Goal: Task Accomplishment & Management: Manage account settings

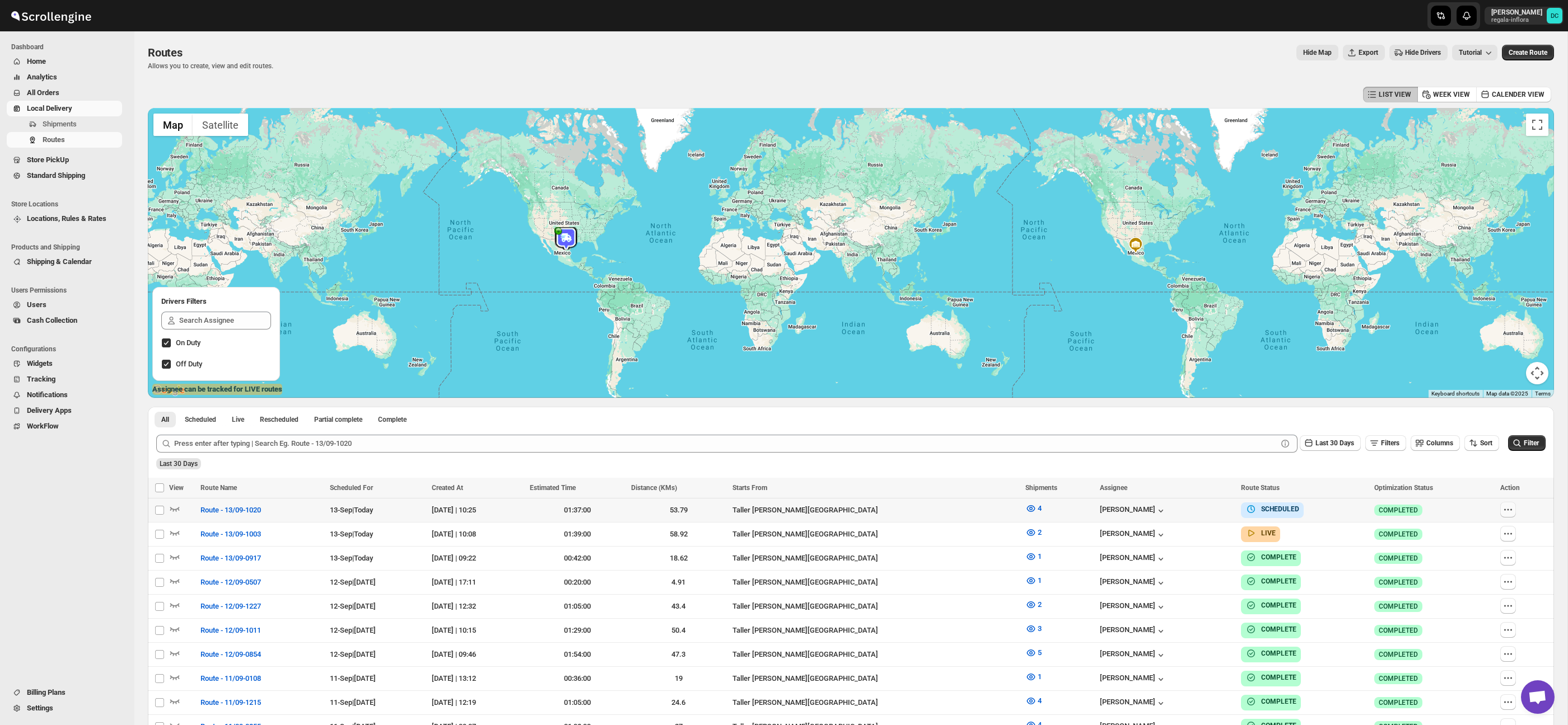
click at [1513, 507] on icon "button" at bounding box center [1508, 510] width 11 height 11
checkbox input "true"
click at [1482, 481] on div "Select all 50 Routes 1 selected EXPORT REPORT EXPORT REPORT" at bounding box center [850, 488] width 1406 height 20
click at [1512, 538] on icon "button" at bounding box center [1508, 534] width 11 height 11
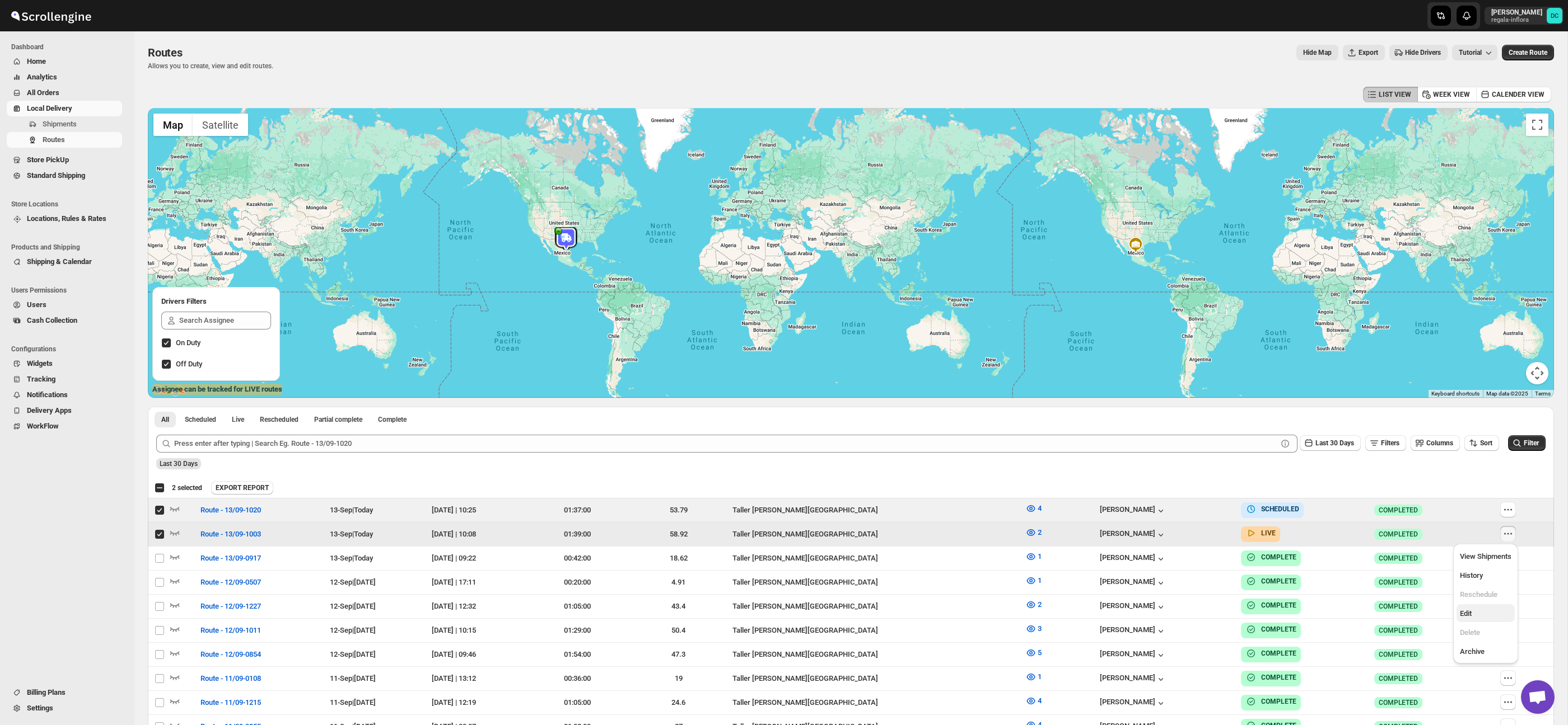
click at [1474, 613] on span "Edit" at bounding box center [1485, 614] width 51 height 11
checkbox input "false"
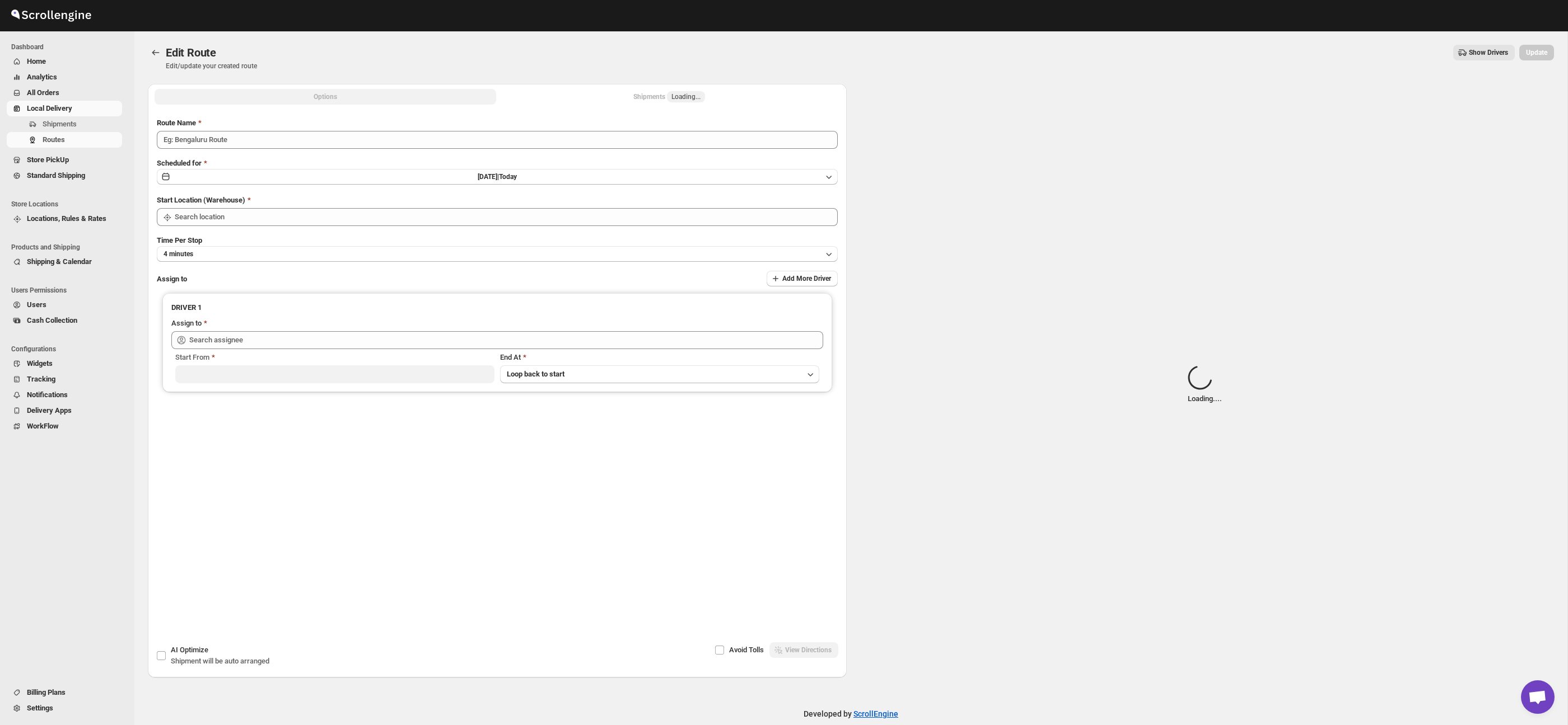
type input "Route - 13/09-1003"
type input "Taller [PERSON_NAME][GEOGRAPHIC_DATA]"
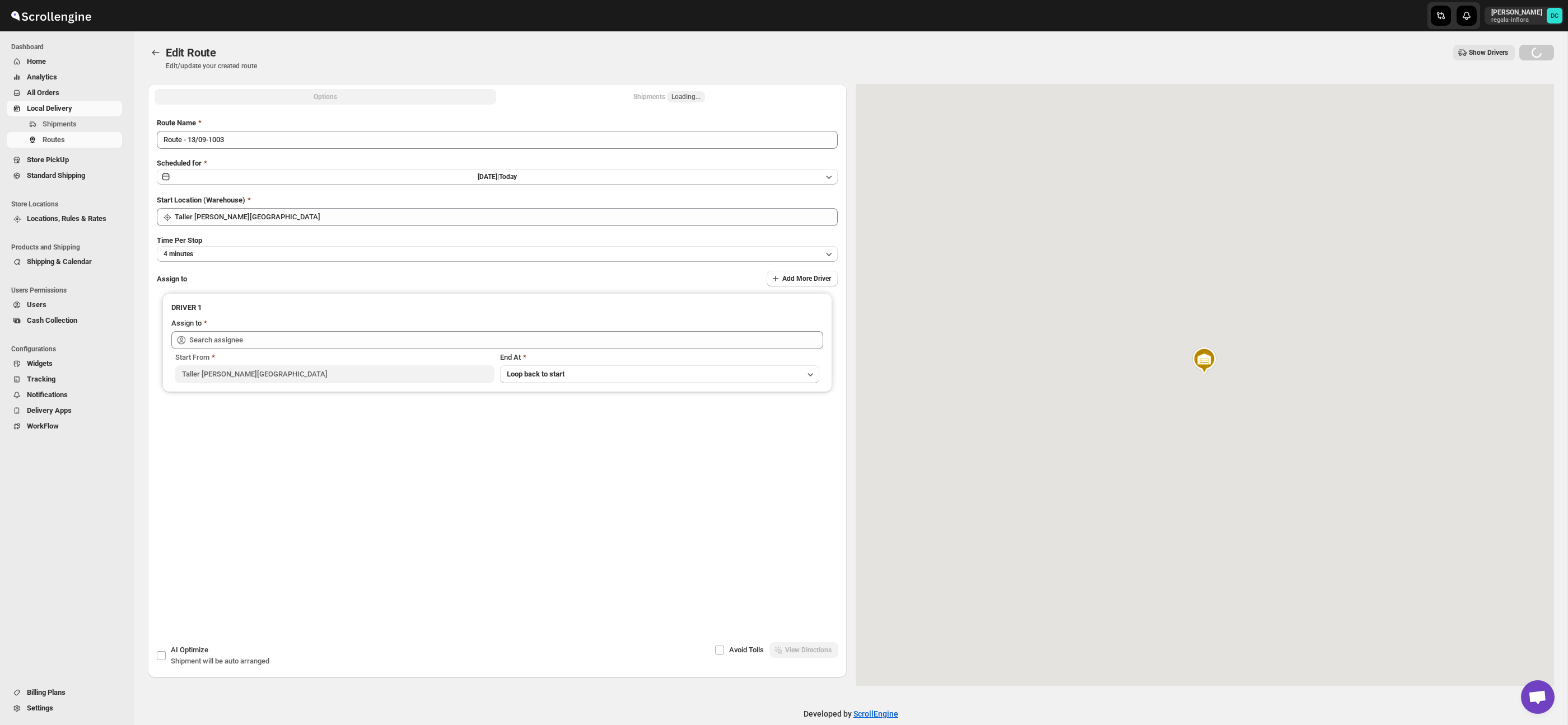
type input "[PERSON_NAME] ([EMAIL_ADDRESS][DOMAIN_NAME])"
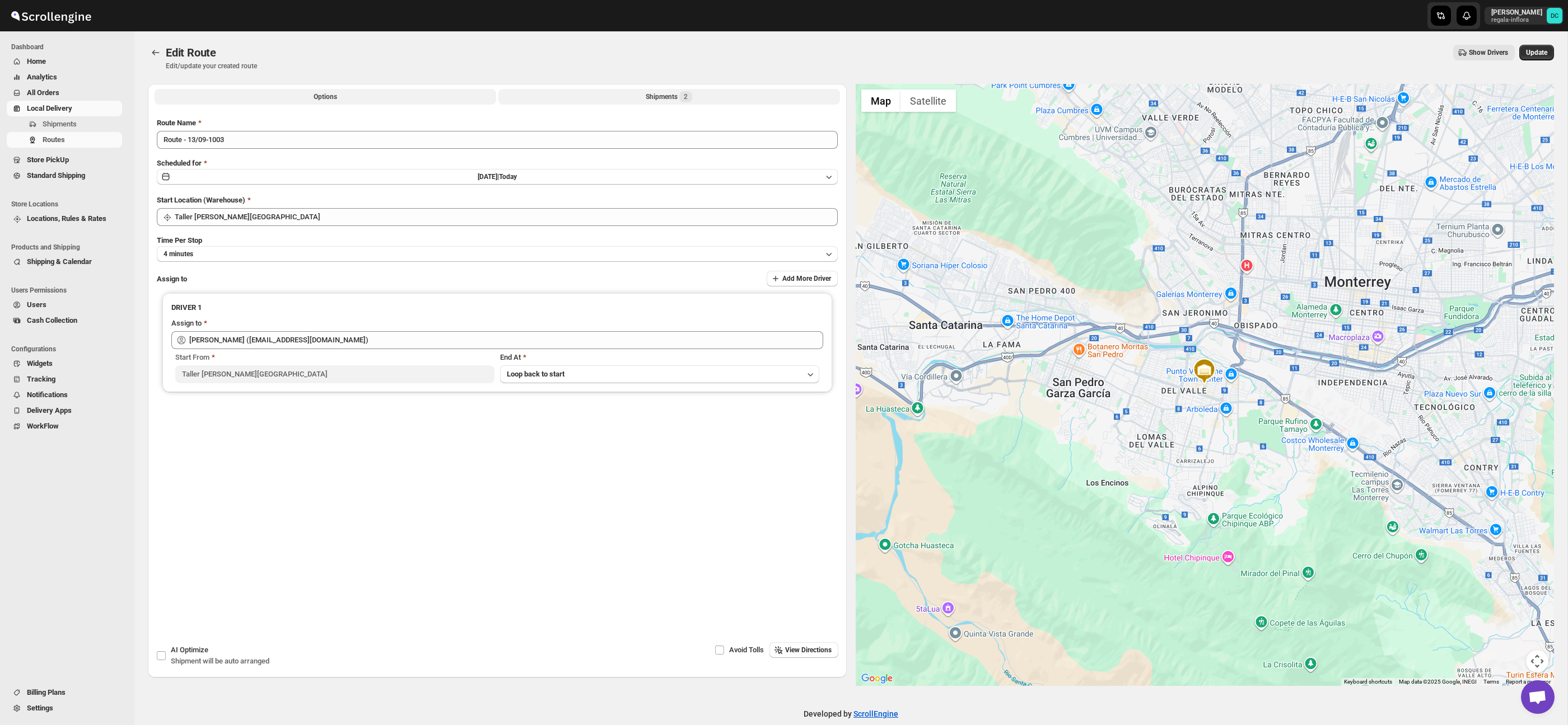
click at [624, 100] on button "Shipments 2" at bounding box center [669, 97] width 342 height 16
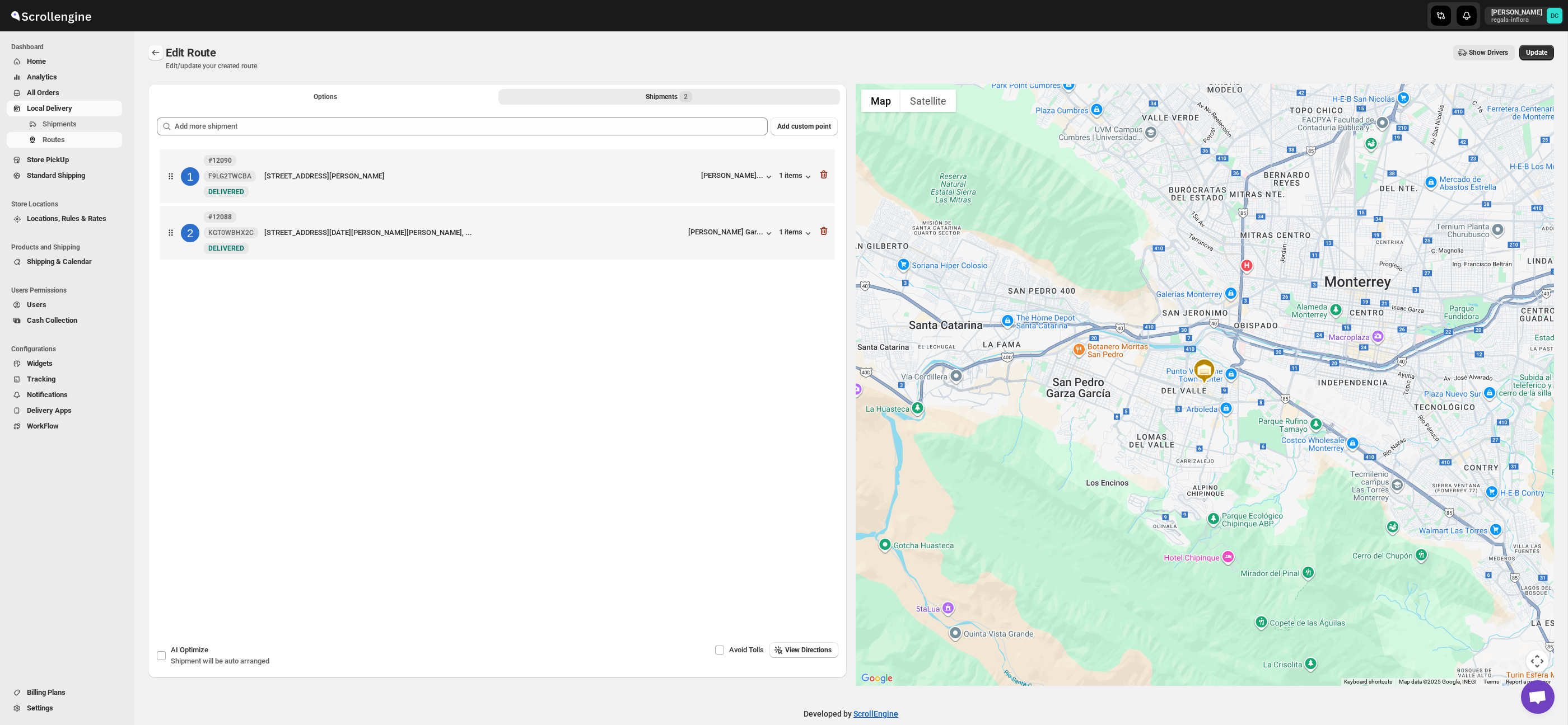
click at [154, 50] on icon "Routes" at bounding box center [155, 52] width 11 height 11
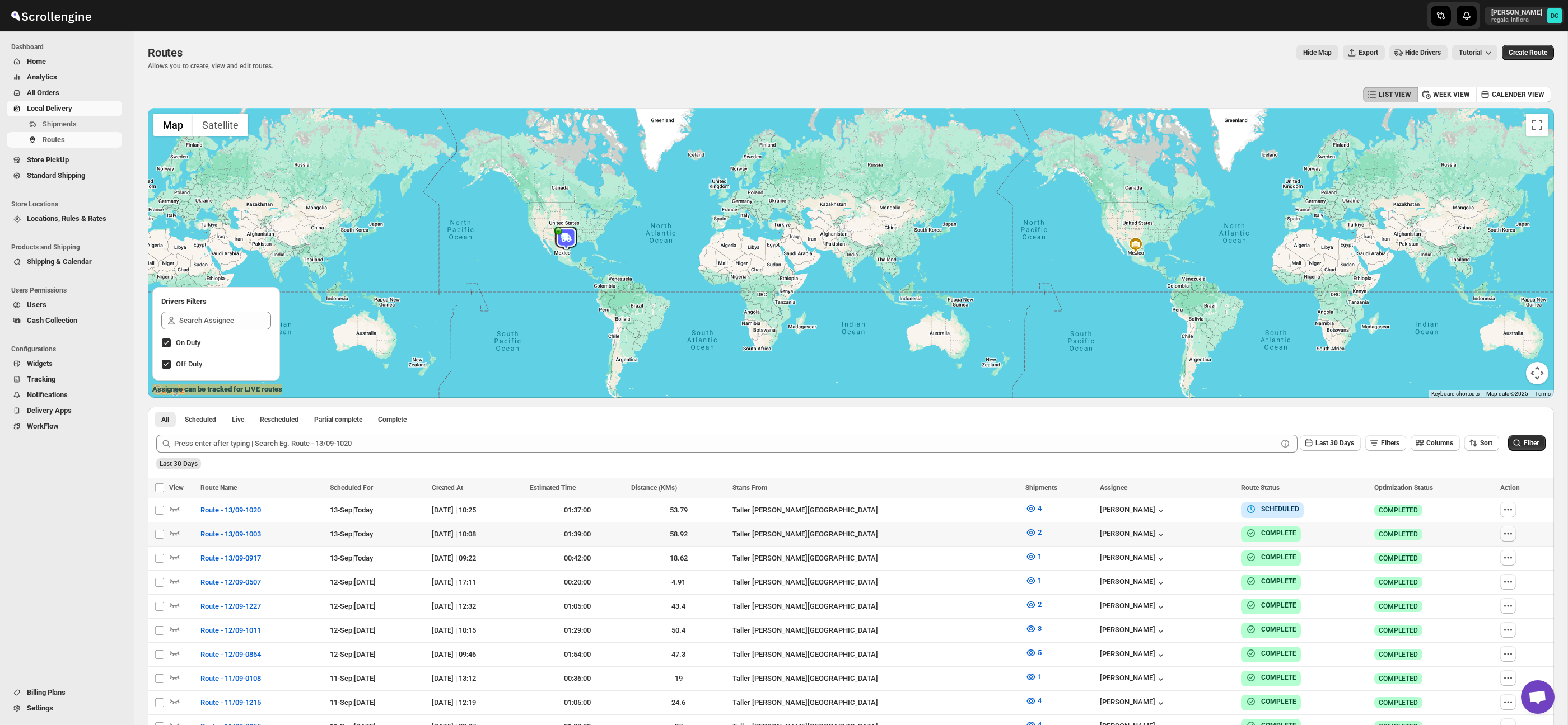
click at [1507, 532] on icon "button" at bounding box center [1508, 534] width 11 height 11
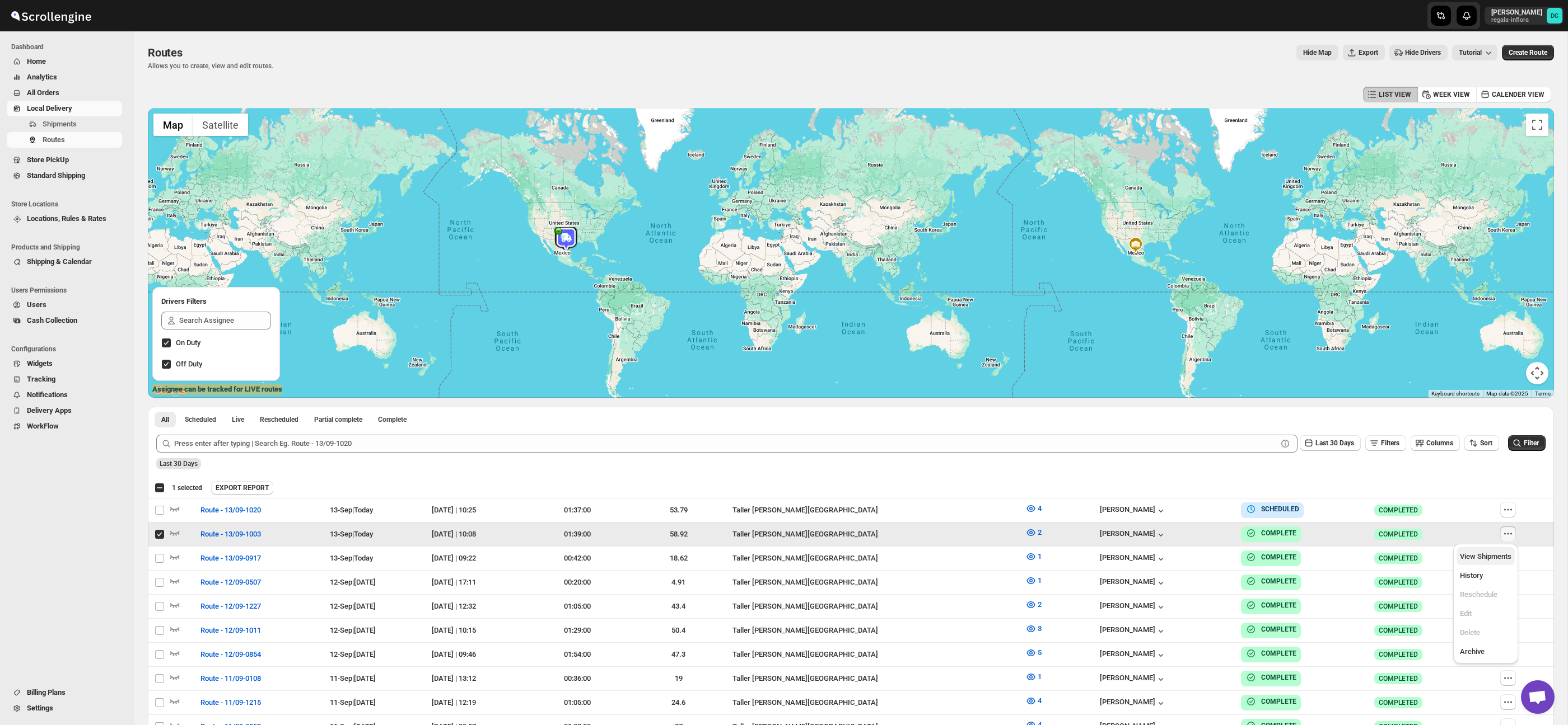
click at [1498, 552] on span "View Shipments" at bounding box center [1485, 556] width 51 height 9
checkbox input "false"
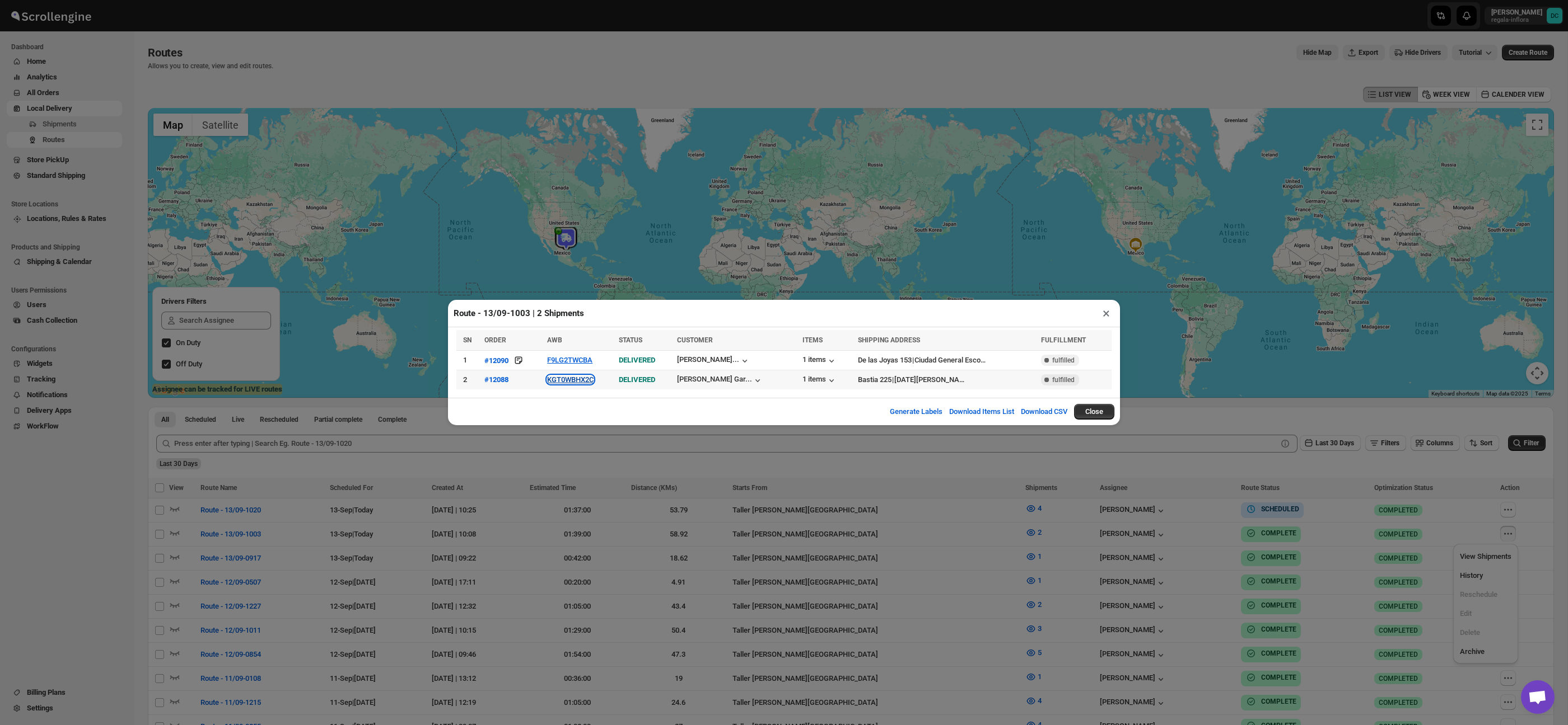
click at [584, 382] on button "KGT0WBHX2C" at bounding box center [570, 380] width 47 height 9
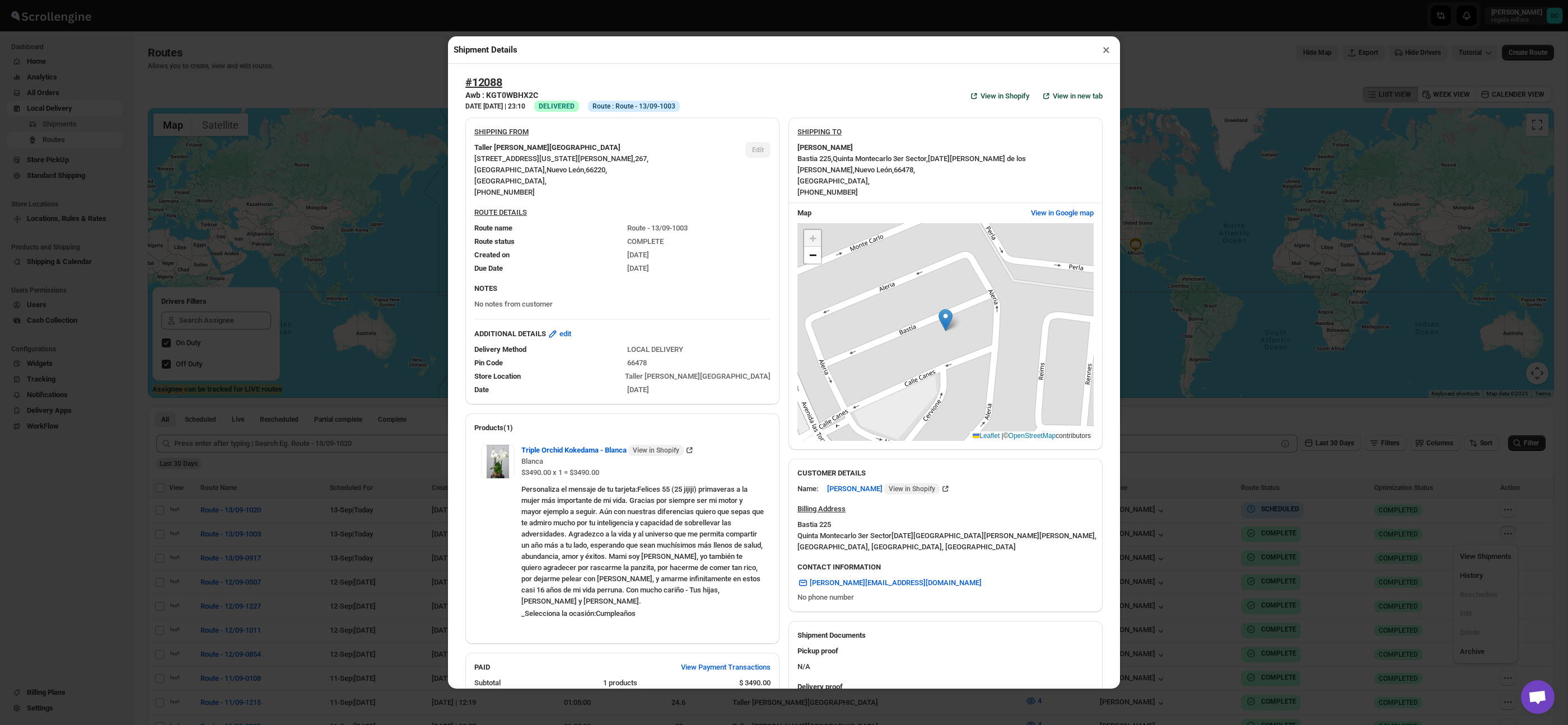
click at [1109, 51] on button "×" at bounding box center [1106, 50] width 16 height 16
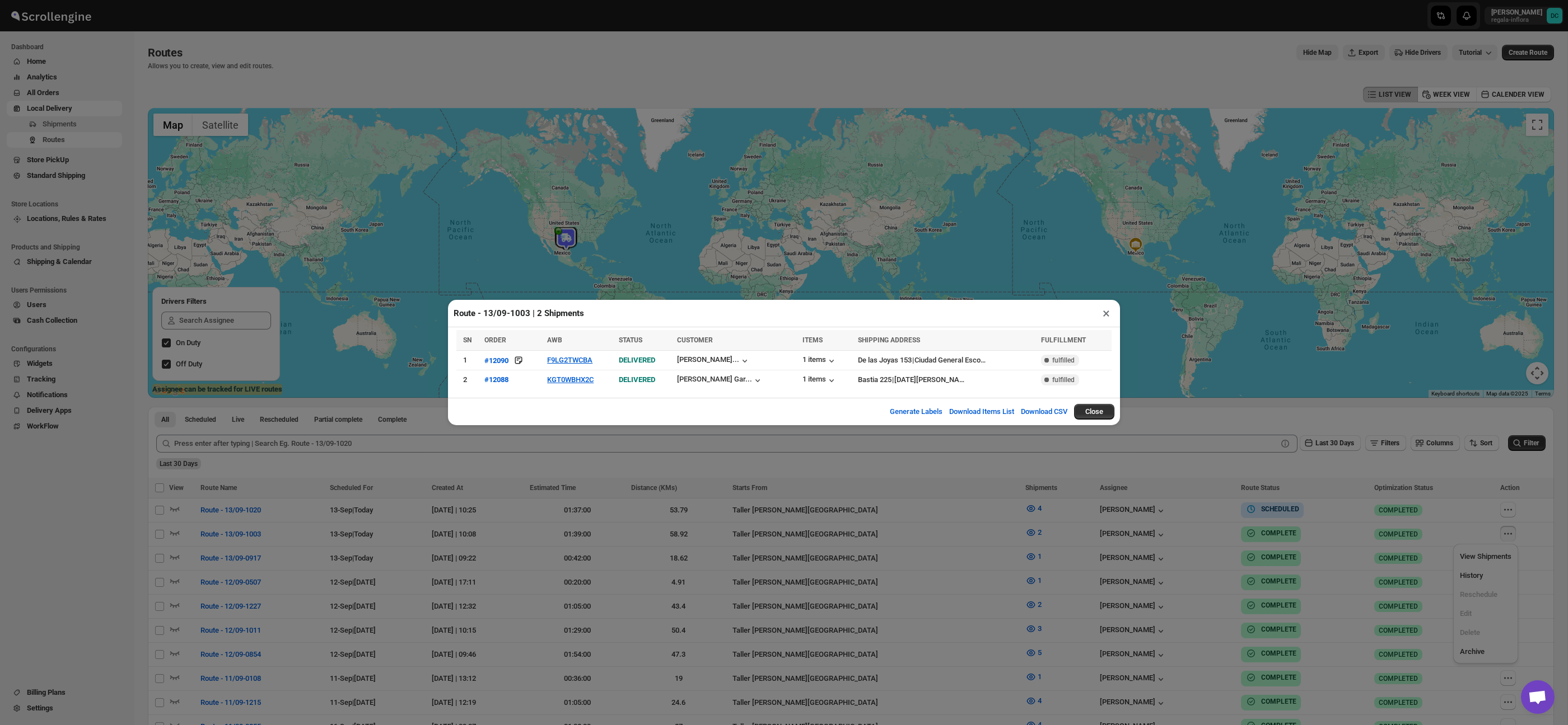
drag, startPoint x: 1107, startPoint y: 313, endPoint x: 1148, endPoint y: 326, distance: 43.0
click at [1107, 313] on button "×" at bounding box center [1106, 313] width 16 height 16
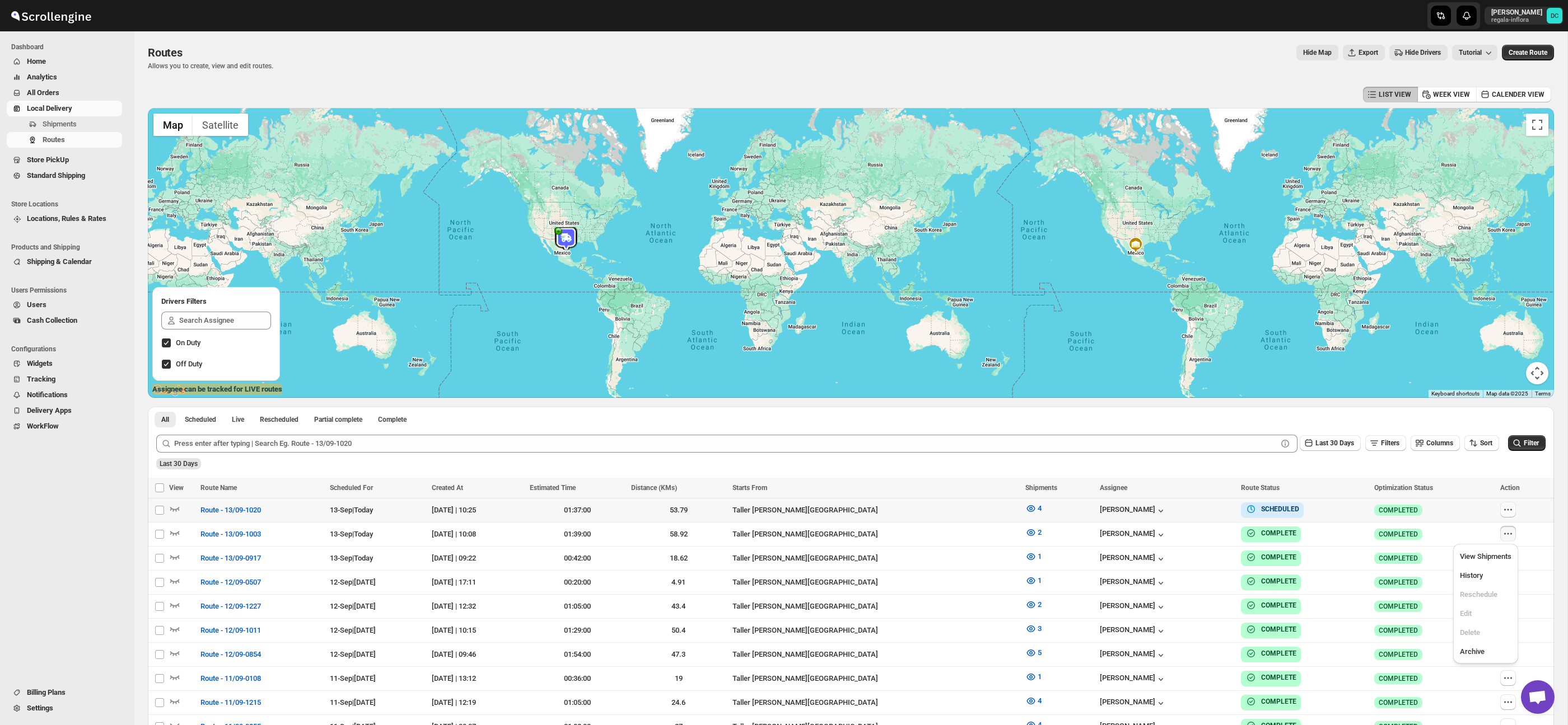
click at [1512, 507] on icon "button" at bounding box center [1508, 510] width 11 height 11
click at [1493, 537] on span "View Shipments" at bounding box center [1485, 533] width 51 height 11
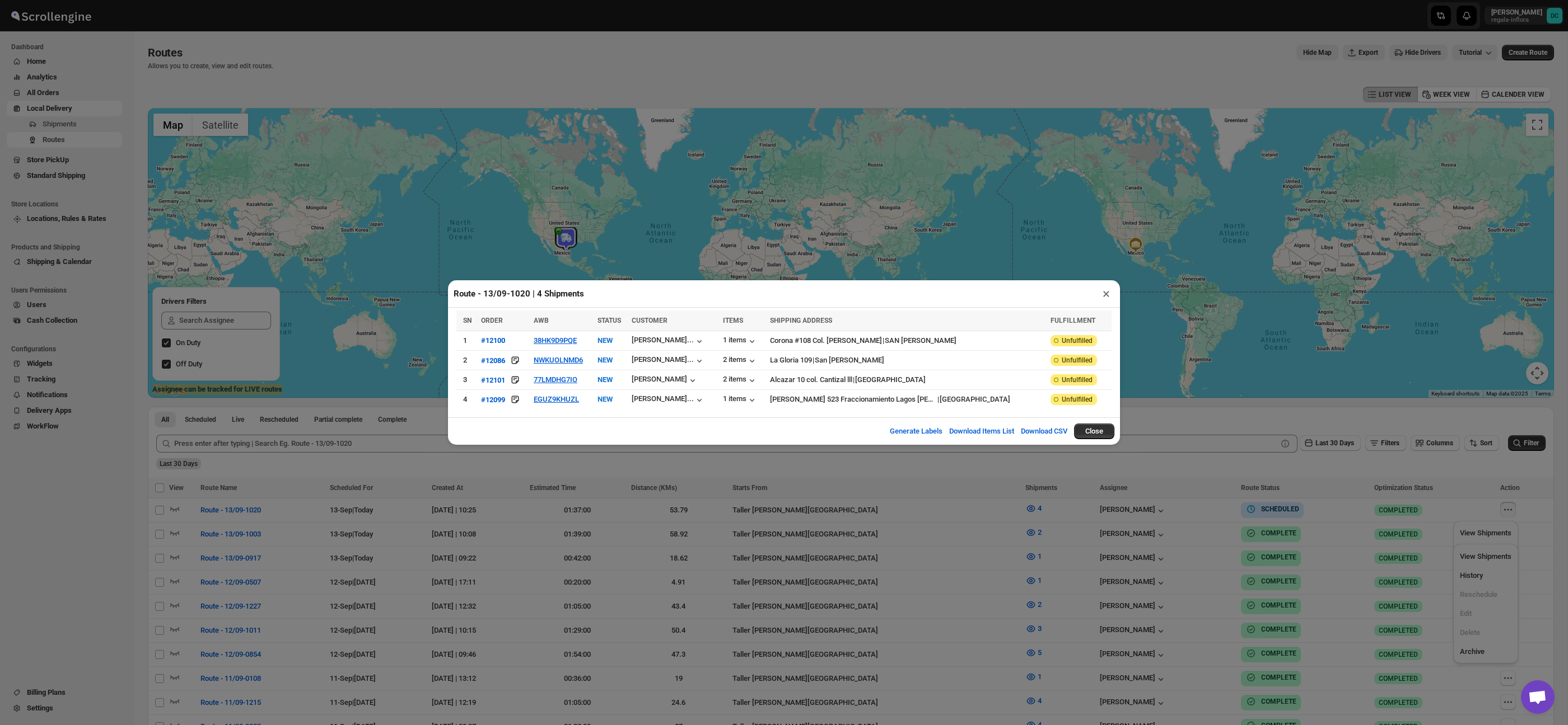
drag, startPoint x: 1108, startPoint y: 293, endPoint x: 1452, endPoint y: 504, distance: 403.6
click at [1108, 293] on button "×" at bounding box center [1106, 294] width 16 height 16
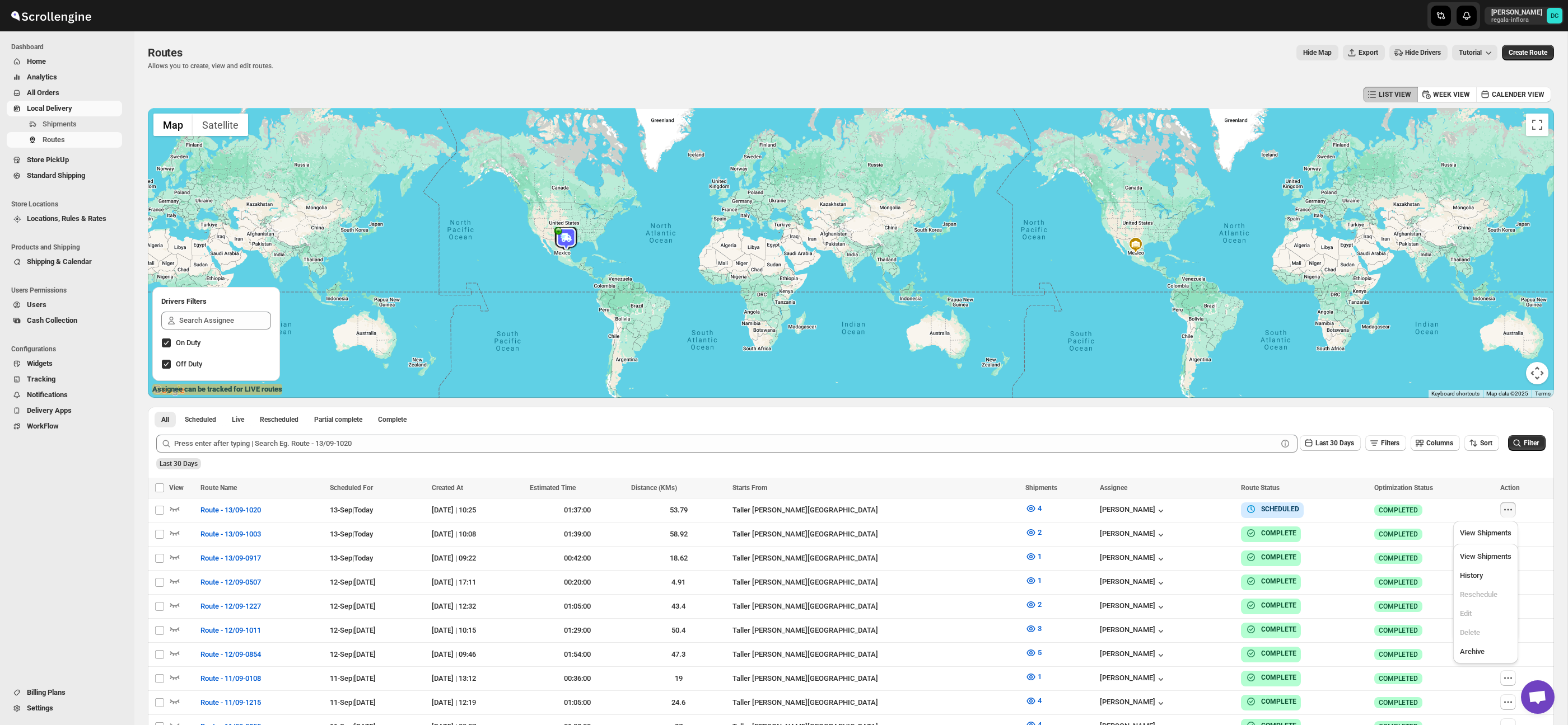
click at [1479, 492] on div "Optimization Status" at bounding box center [1433, 488] width 119 height 11
click at [1511, 514] on icon "button" at bounding box center [1508, 510] width 11 height 11
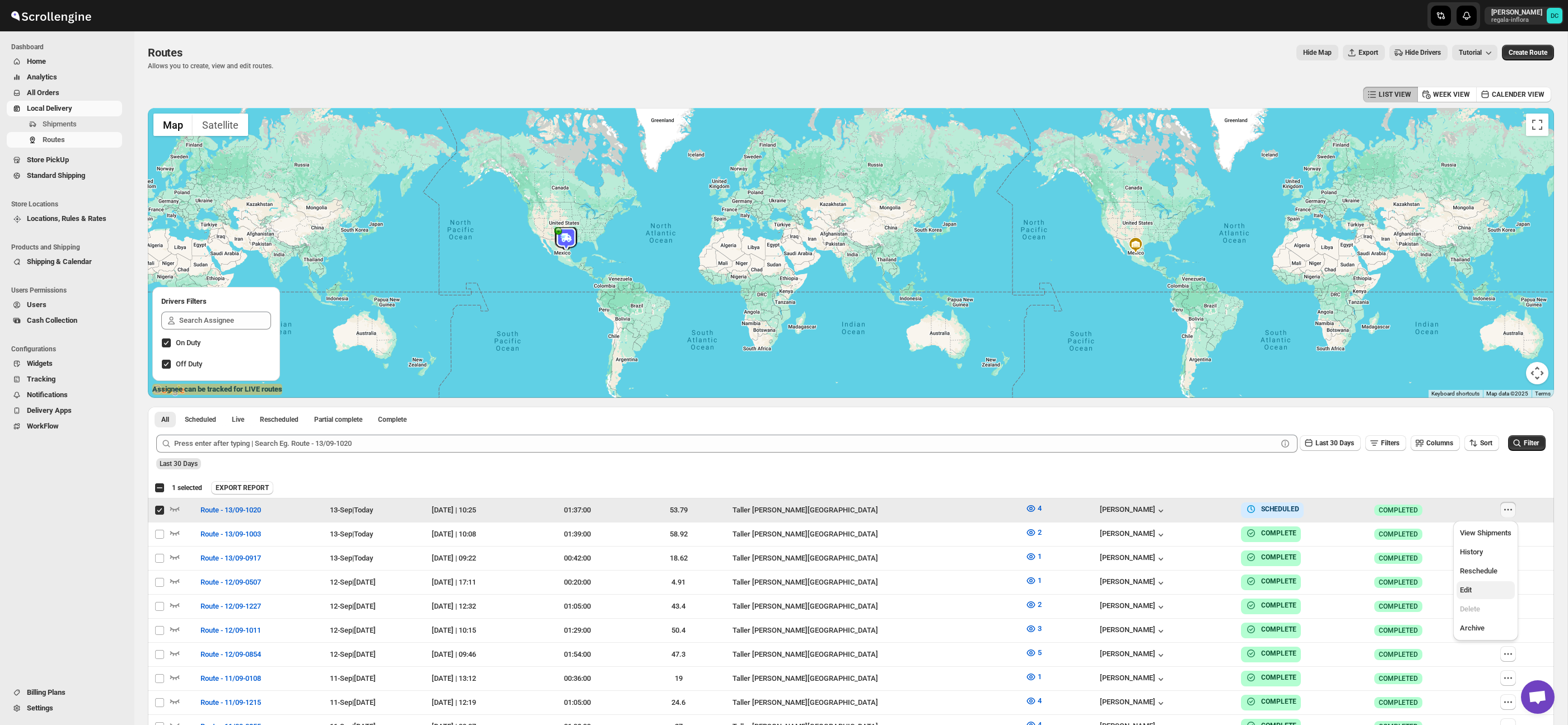
click at [1488, 587] on span "Edit" at bounding box center [1485, 590] width 51 height 11
checkbox input "false"
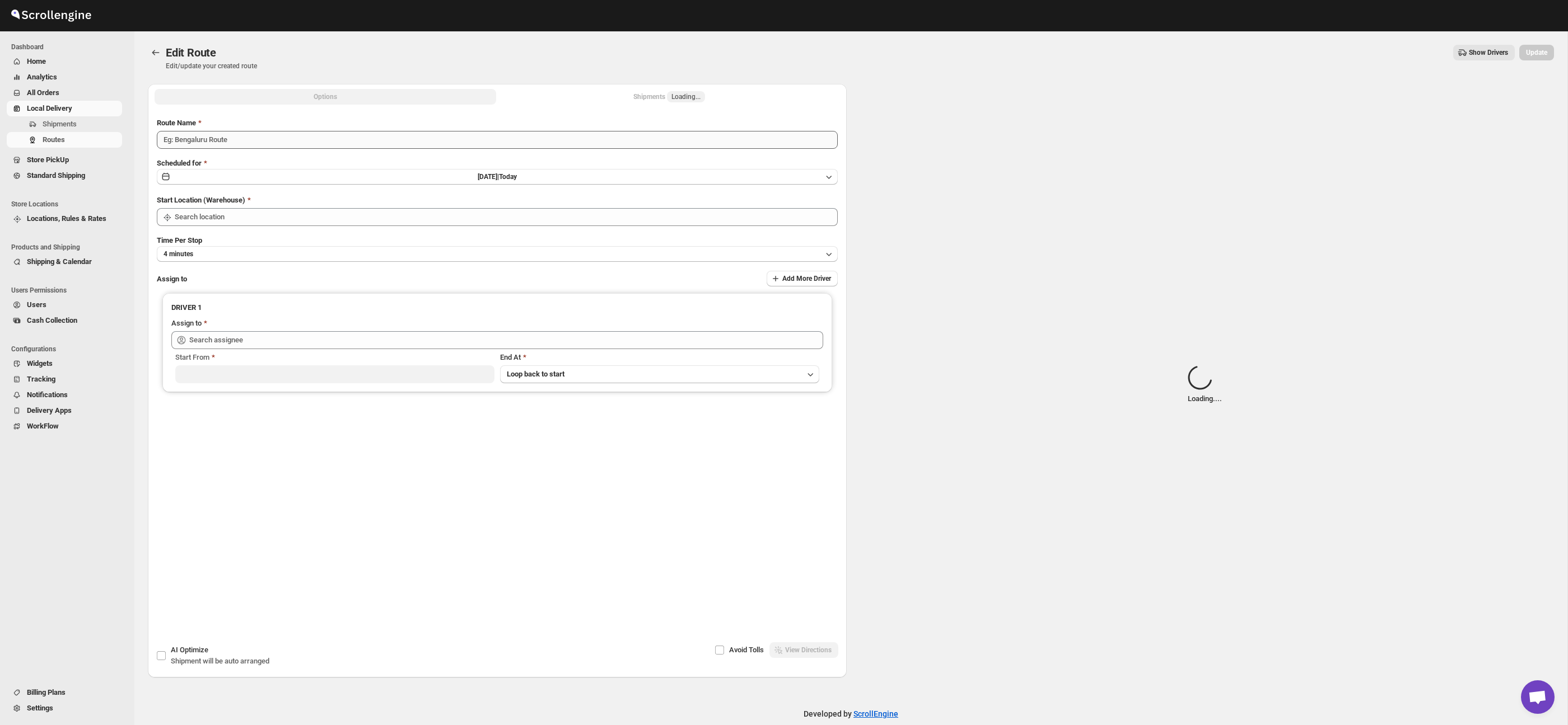
type input "Route - 13/09-1020"
type input "Taller [PERSON_NAME][GEOGRAPHIC_DATA]"
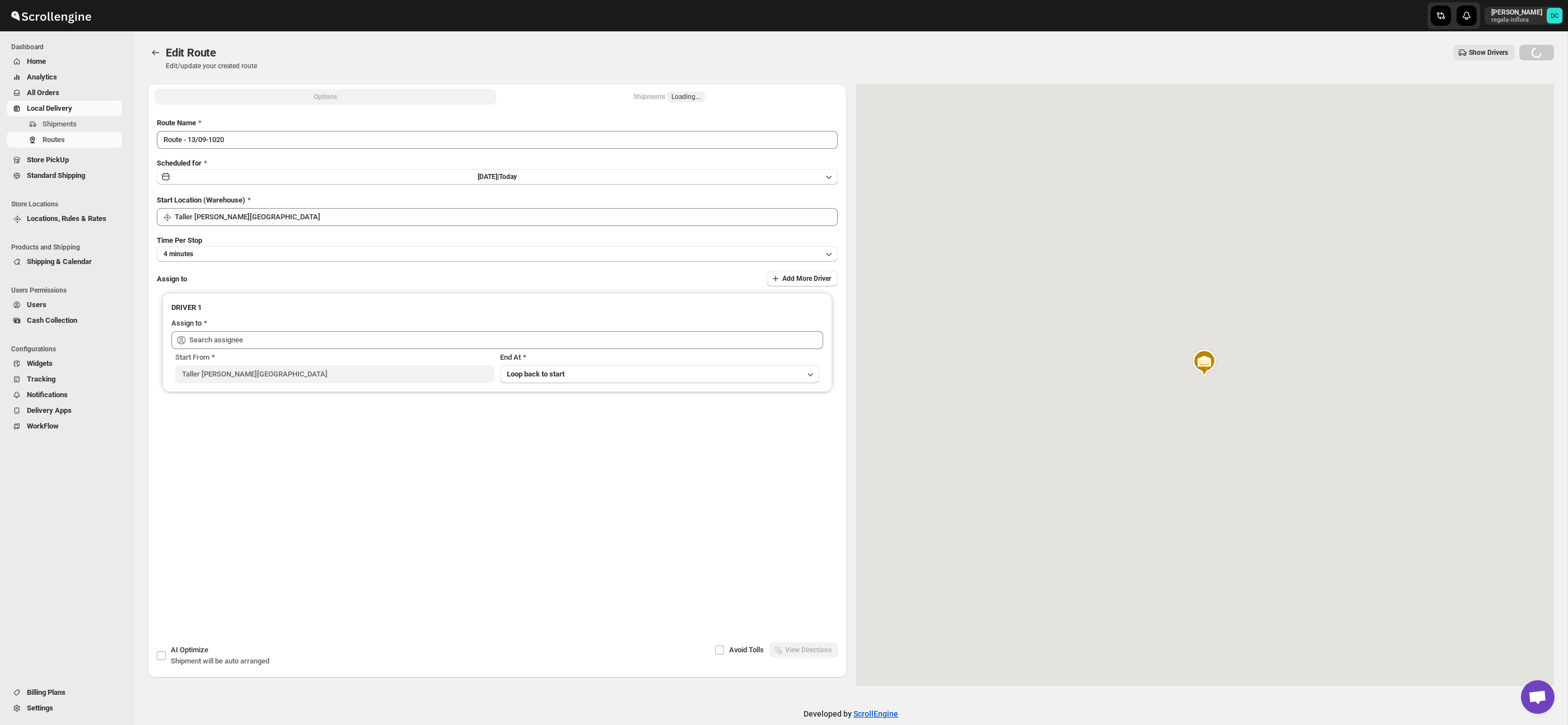
type input "[PERSON_NAME] ([EMAIL_ADDRESS][DOMAIN_NAME])"
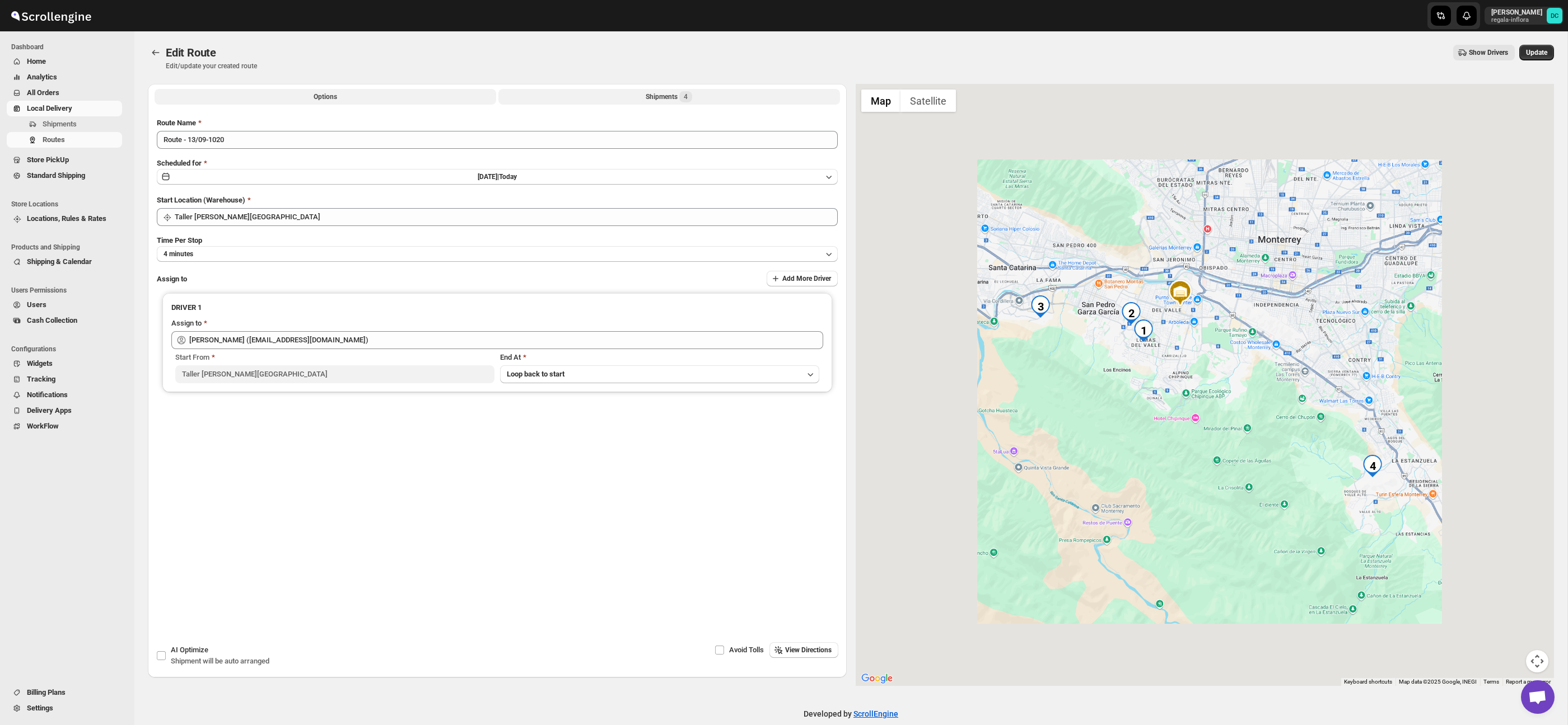
click at [703, 94] on button "Shipments 4" at bounding box center [669, 97] width 342 height 16
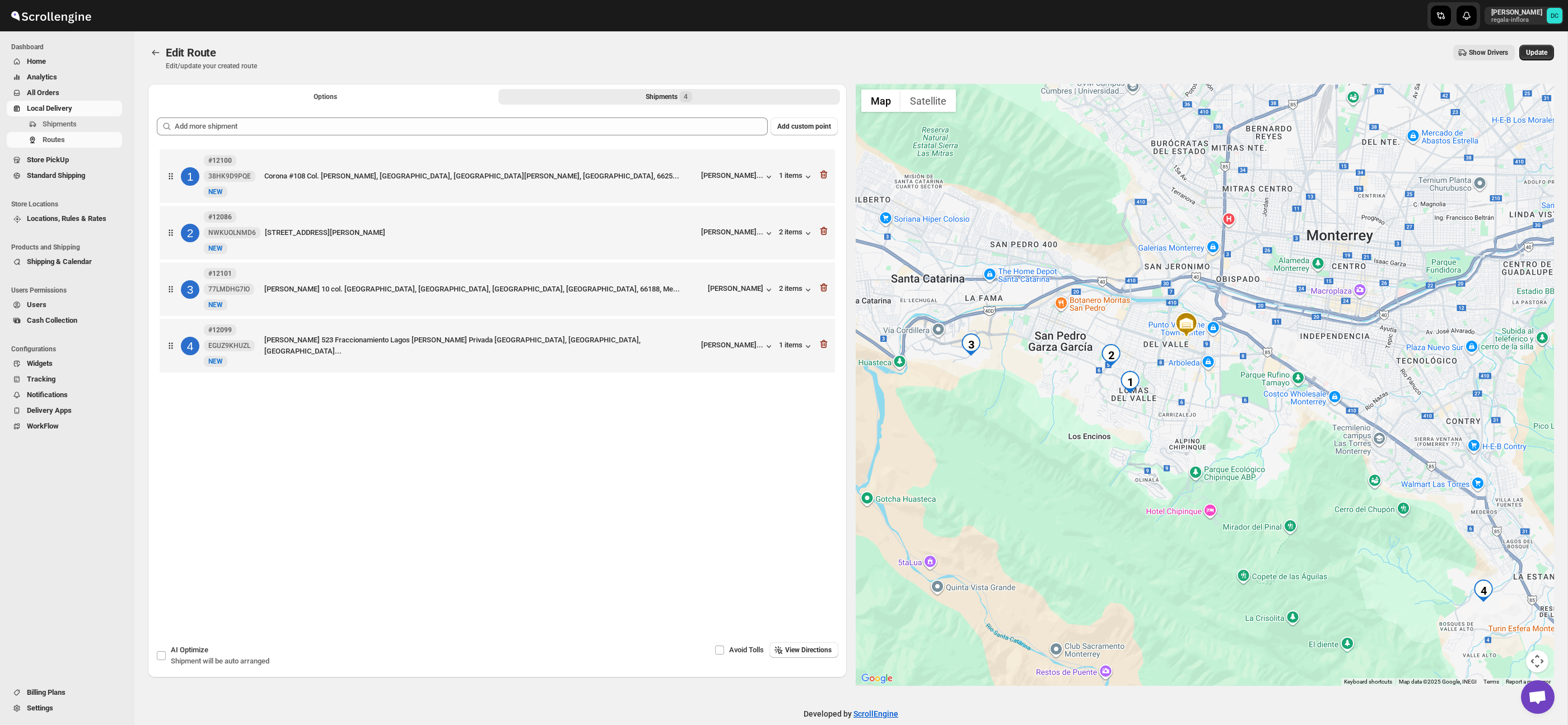
drag, startPoint x: 1270, startPoint y: 451, endPoint x: 1264, endPoint y: 428, distance: 23.8
click at [1264, 428] on div at bounding box center [1205, 385] width 699 height 602
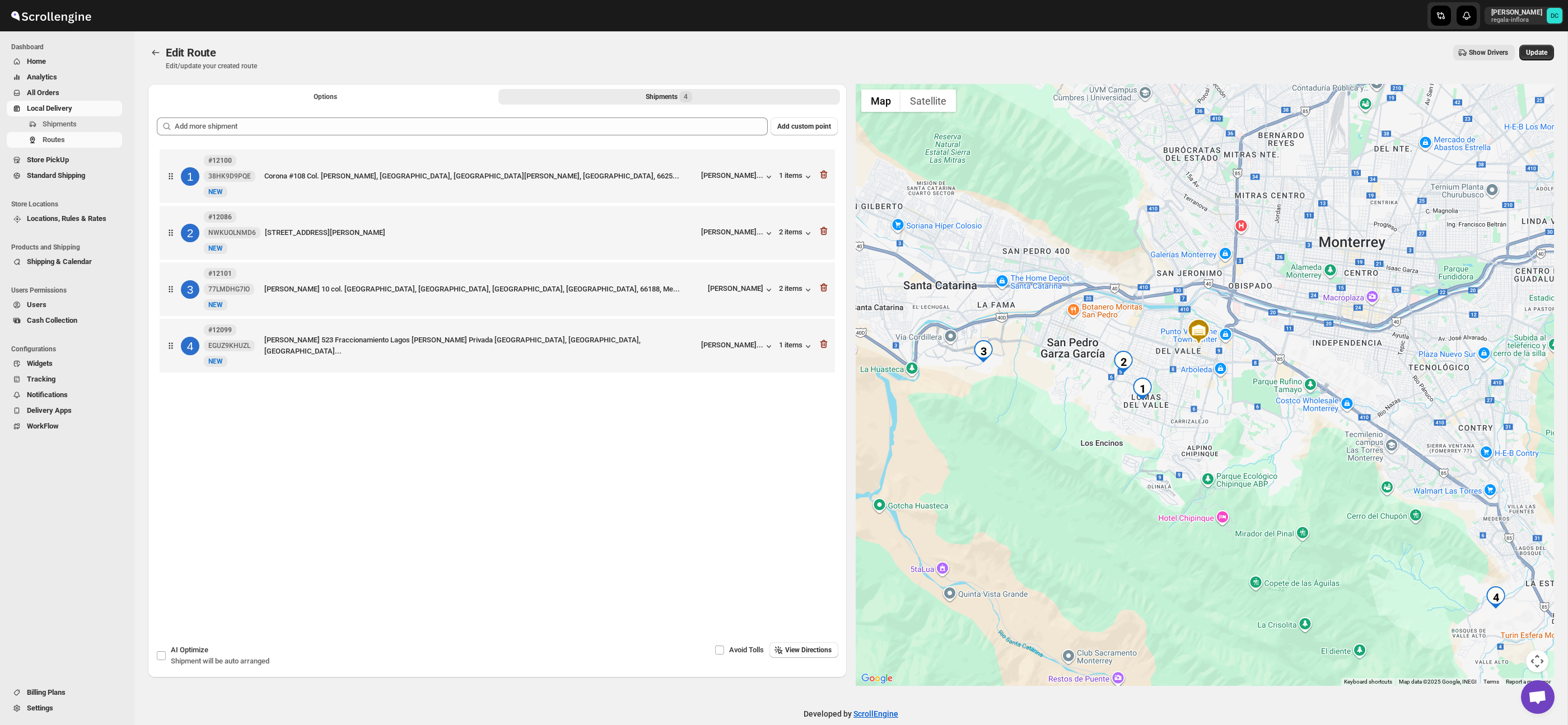
drag, startPoint x: 1234, startPoint y: 410, endPoint x: 1263, endPoint y: 452, distance: 51.0
click at [1263, 451] on div at bounding box center [1205, 385] width 699 height 602
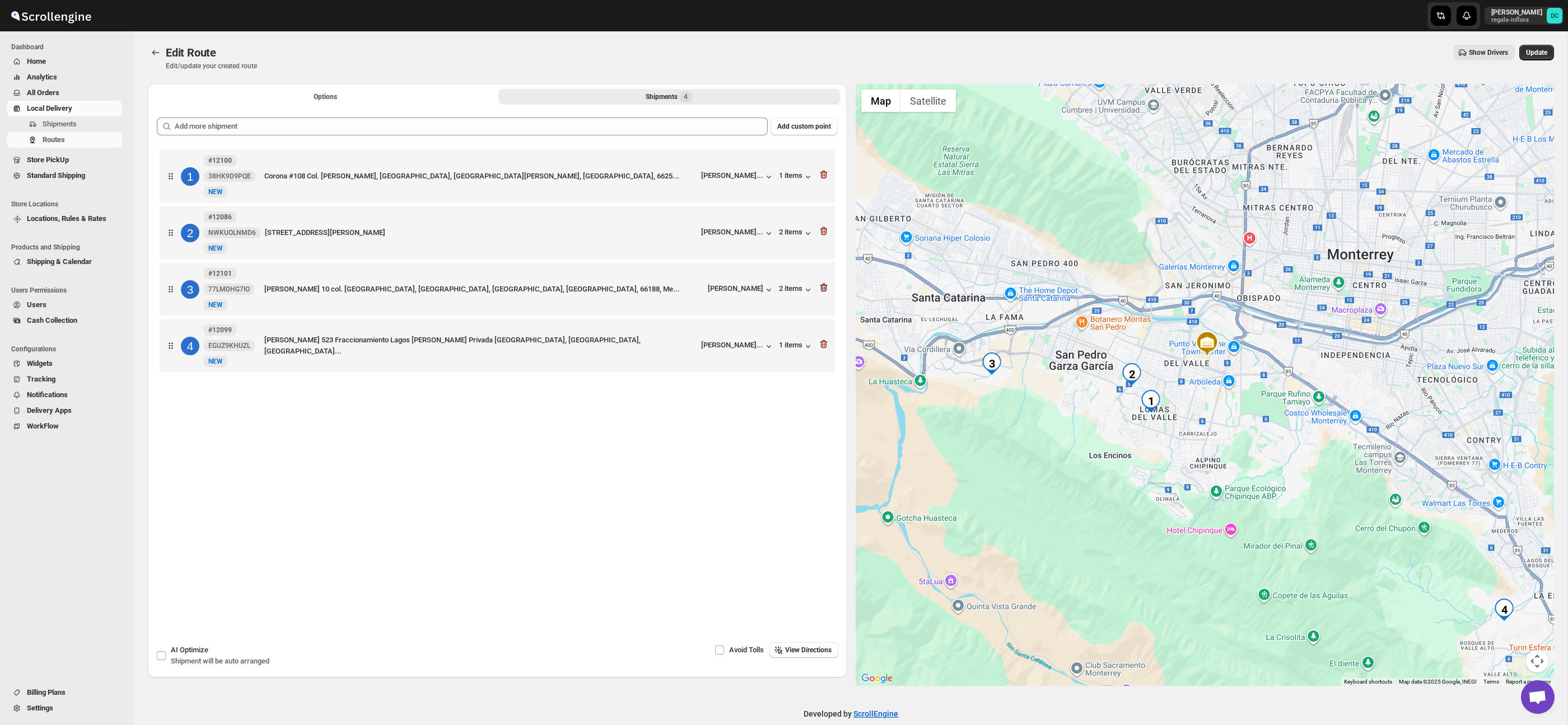
click at [825, 291] on icon "button" at bounding box center [823, 288] width 7 height 9
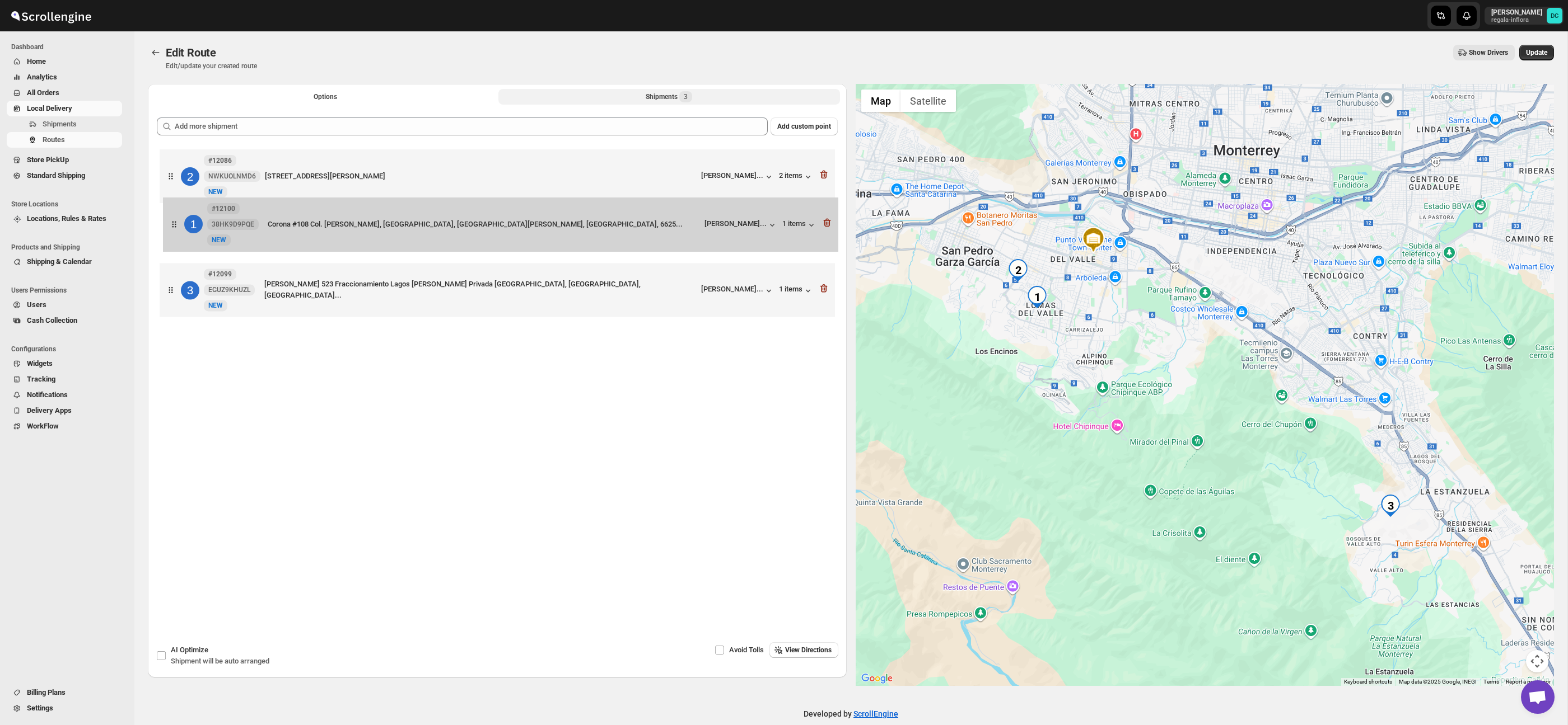
drag, startPoint x: 172, startPoint y: 197, endPoint x: 245, endPoint y: 150, distance: 86.8
click at [177, 231] on div "1 #12100 38HK9D9PQE New NEW Corona #108 Col. [PERSON_NAME], [GEOGRAPHIC_DATA], …" at bounding box center [497, 234] width 681 height 175
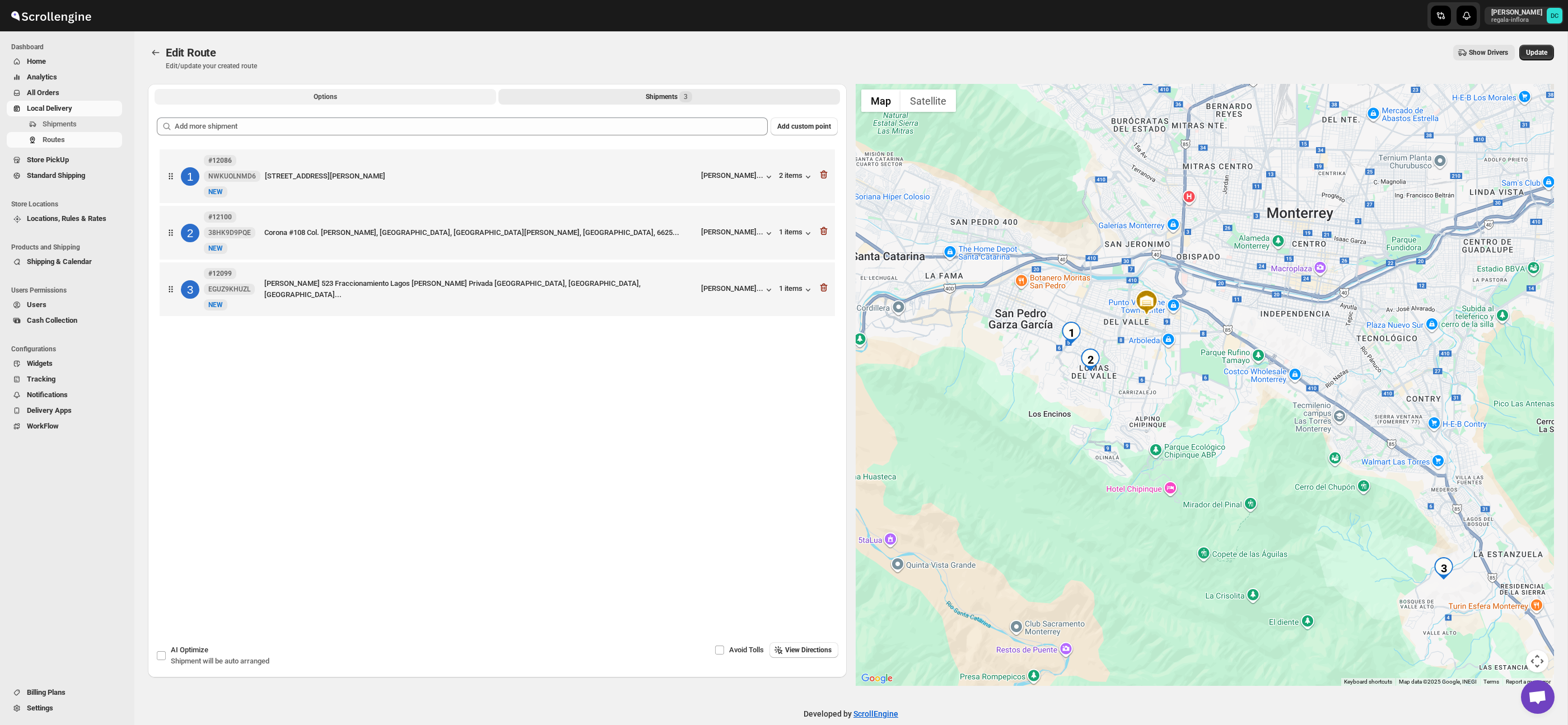
click at [296, 89] on button "Options" at bounding box center [325, 97] width 342 height 16
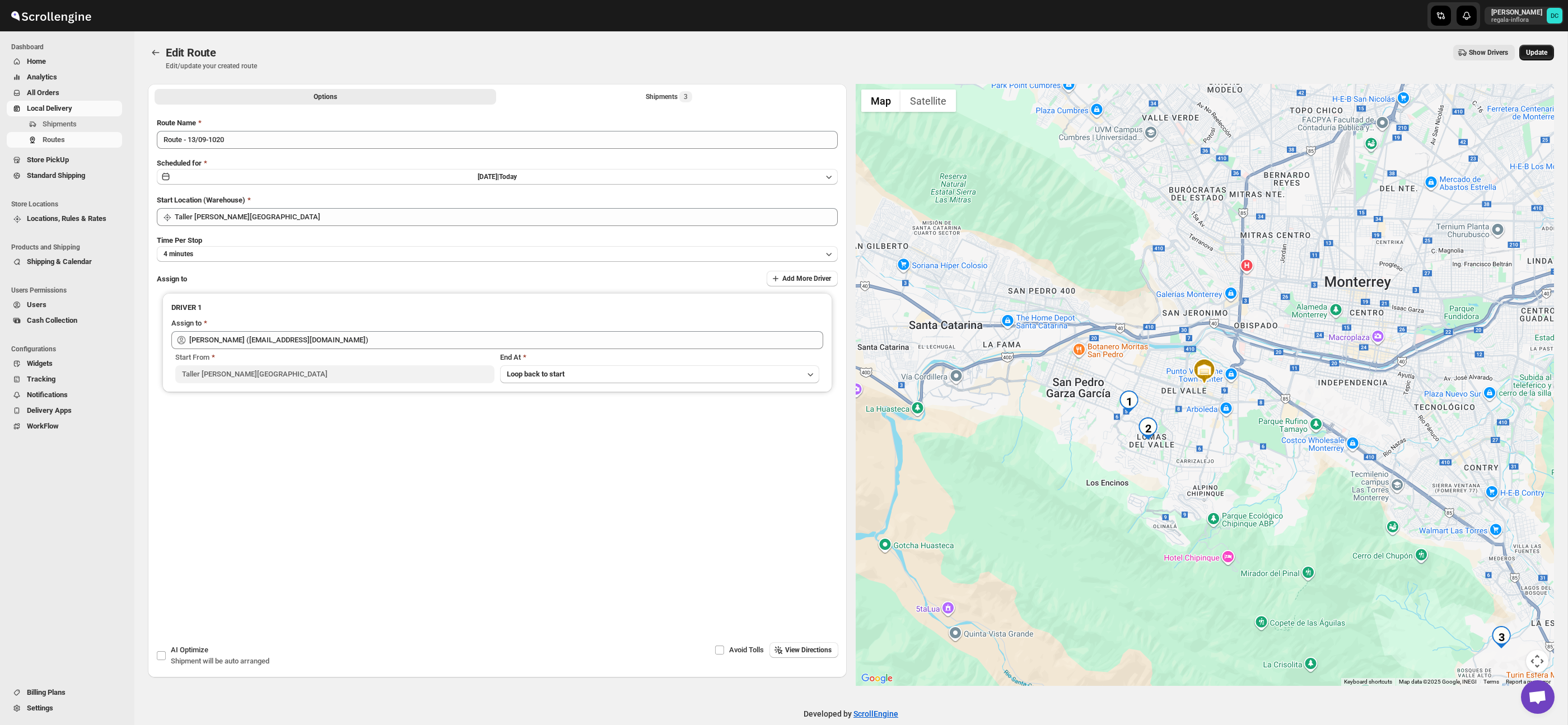
click at [1526, 48] on button "Update" at bounding box center [1536, 52] width 35 height 16
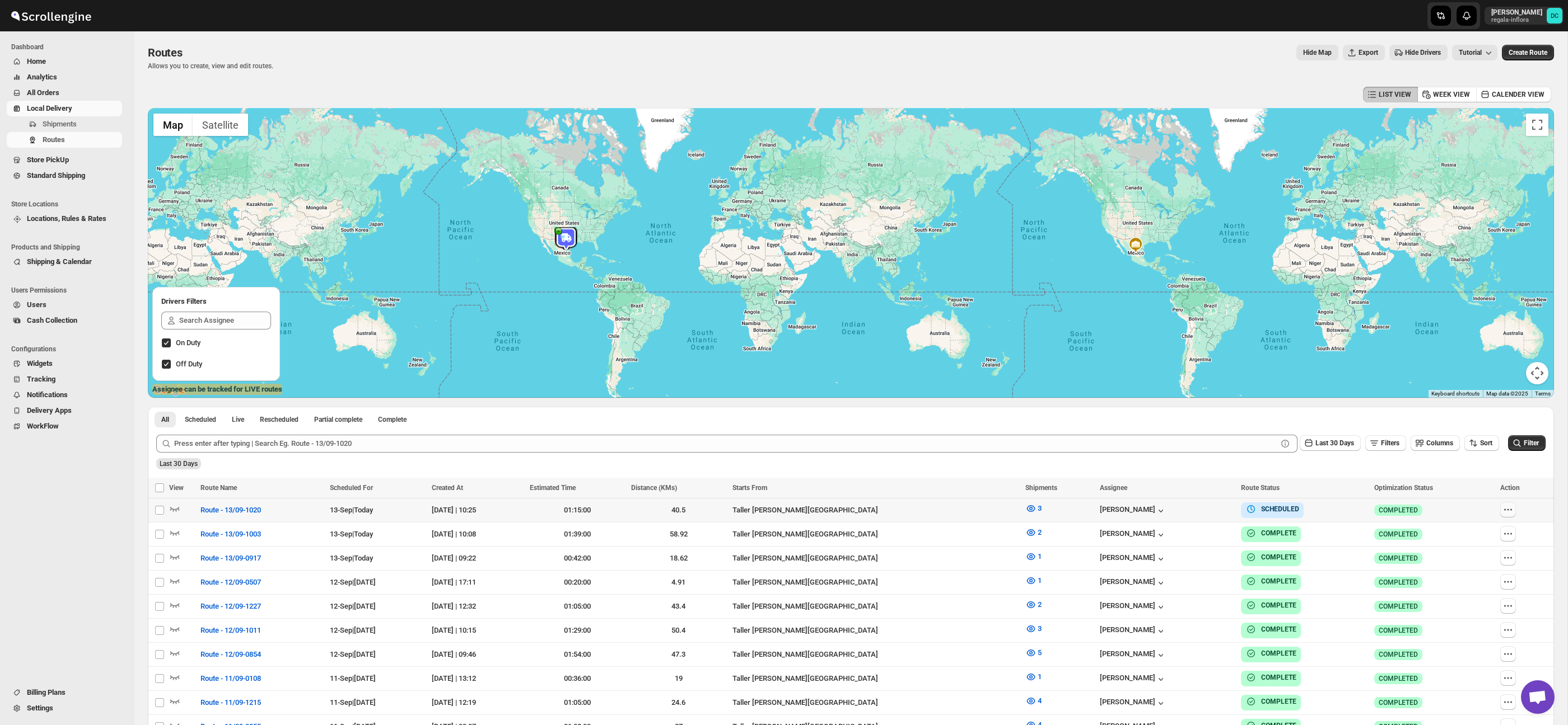
click at [1512, 510] on icon "button" at bounding box center [1511, 510] width 2 height 2
click at [1466, 591] on span "Edit" at bounding box center [1465, 590] width 12 height 9
checkbox input "false"
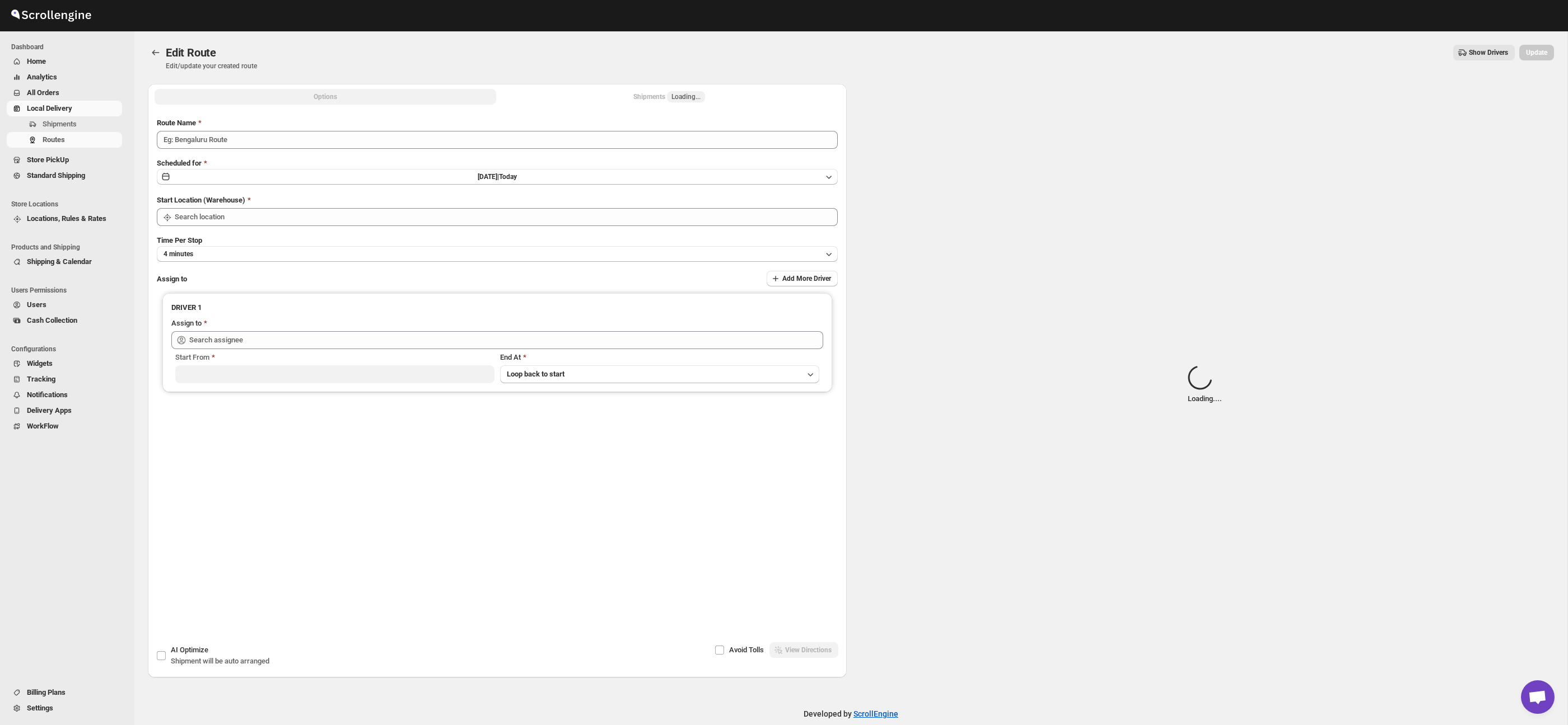
type input "Route - 13/09-1020"
type input "Taller [PERSON_NAME][GEOGRAPHIC_DATA]"
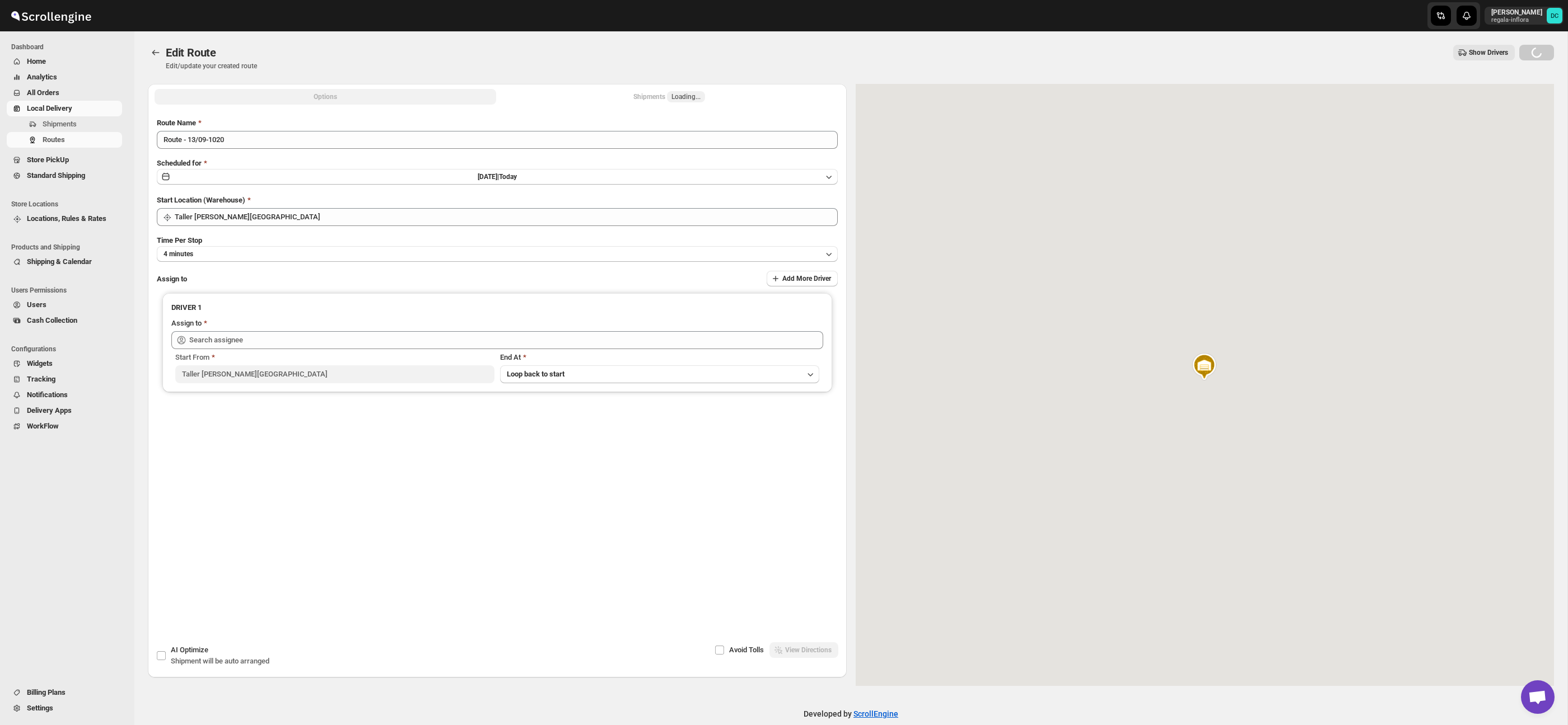
type input "[PERSON_NAME] ([EMAIL_ADDRESS][DOMAIN_NAME])"
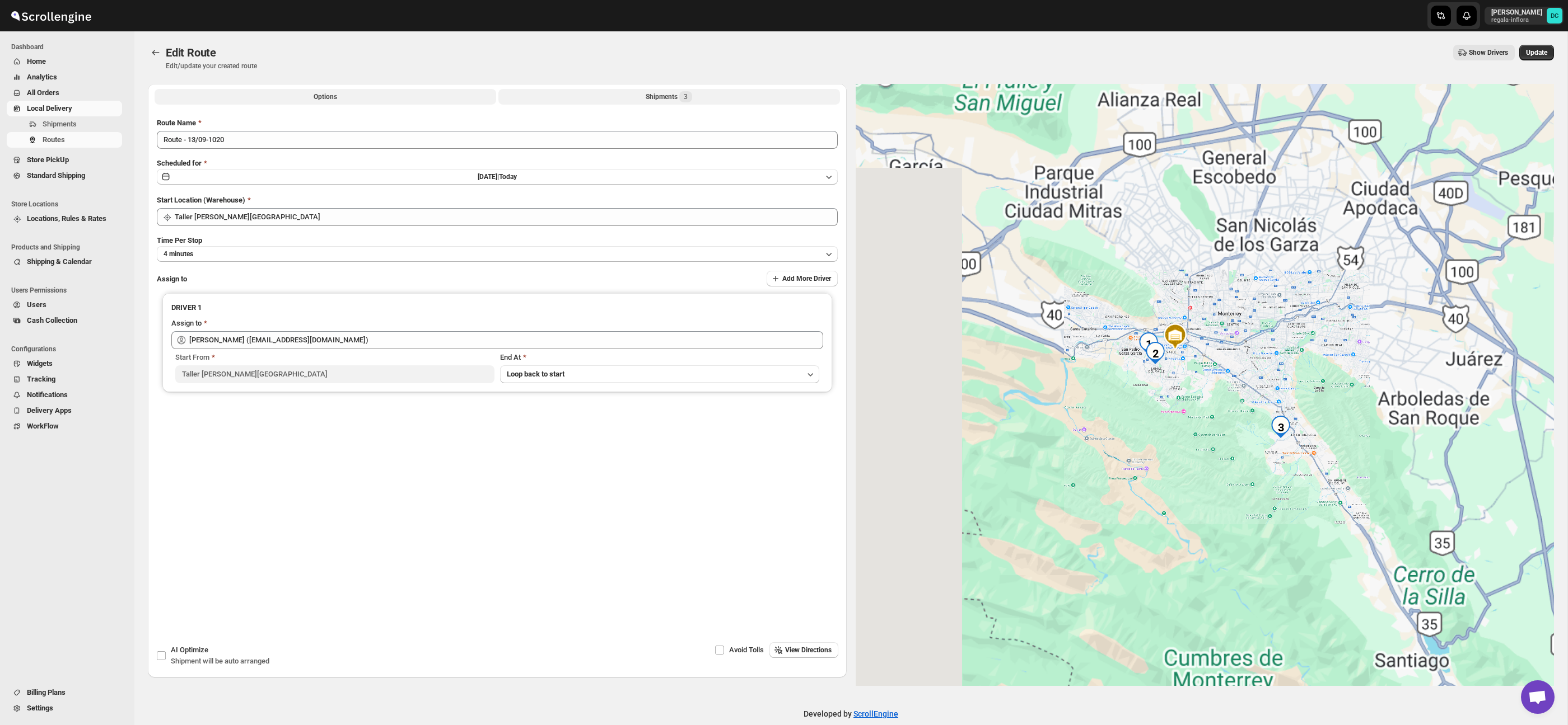
click at [665, 95] on div "Shipments 3" at bounding box center [669, 97] width 47 height 11
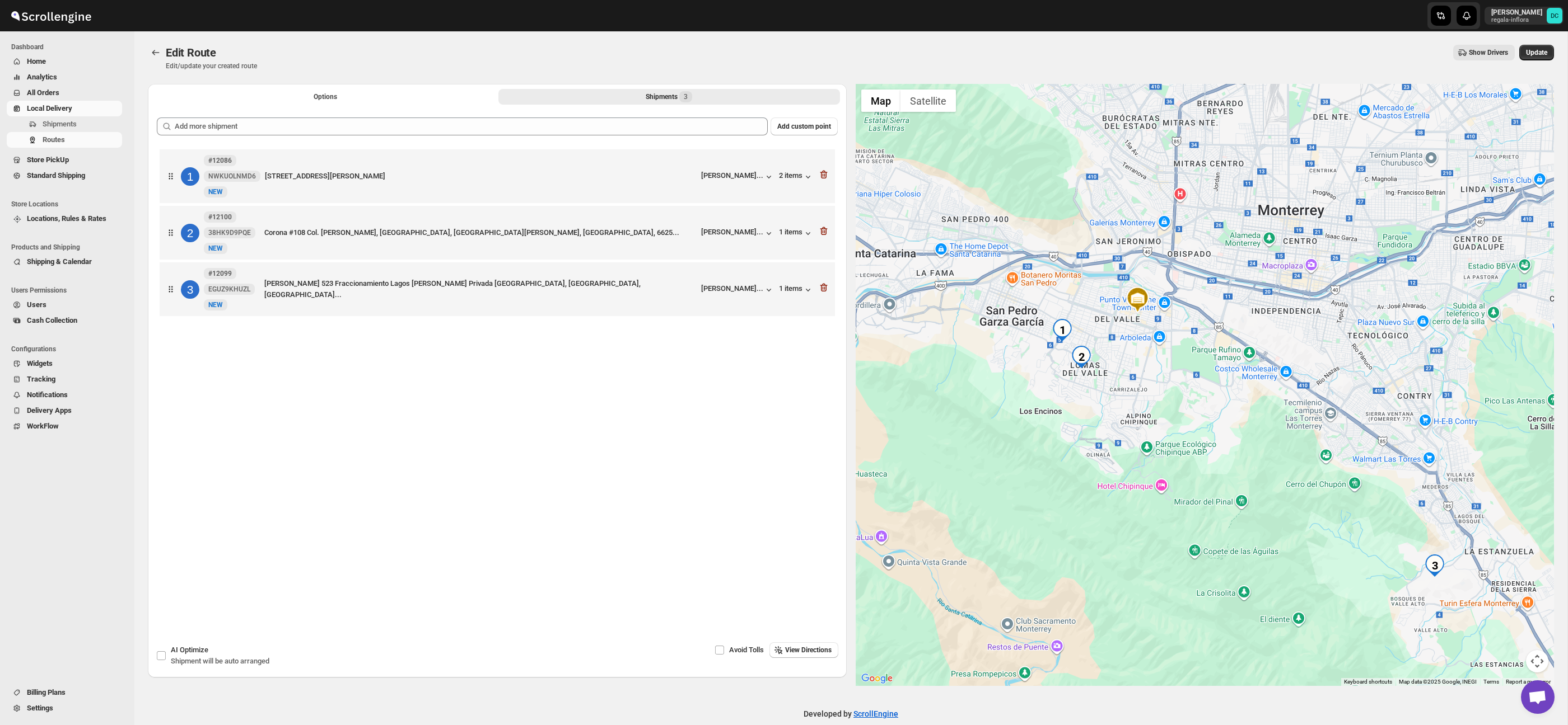
drag, startPoint x: 1295, startPoint y: 473, endPoint x: 1275, endPoint y: 470, distance: 20.2
click at [1265, 436] on div at bounding box center [1205, 385] width 699 height 602
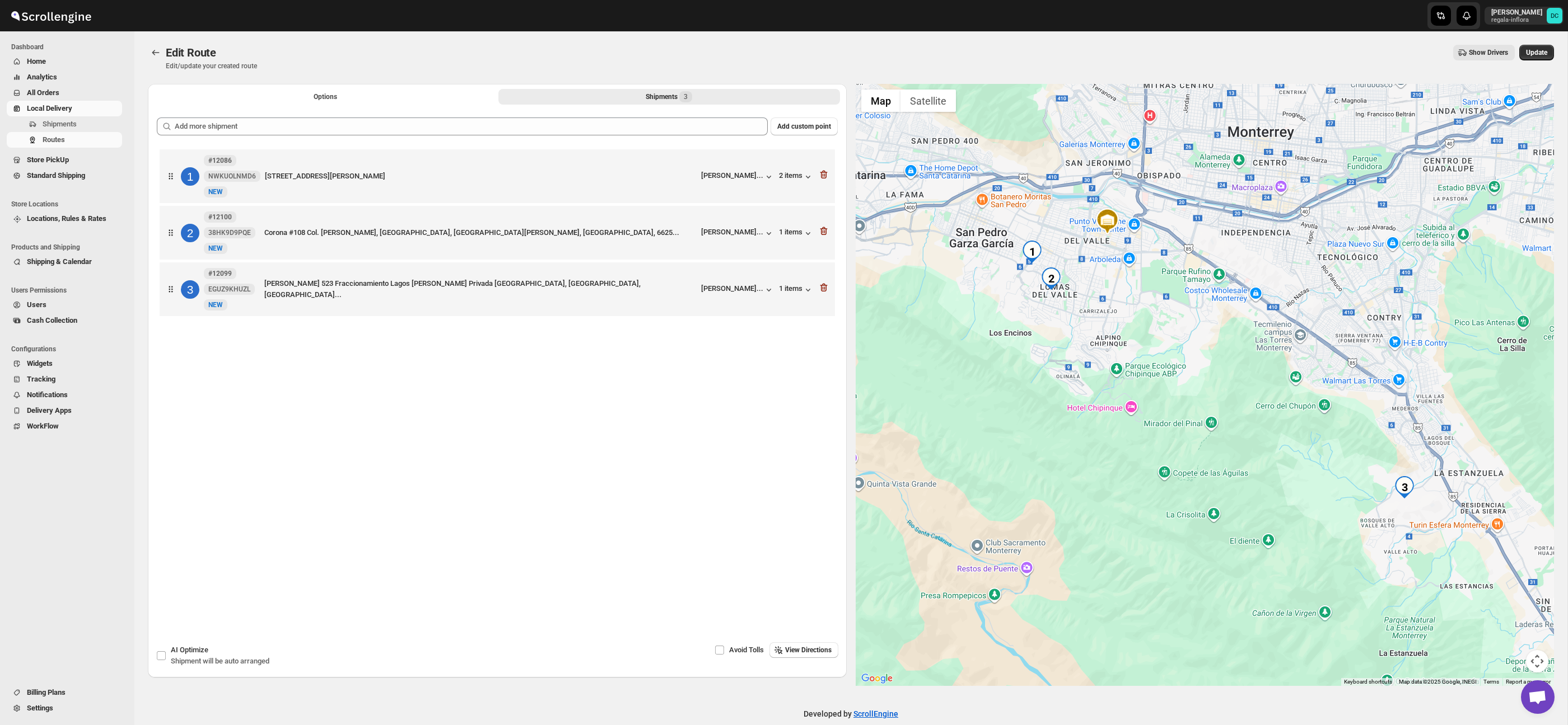
drag, startPoint x: 1290, startPoint y: 455, endPoint x: 1285, endPoint y: 444, distance: 12.1
click at [1285, 444] on div at bounding box center [1205, 385] width 699 height 602
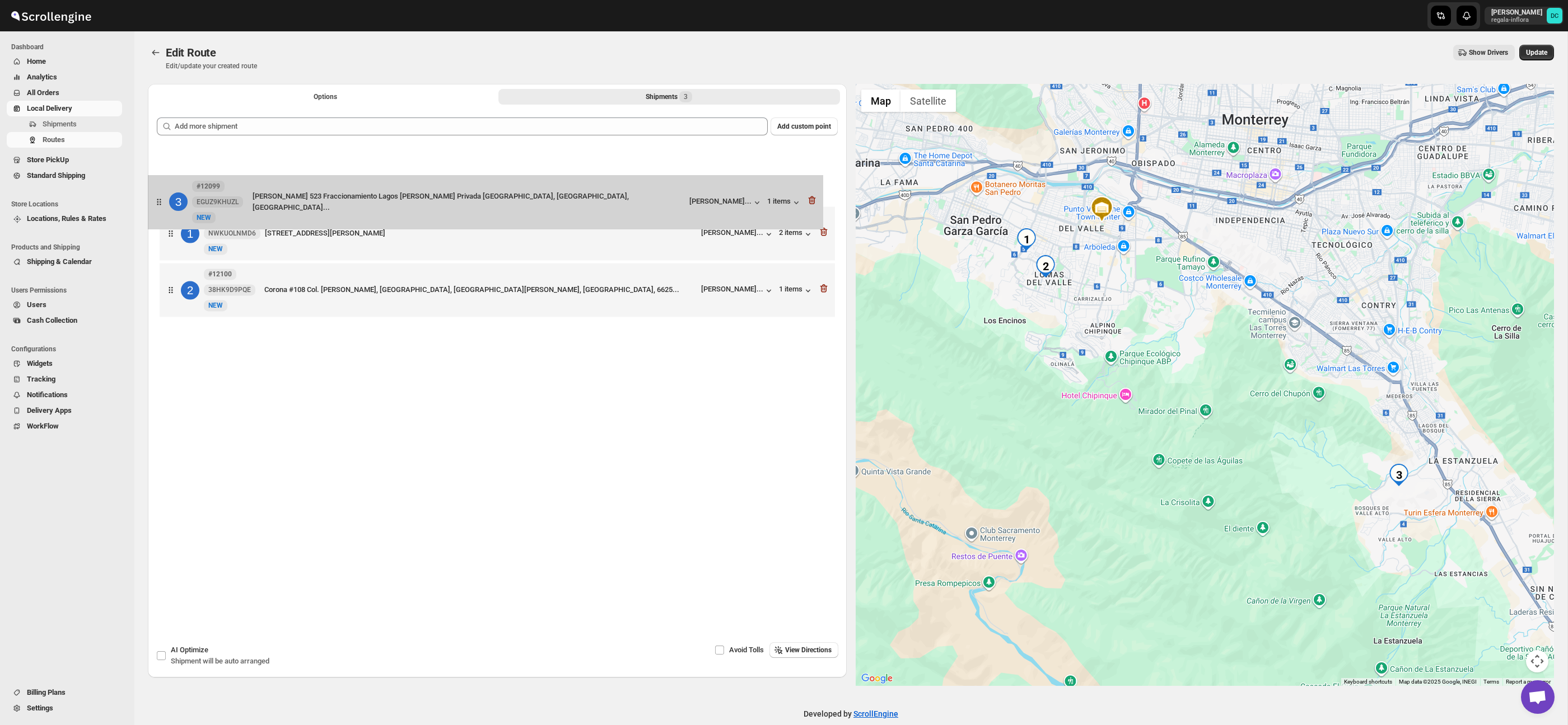
drag, startPoint x: 174, startPoint y: 299, endPoint x: 157, endPoint y: 172, distance: 128.1
click at [157, 172] on div "1 #12086 [STREET_ADDRESS][PERSON_NAME] [PERSON_NAME]... 2 items 2 #12100 38HK9D…" at bounding box center [497, 234] width 681 height 175
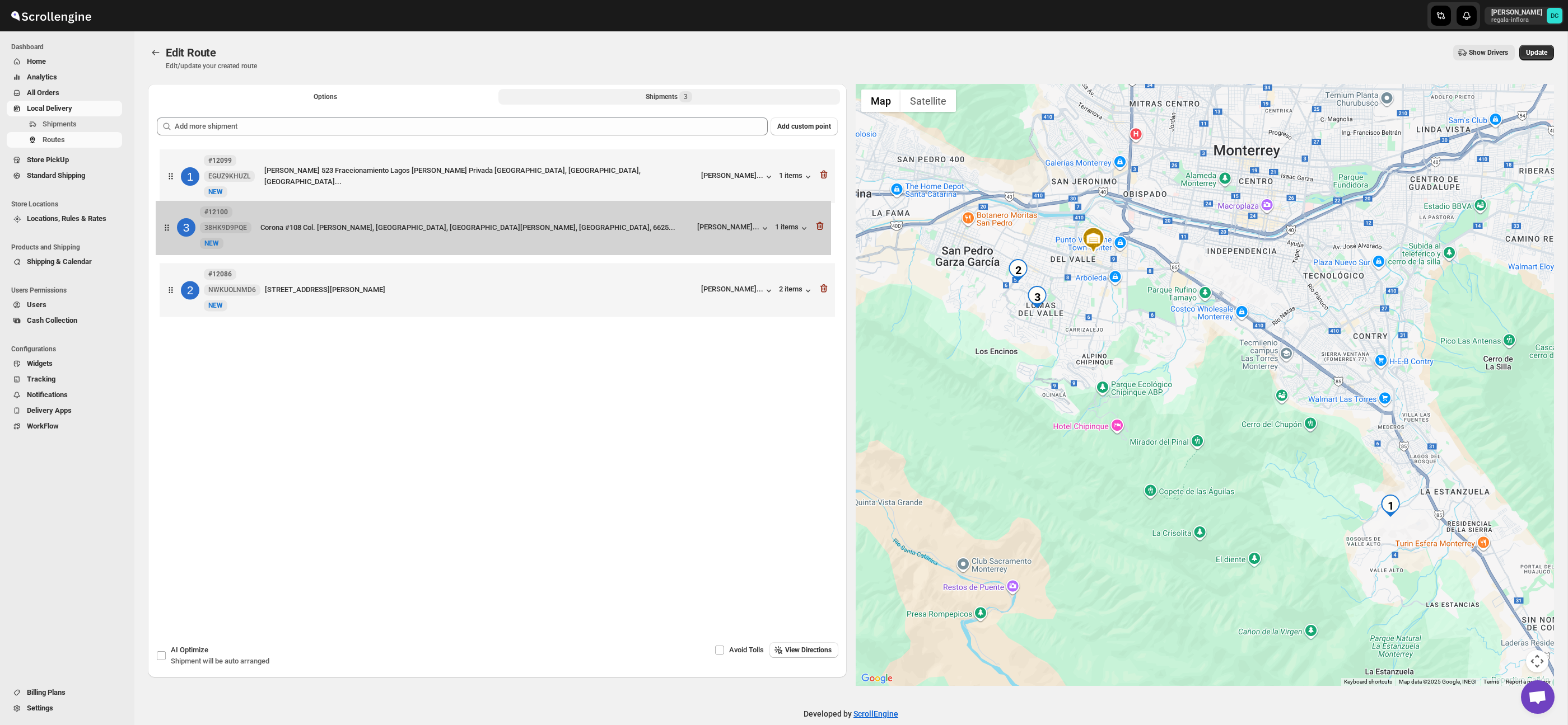
drag, startPoint x: 179, startPoint y: 295, endPoint x: 176, endPoint y: 229, distance: 66.1
click at [176, 229] on div "1 #12099 EGUZ9KHUZL New NEW [PERSON_NAME] 523 Fraccionamiento [GEOGRAPHIC_DATA]…" at bounding box center [497, 234] width 681 height 175
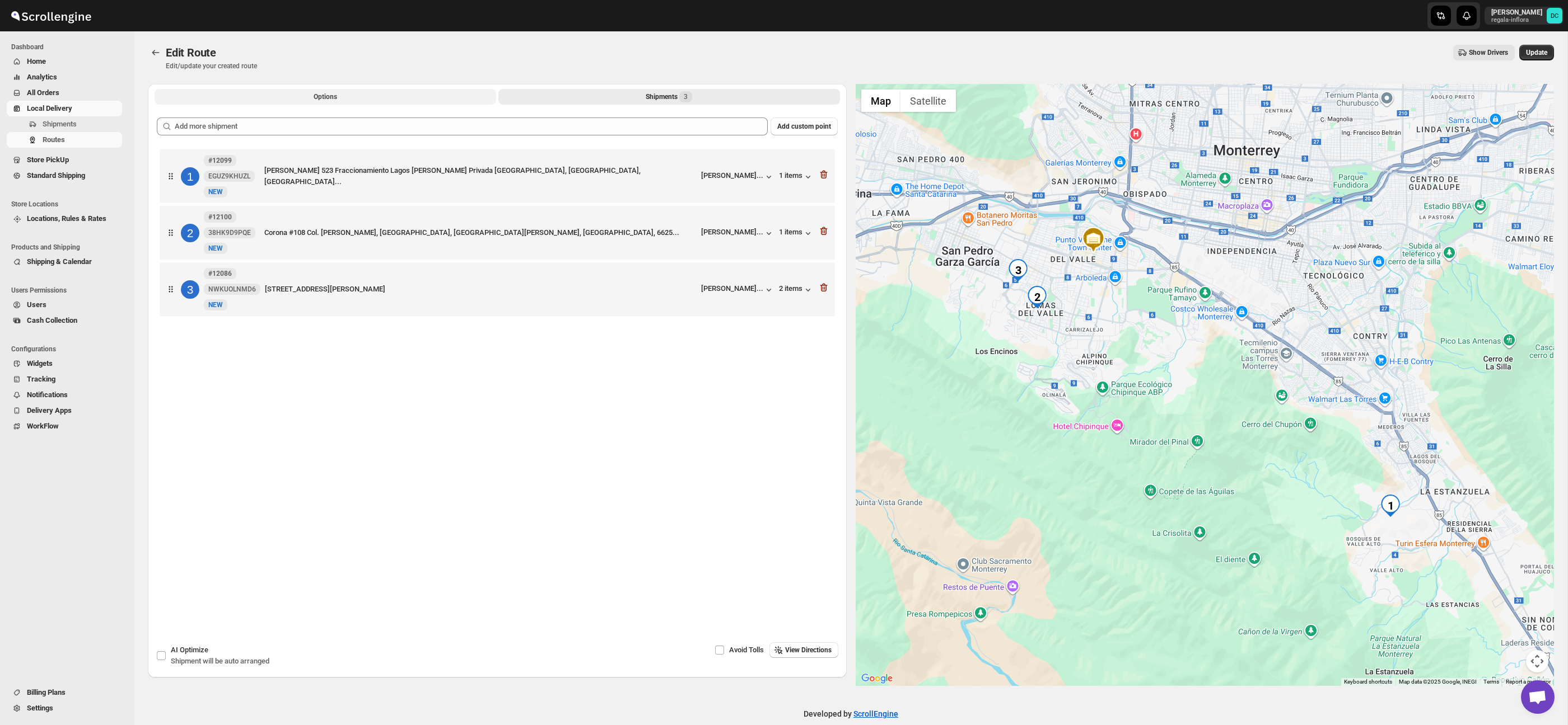
click at [303, 97] on button "Options" at bounding box center [325, 97] width 342 height 16
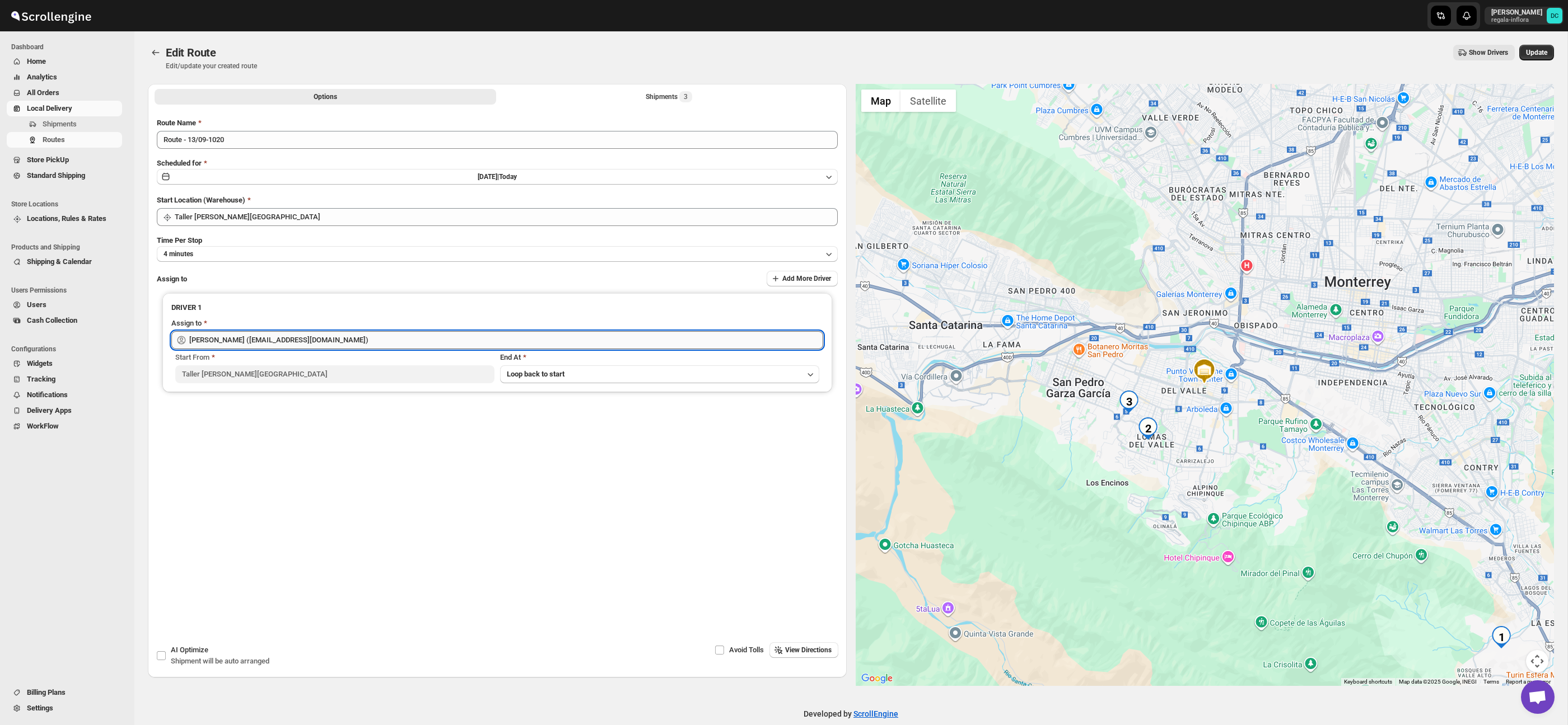
click at [364, 335] on input "[PERSON_NAME] ([EMAIL_ADDRESS][DOMAIN_NAME])" at bounding box center [506, 340] width 634 height 18
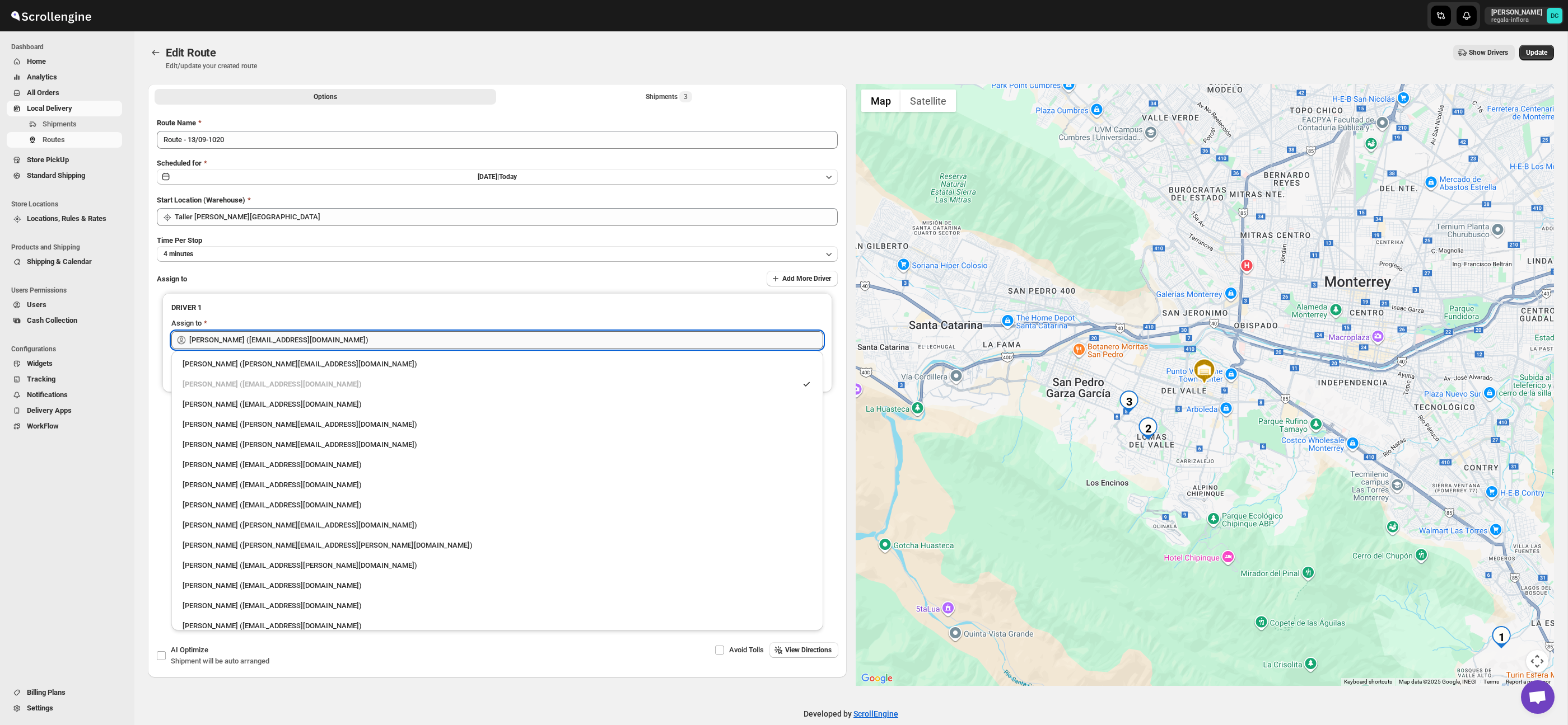
click at [364, 335] on input "[PERSON_NAME] ([EMAIL_ADDRESS][DOMAIN_NAME])" at bounding box center [506, 340] width 634 height 18
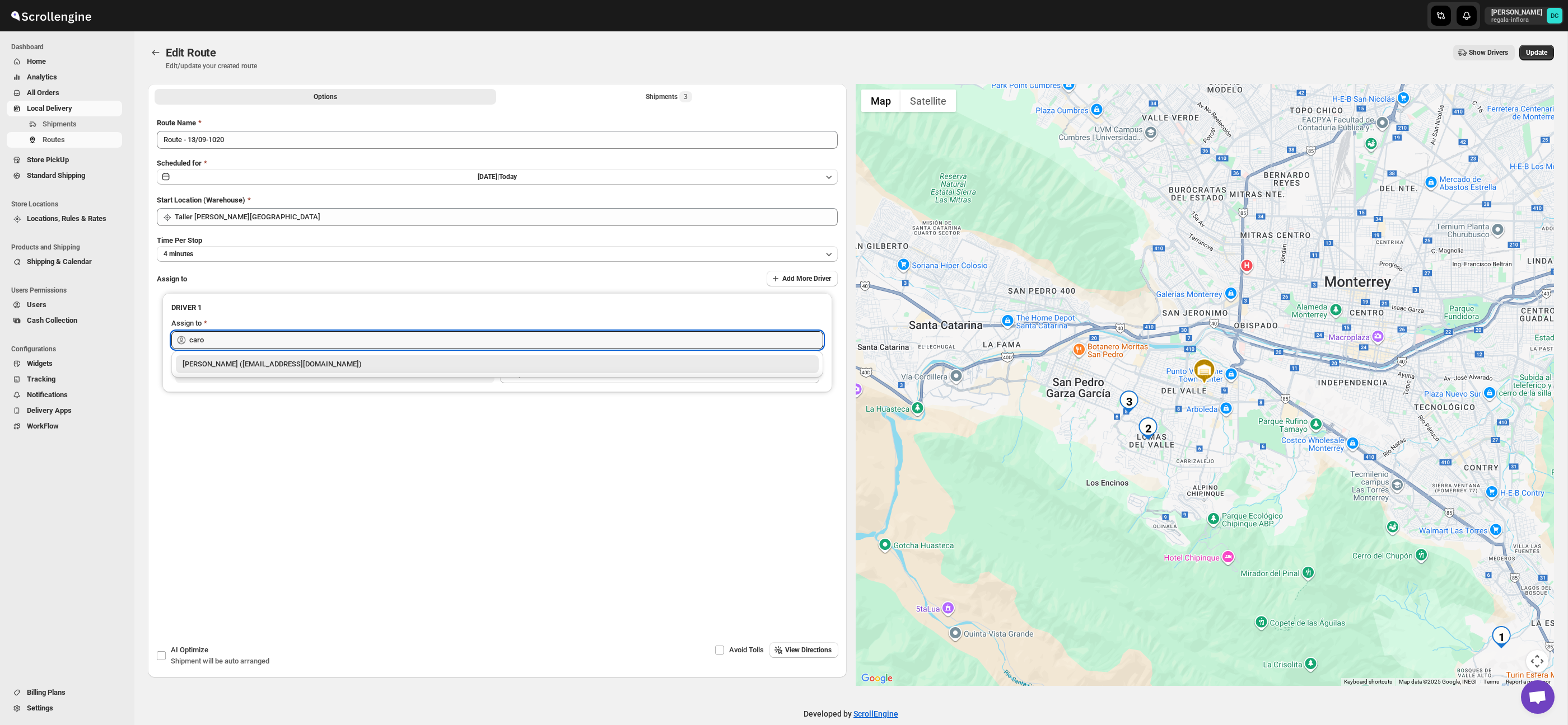
click at [356, 366] on div "[PERSON_NAME] ([EMAIL_ADDRESS][DOMAIN_NAME])" at bounding box center [497, 364] width 630 height 11
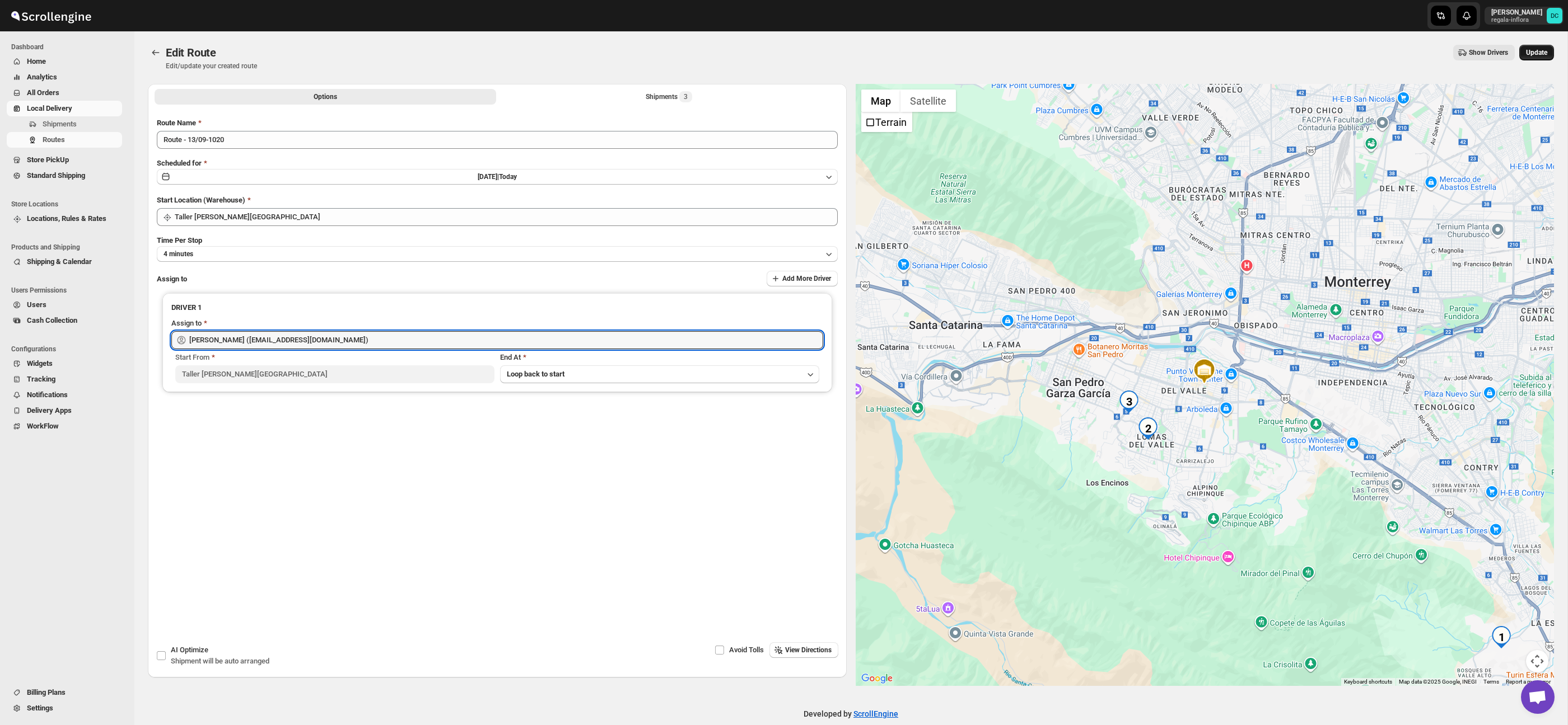
type input "[PERSON_NAME] ([EMAIL_ADDRESS][DOMAIN_NAME])"
drag, startPoint x: 1545, startPoint y: 51, endPoint x: 1523, endPoint y: 69, distance: 28.4
click at [1545, 51] on span "Update" at bounding box center [1536, 52] width 21 height 9
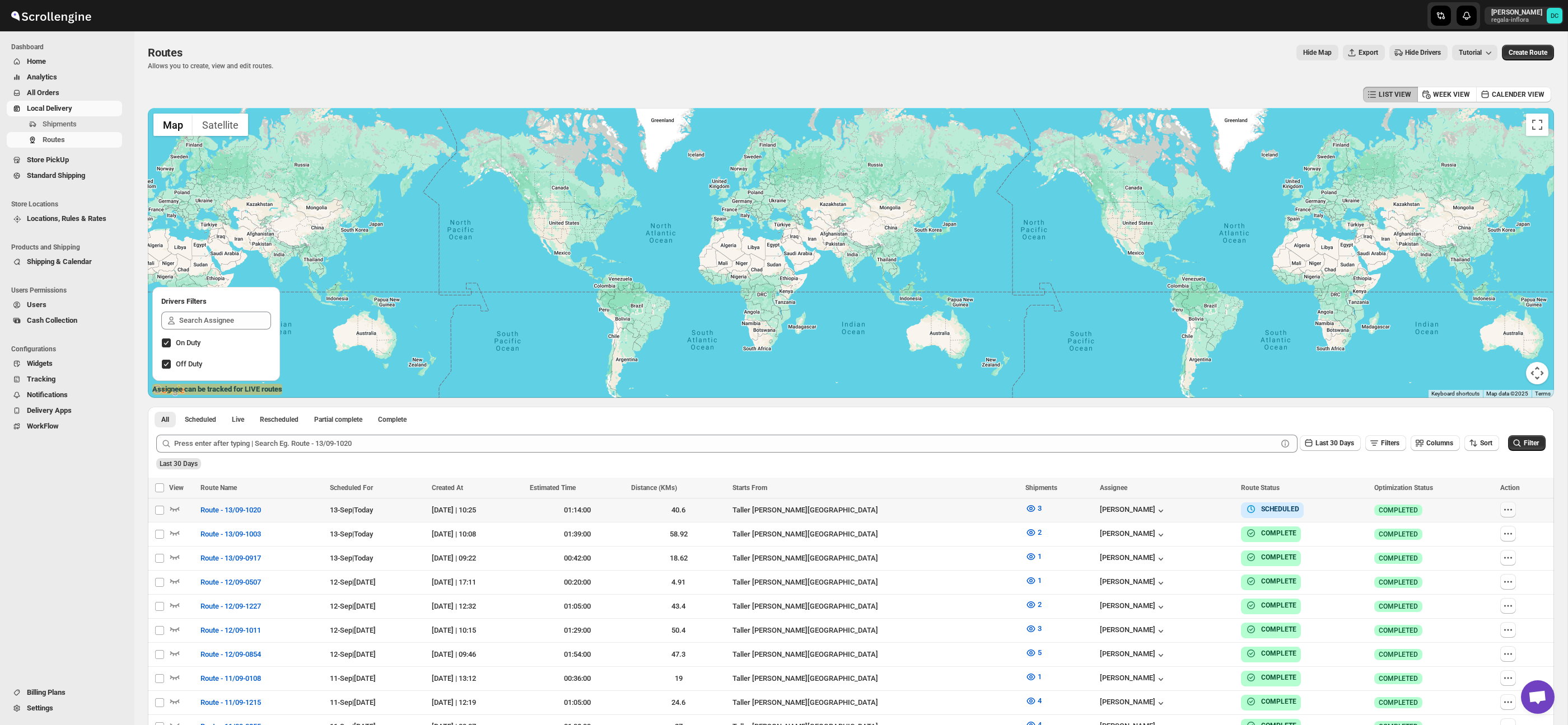
click at [1513, 510] on icon "button" at bounding box center [1508, 510] width 11 height 11
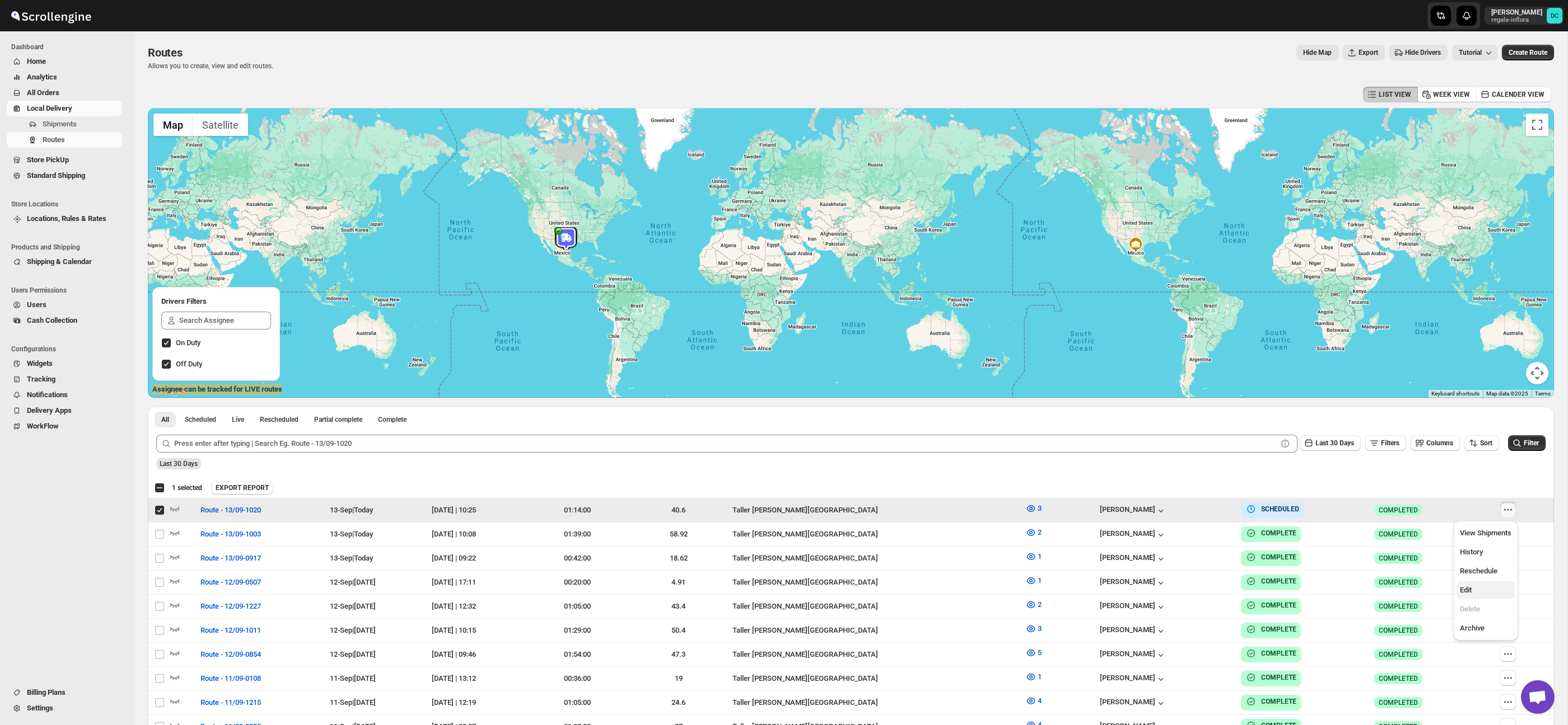
click at [1481, 587] on span "Edit" at bounding box center [1485, 590] width 51 height 11
checkbox input "false"
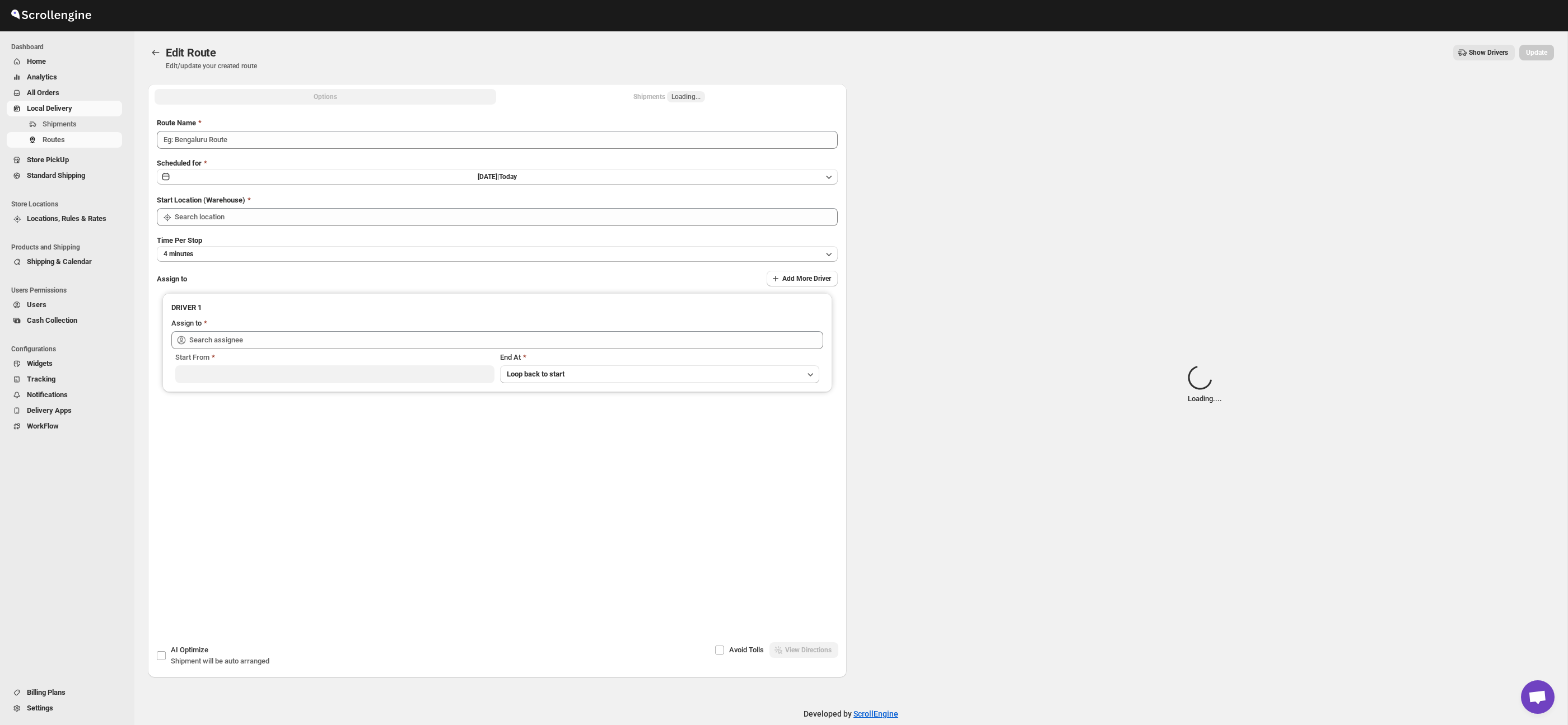
type input "Route - 13/09-1020"
type input "Taller [PERSON_NAME][GEOGRAPHIC_DATA]"
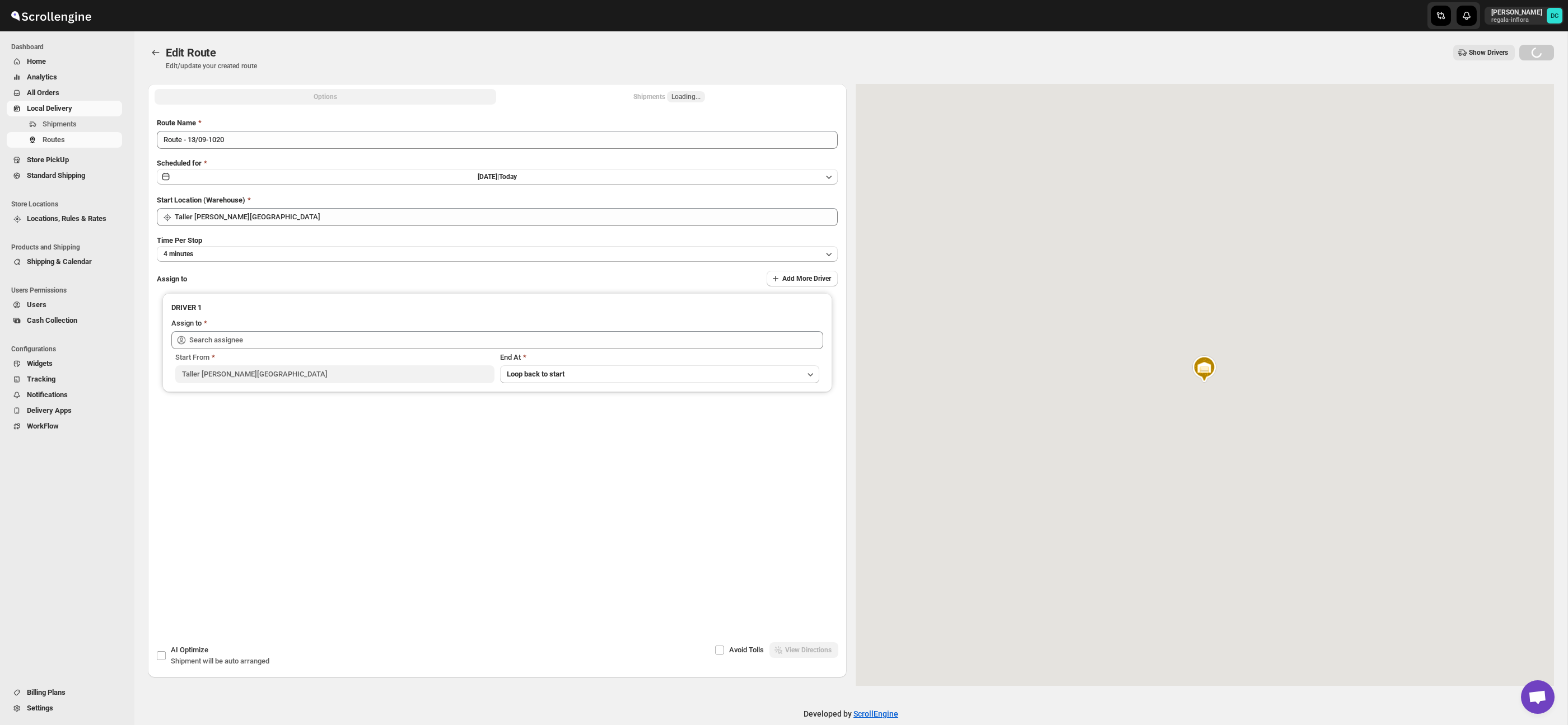
type input "[PERSON_NAME] ([EMAIL_ADDRESS][DOMAIN_NAME])"
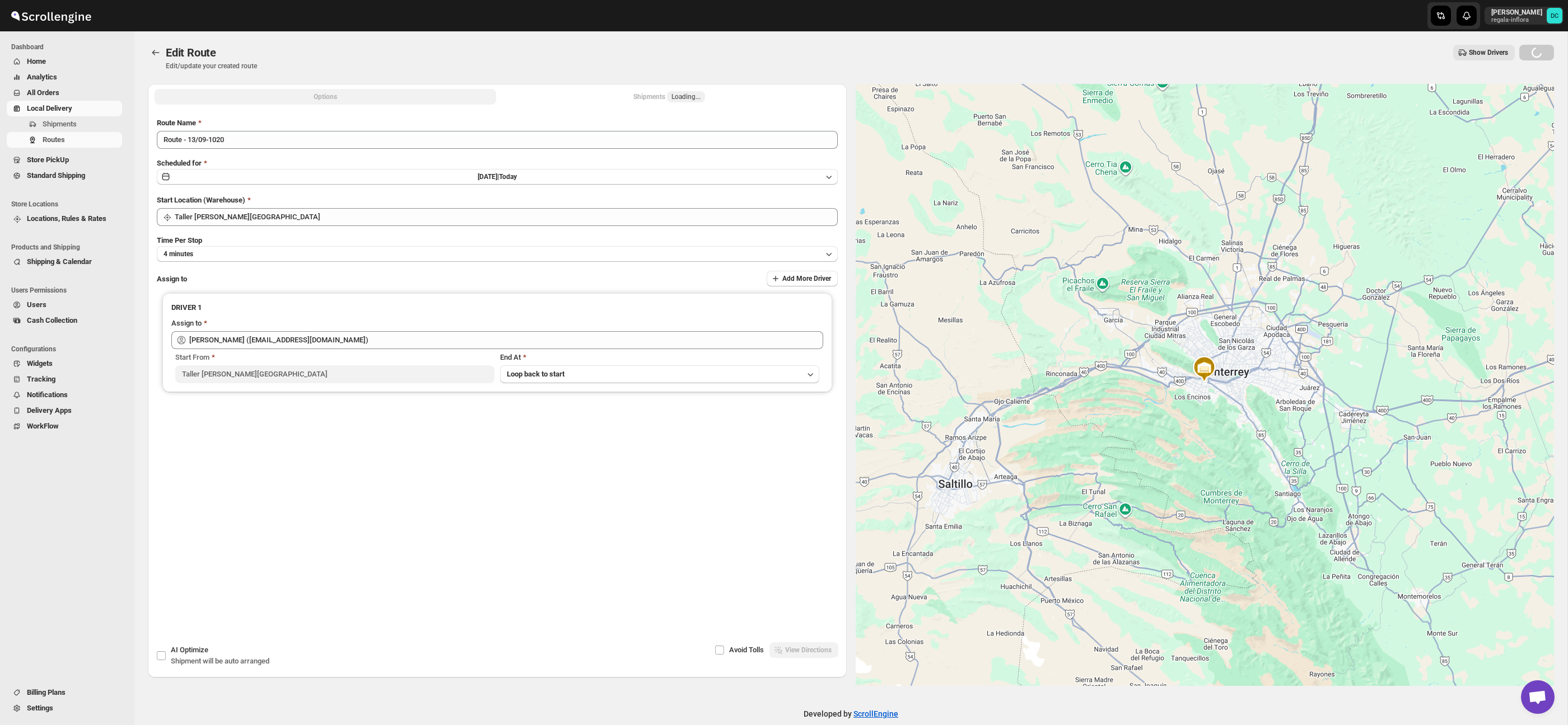
click at [638, 95] on button "Shipments Loading..." at bounding box center [669, 97] width 342 height 16
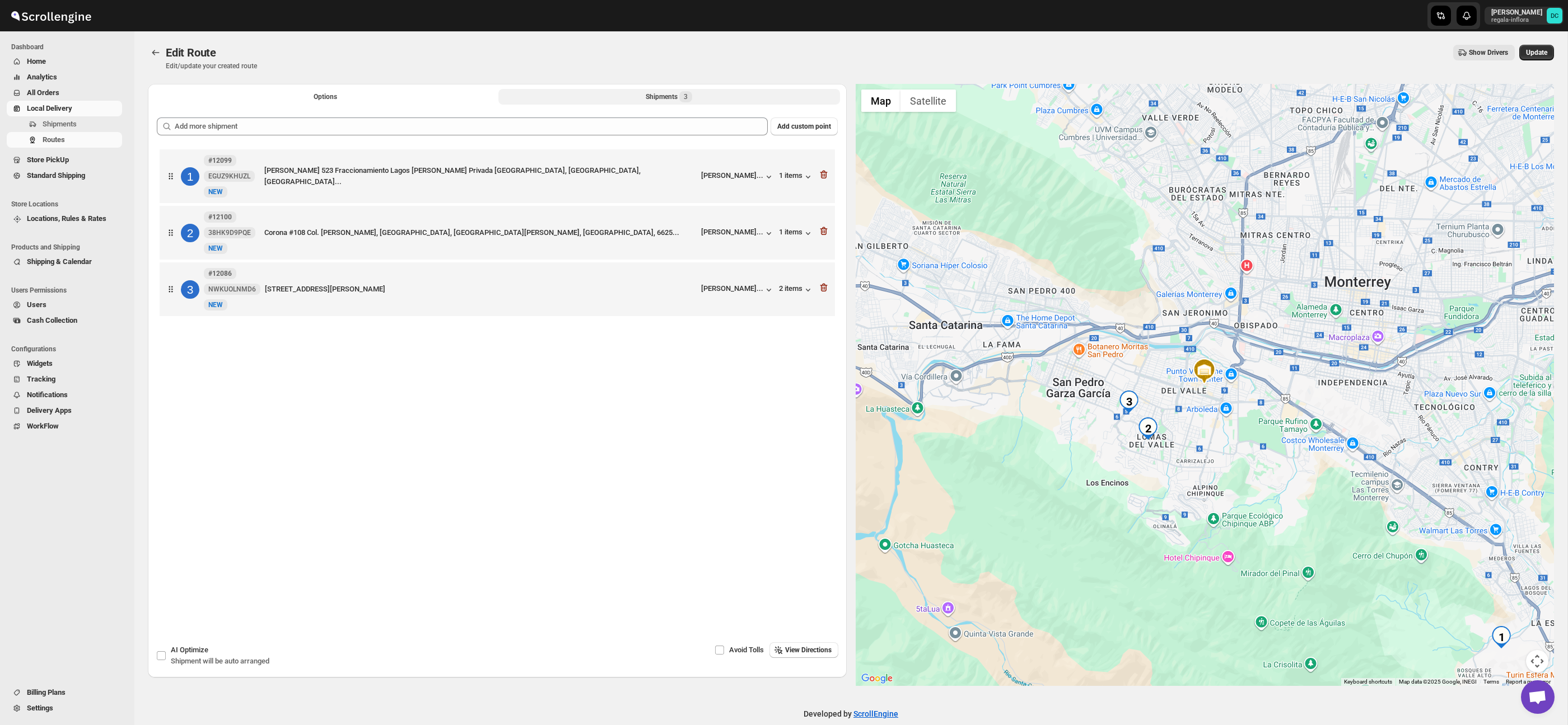
click at [556, 95] on button "Shipments 3" at bounding box center [669, 97] width 342 height 16
click at [699, 95] on button "Shipments 3" at bounding box center [669, 97] width 342 height 16
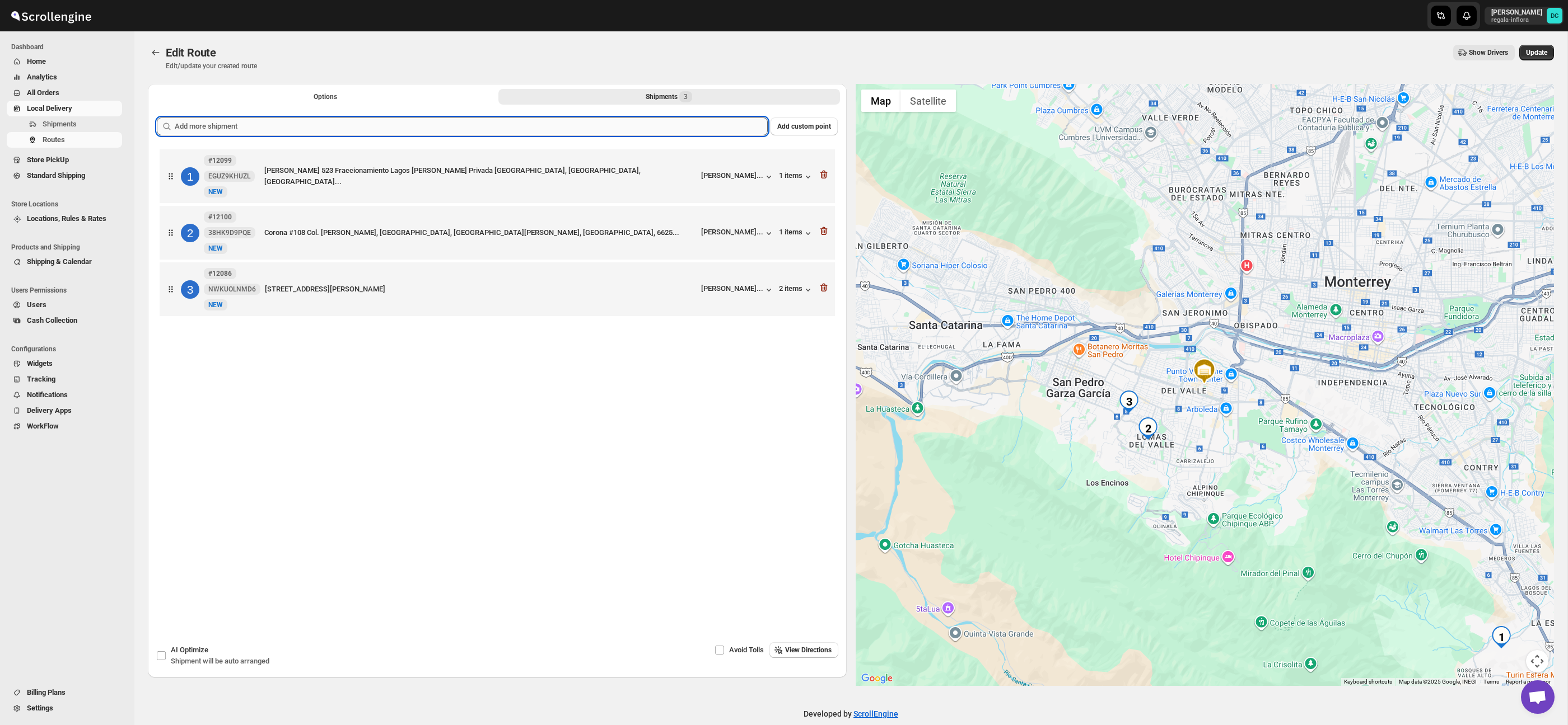
click at [647, 122] on input "text" at bounding box center [471, 126] width 593 height 18
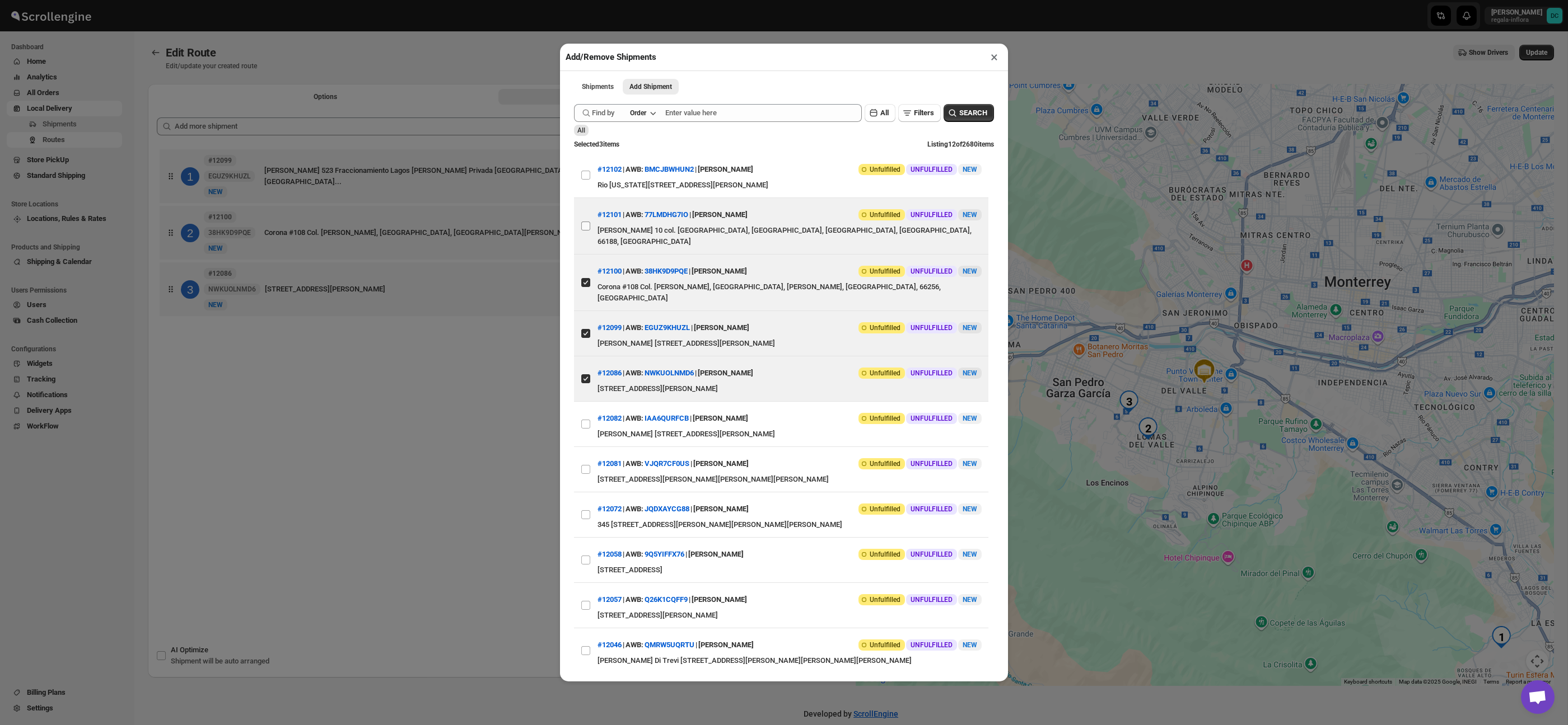
click at [586, 221] on input "View details for 68c594e48f29d9ce0bed9f57" at bounding box center [585, 225] width 9 height 9
checkbox input "true"
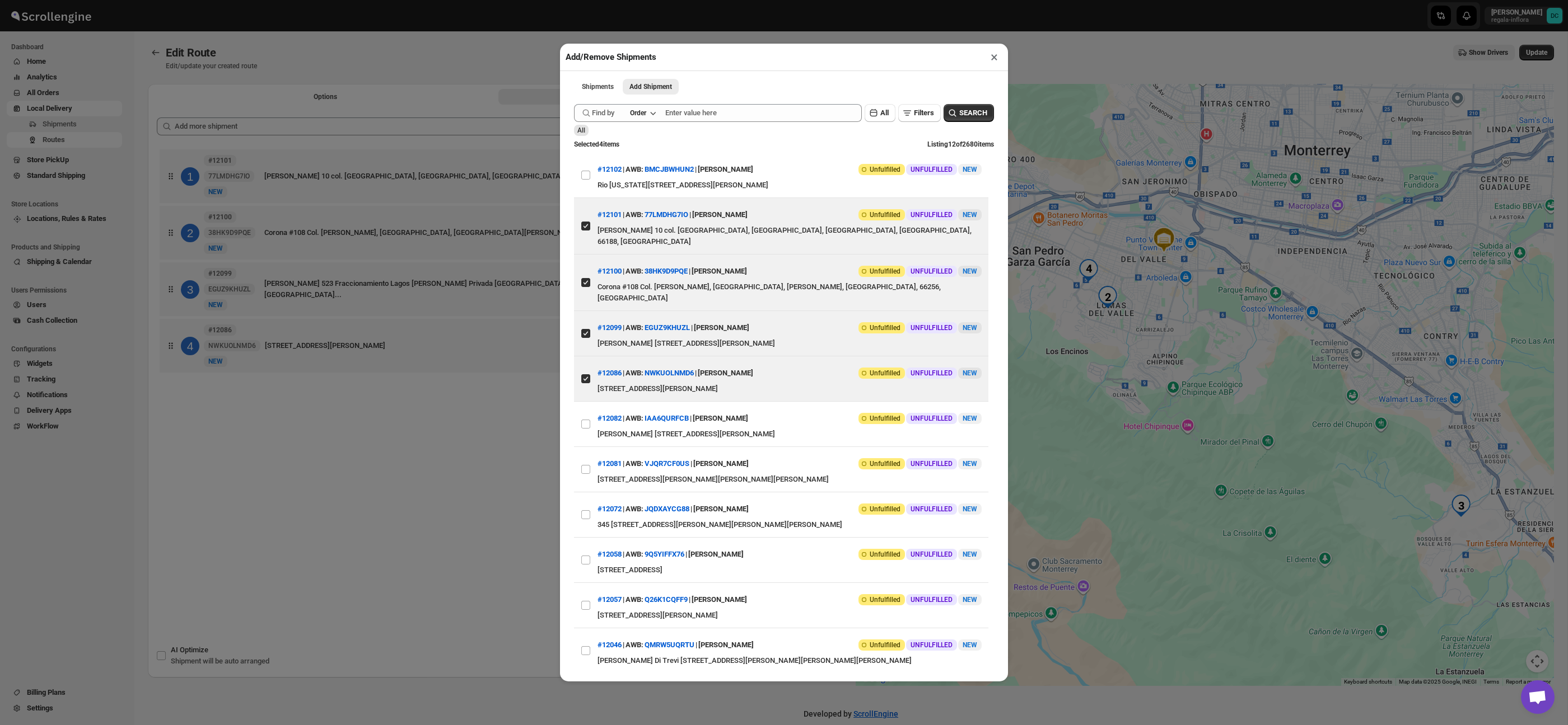
click at [414, 44] on div "Add/Remove Shipments × Shipments Add Shipment More views Shipments Add Shipment…" at bounding box center [784, 362] width 1568 height 725
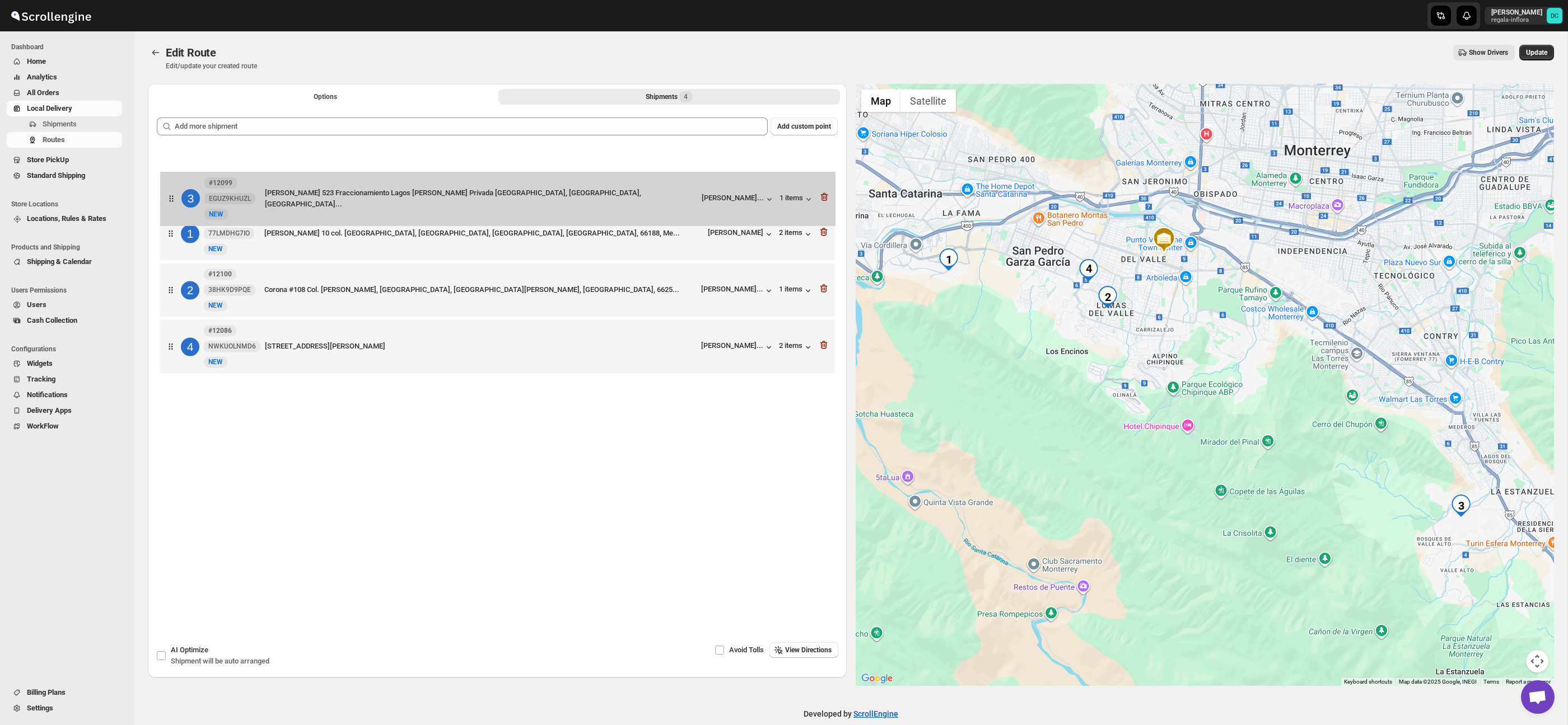
drag, startPoint x: 178, startPoint y: 252, endPoint x: 178, endPoint y: 182, distance: 70.0
click at [178, 182] on div "1 #12101 77LMDHG7IO [GEOGRAPHIC_DATA][PERSON_NAME] 10 col. [GEOGRAPHIC_DATA], […" at bounding box center [497, 263] width 681 height 232
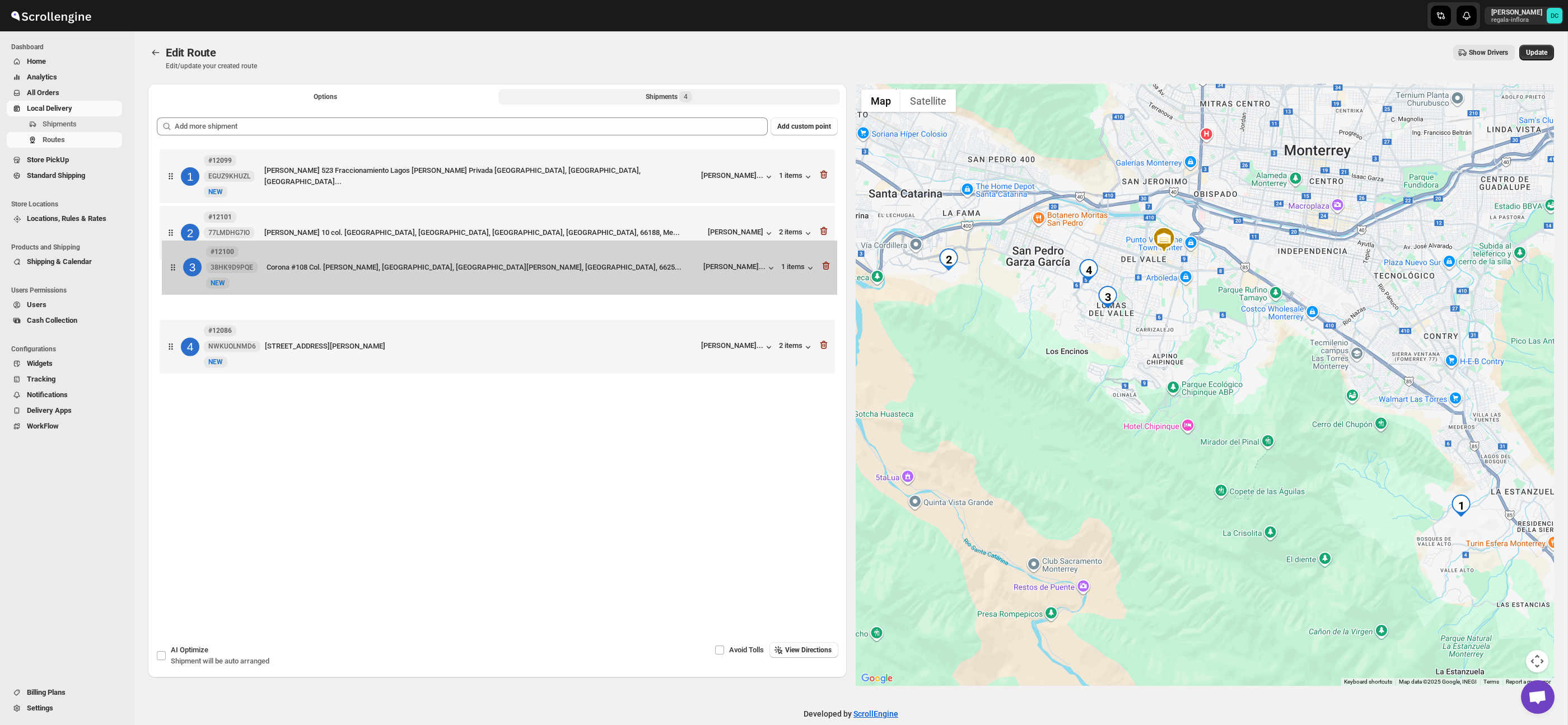
drag, startPoint x: 177, startPoint y: 288, endPoint x: 179, endPoint y: 235, distance: 53.0
click at [179, 235] on div "1 #12099 EGUZ9KHUZL New NEW [PERSON_NAME] 523 Fraccionamiento [GEOGRAPHIC_DATA]…" at bounding box center [497, 263] width 681 height 232
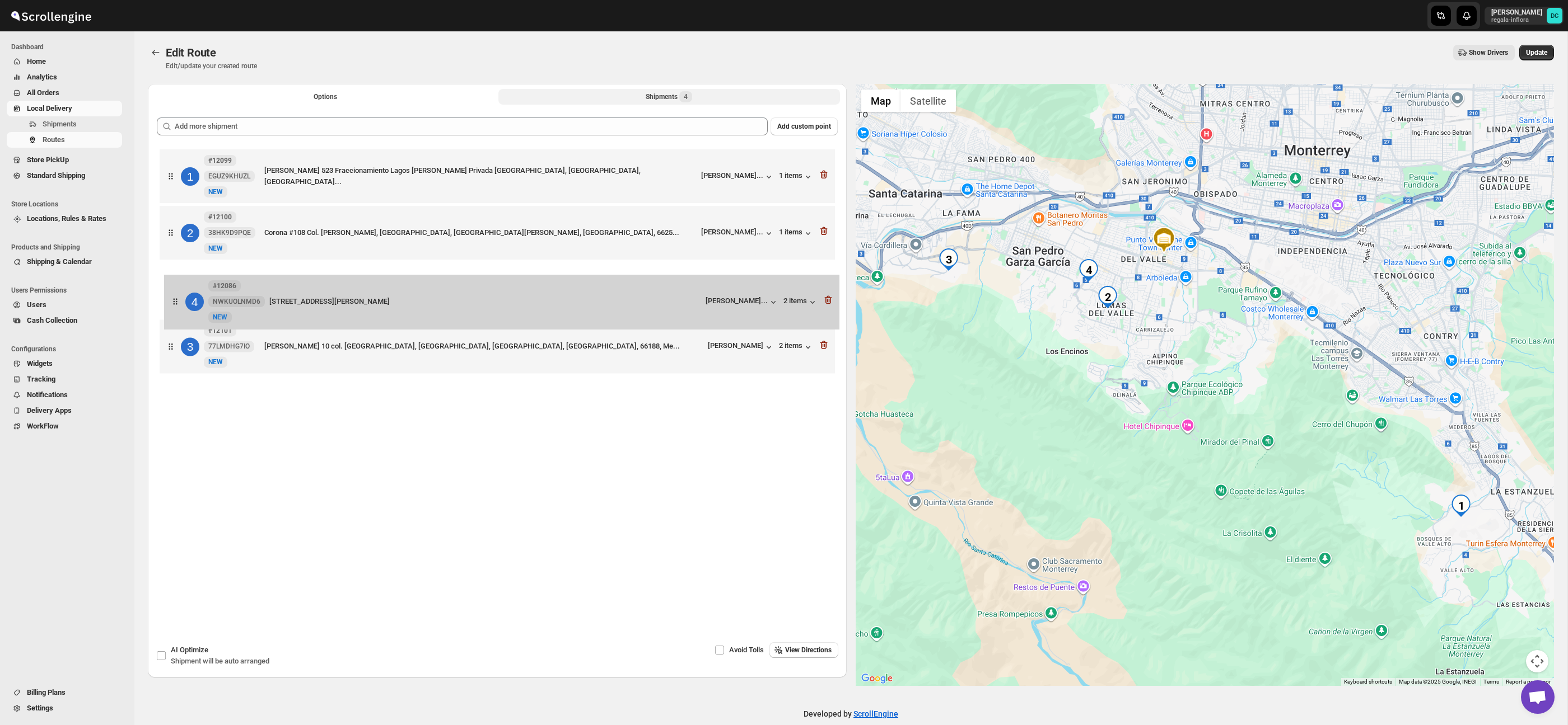
drag, startPoint x: 165, startPoint y: 355, endPoint x: 181, endPoint y: 298, distance: 59.2
click at [170, 302] on div "1 #12099 EGUZ9KHUZL New NEW [PERSON_NAME] 523 Fraccionamiento [GEOGRAPHIC_DATA]…" at bounding box center [497, 263] width 681 height 232
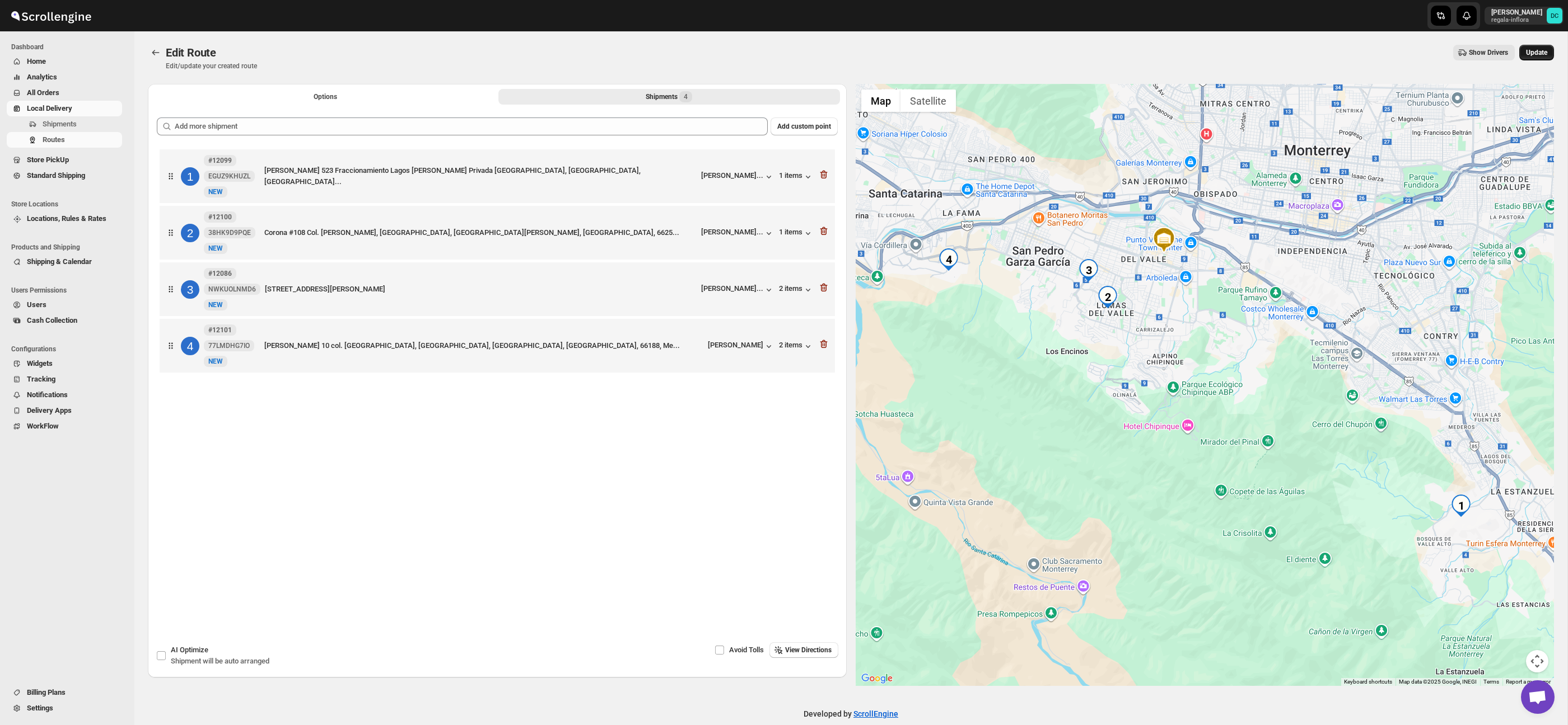
click at [1543, 54] on span "Update" at bounding box center [1536, 52] width 21 height 9
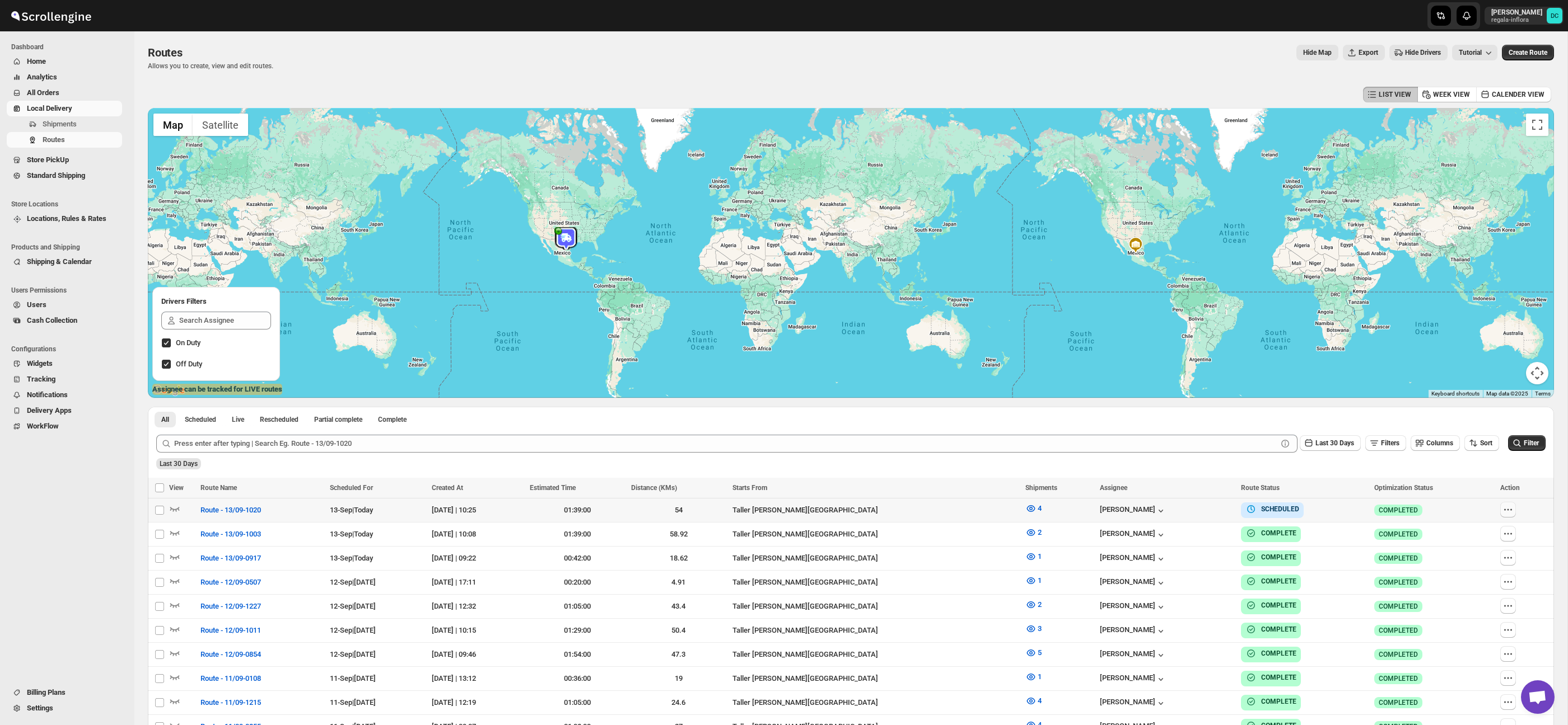
click at [1512, 504] on button "button" at bounding box center [1508, 510] width 16 height 16
click at [1478, 593] on span "Edit" at bounding box center [1485, 590] width 51 height 11
checkbox input "false"
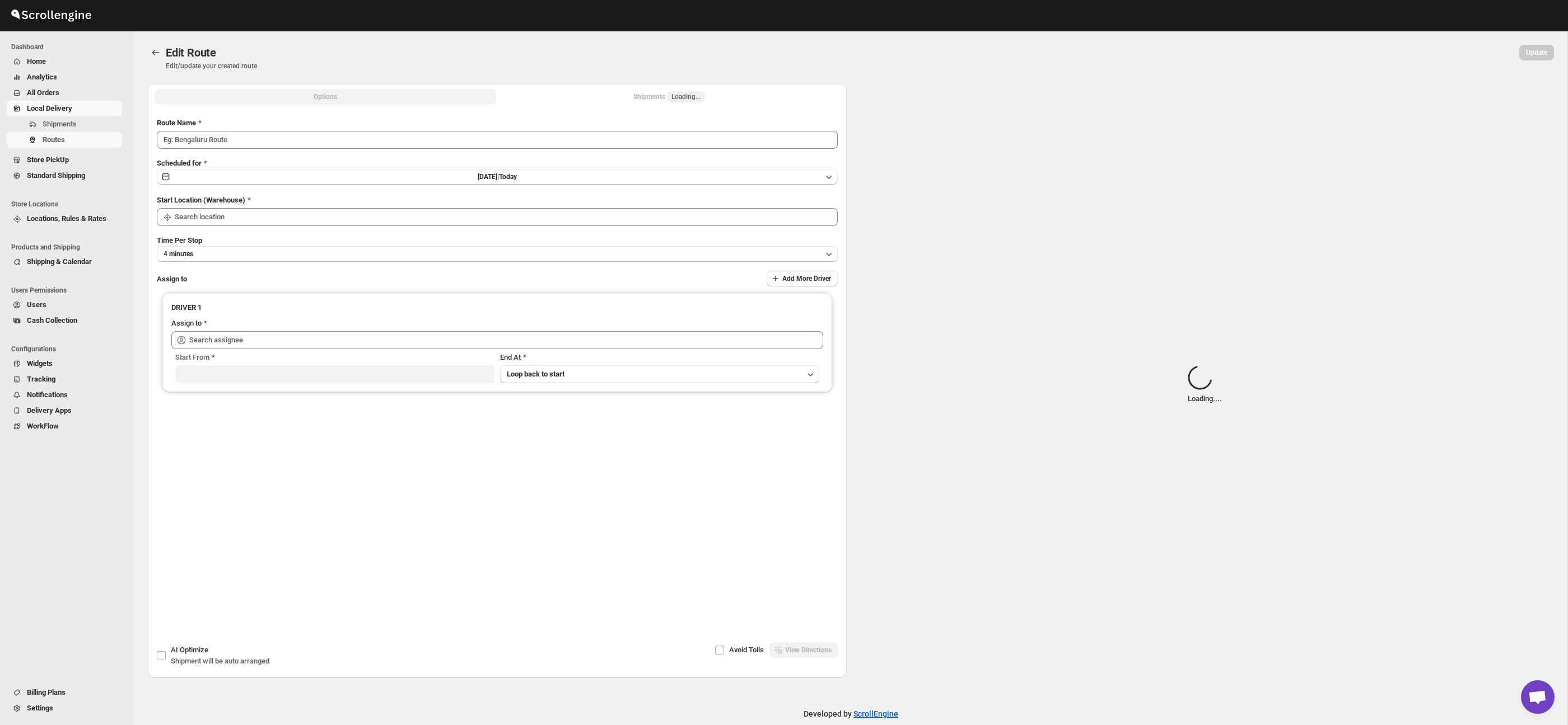
type input "Route - 13/09-1020"
type input "Taller [PERSON_NAME][GEOGRAPHIC_DATA]"
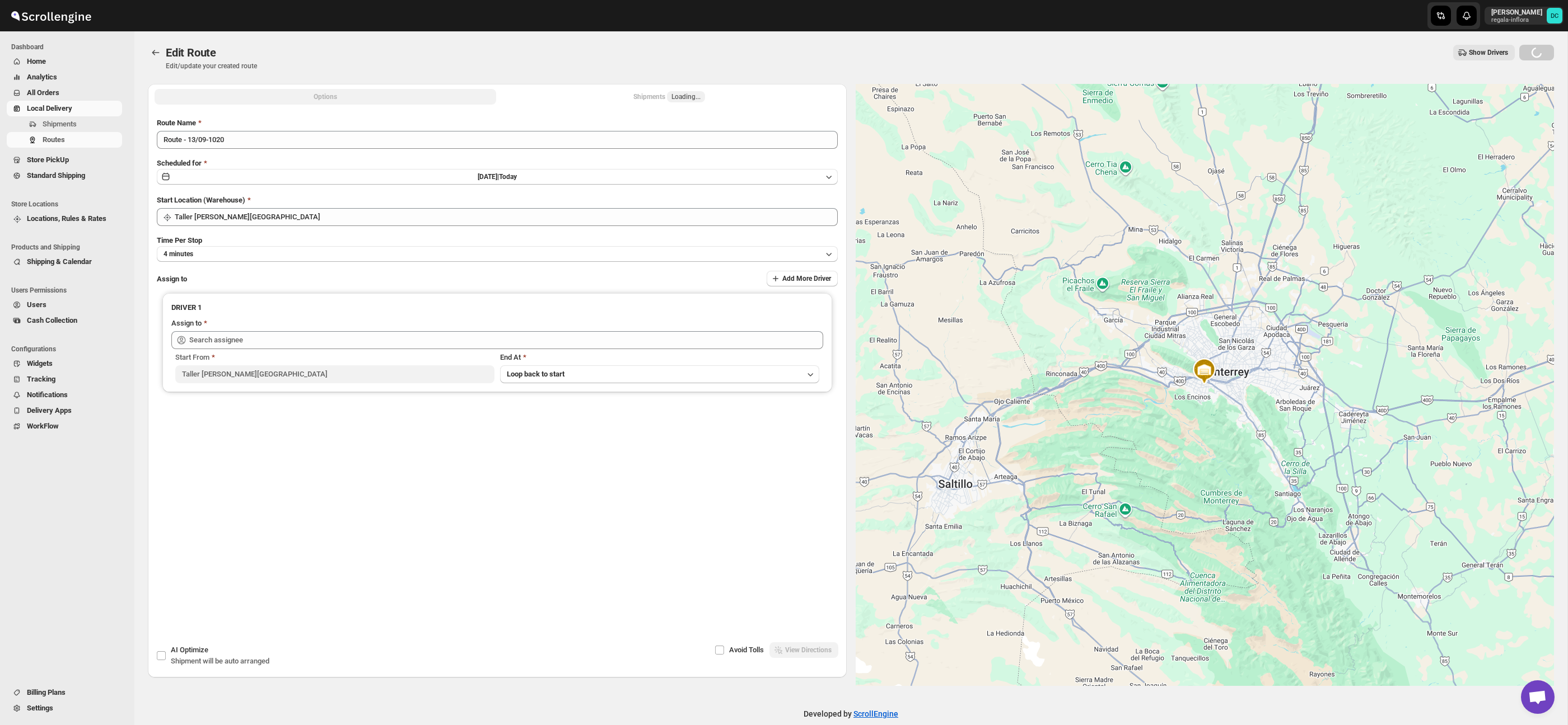
type input "[PERSON_NAME] ([EMAIL_ADDRESS][DOMAIN_NAME])"
drag, startPoint x: 700, startPoint y: 94, endPoint x: 721, endPoint y: 95, distance: 21.0
click at [700, 94] on span "Loading..." at bounding box center [686, 96] width 29 height 9
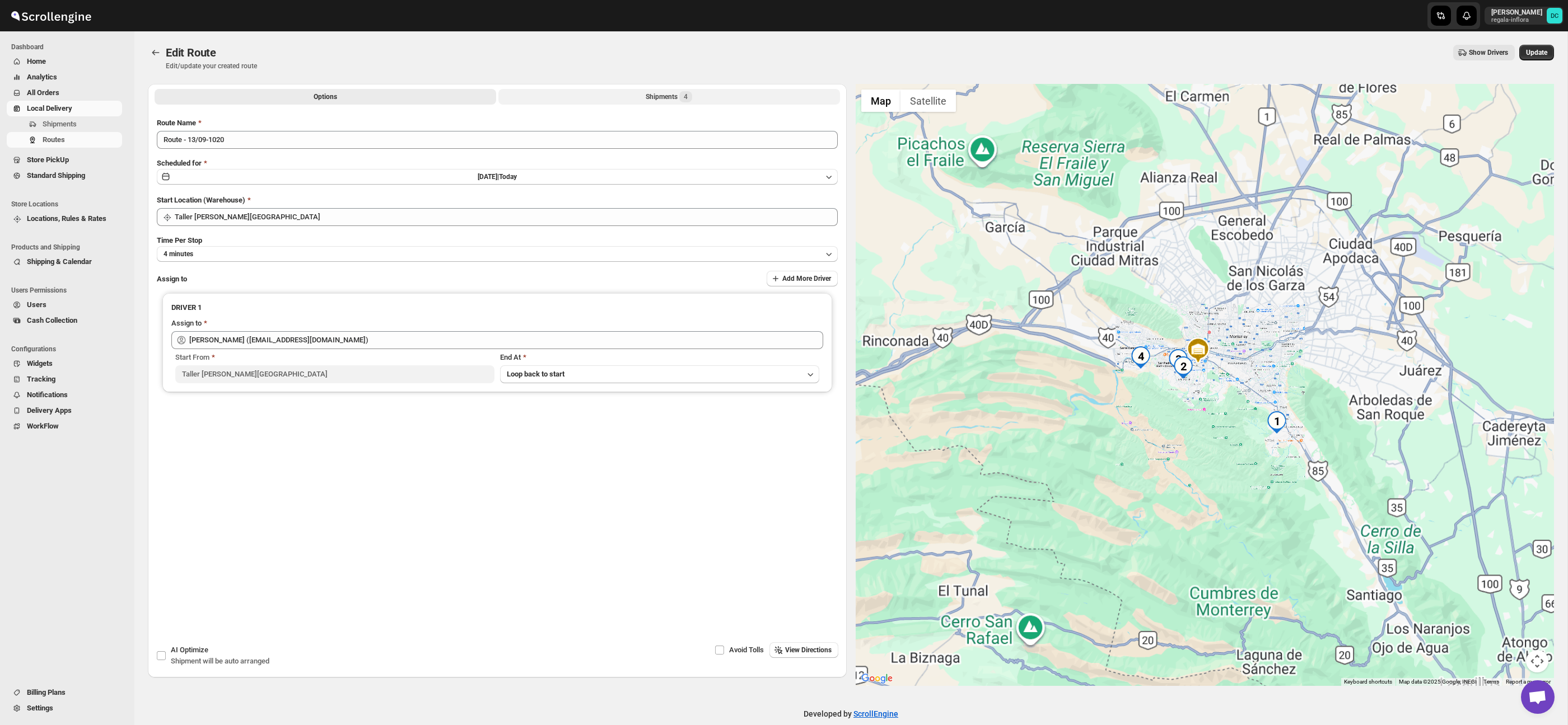
click at [696, 94] on button "Shipments 4" at bounding box center [669, 97] width 342 height 16
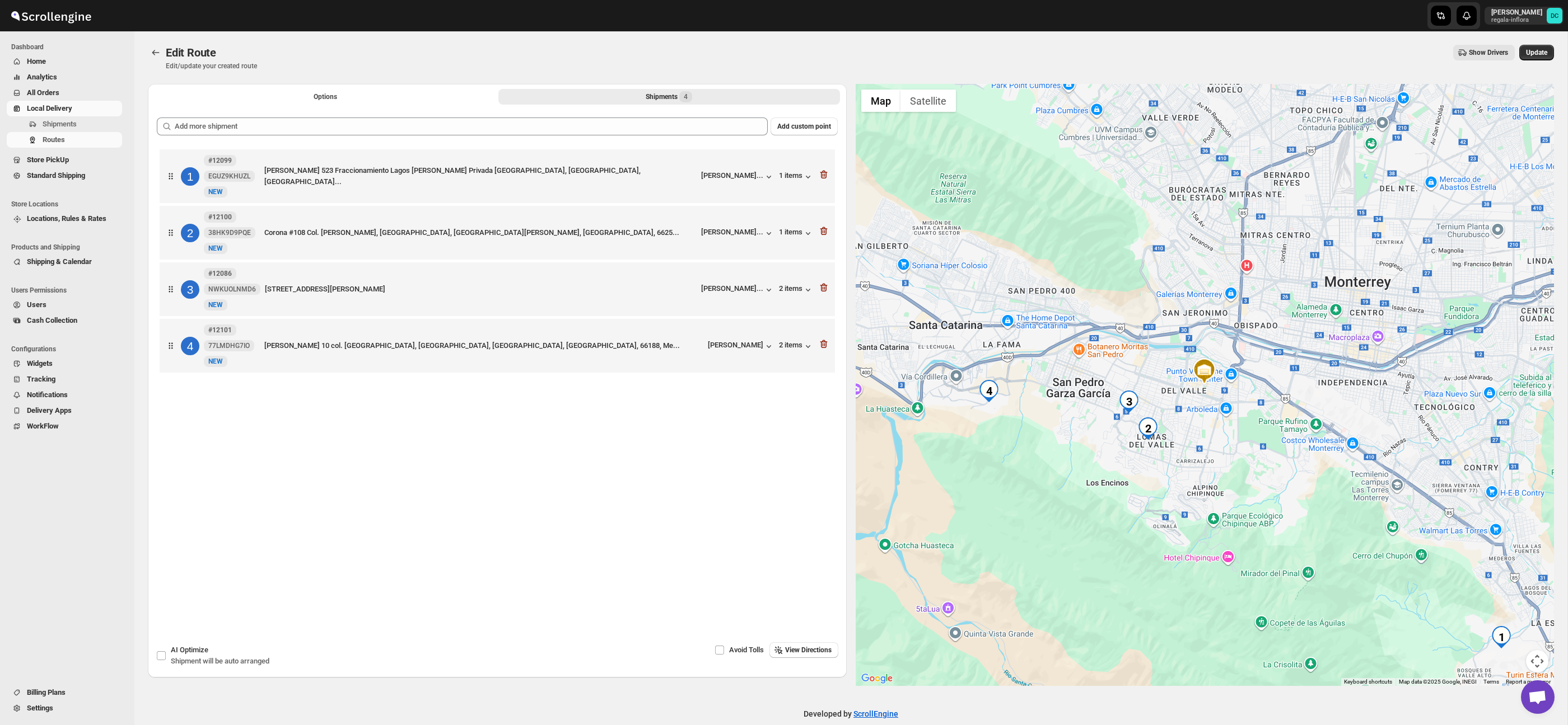
drag, startPoint x: 825, startPoint y: 348, endPoint x: 862, endPoint y: 331, distance: 40.7
click at [825, 348] on icon "button" at bounding box center [823, 344] width 7 height 9
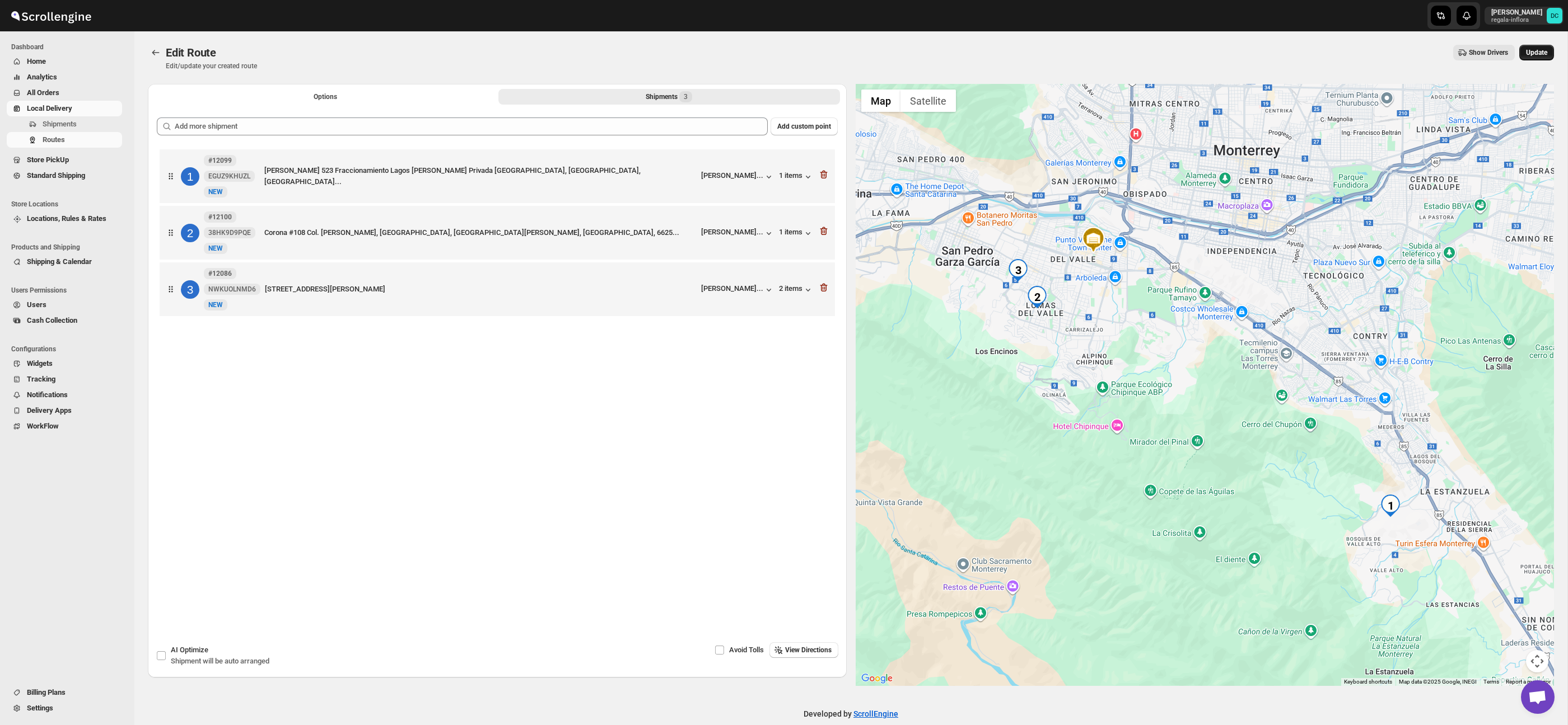
click at [1538, 48] on button "Update" at bounding box center [1536, 52] width 35 height 16
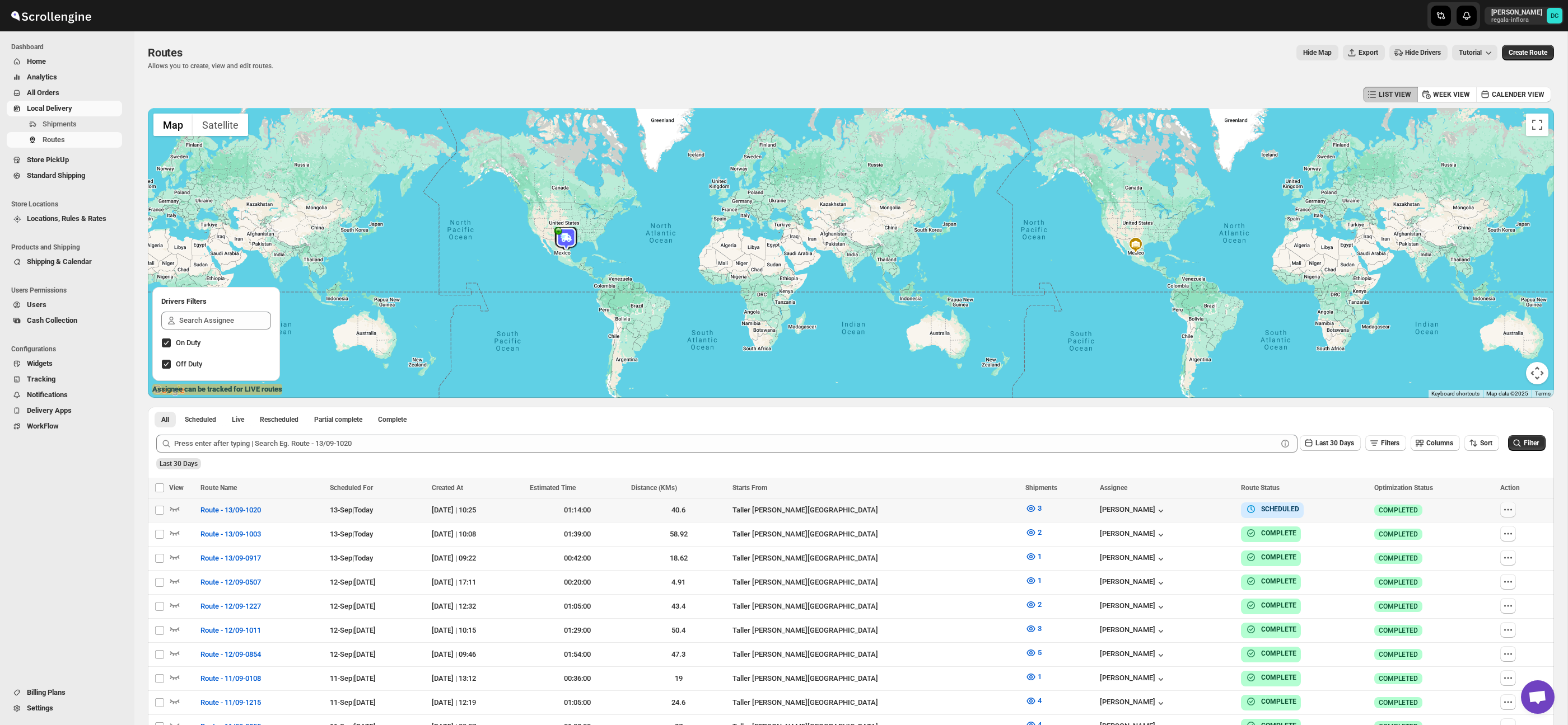
click at [1508, 514] on icon "button" at bounding box center [1508, 510] width 11 height 11
click at [1474, 590] on span "Edit" at bounding box center [1485, 590] width 51 height 11
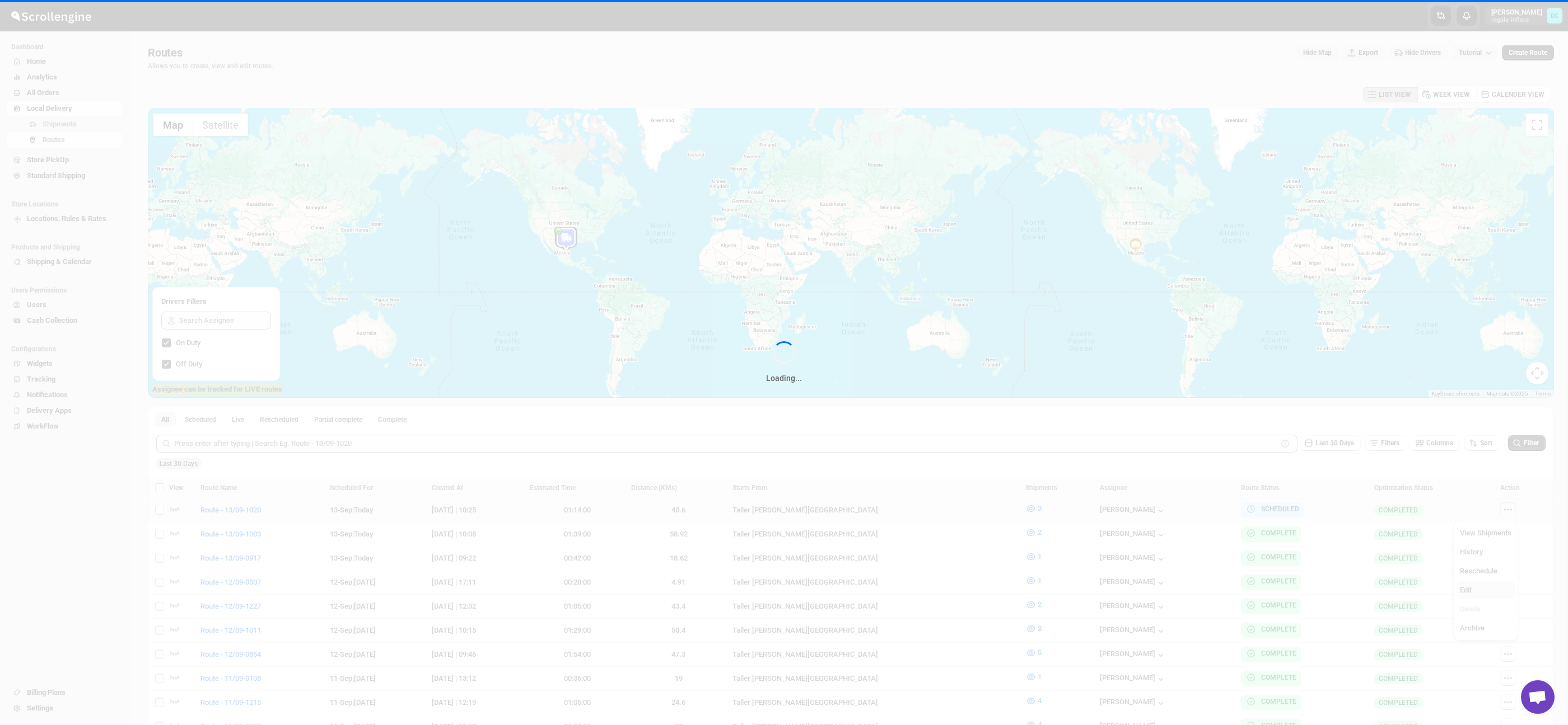
checkbox input "false"
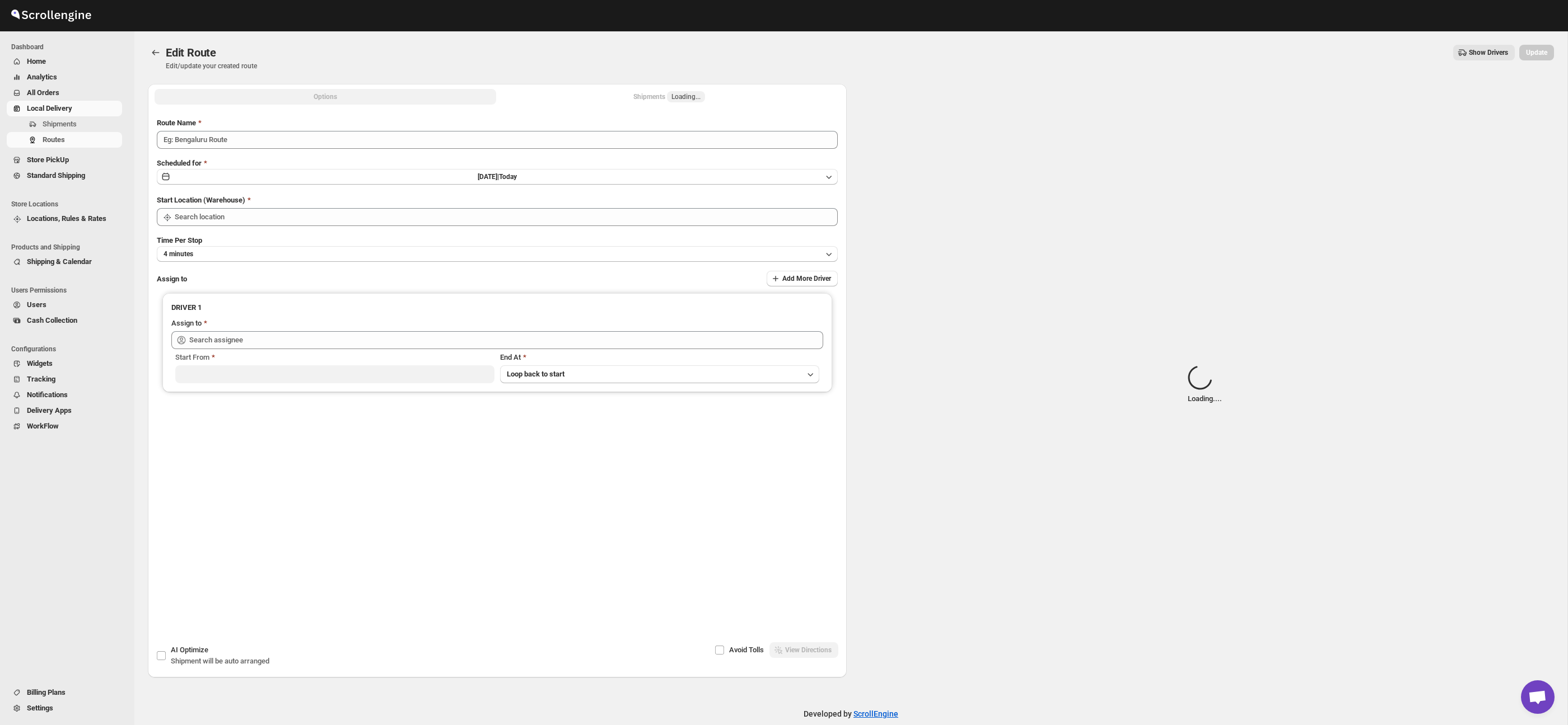
type input "Route - 13/09-1020"
type input "Taller [PERSON_NAME][GEOGRAPHIC_DATA]"
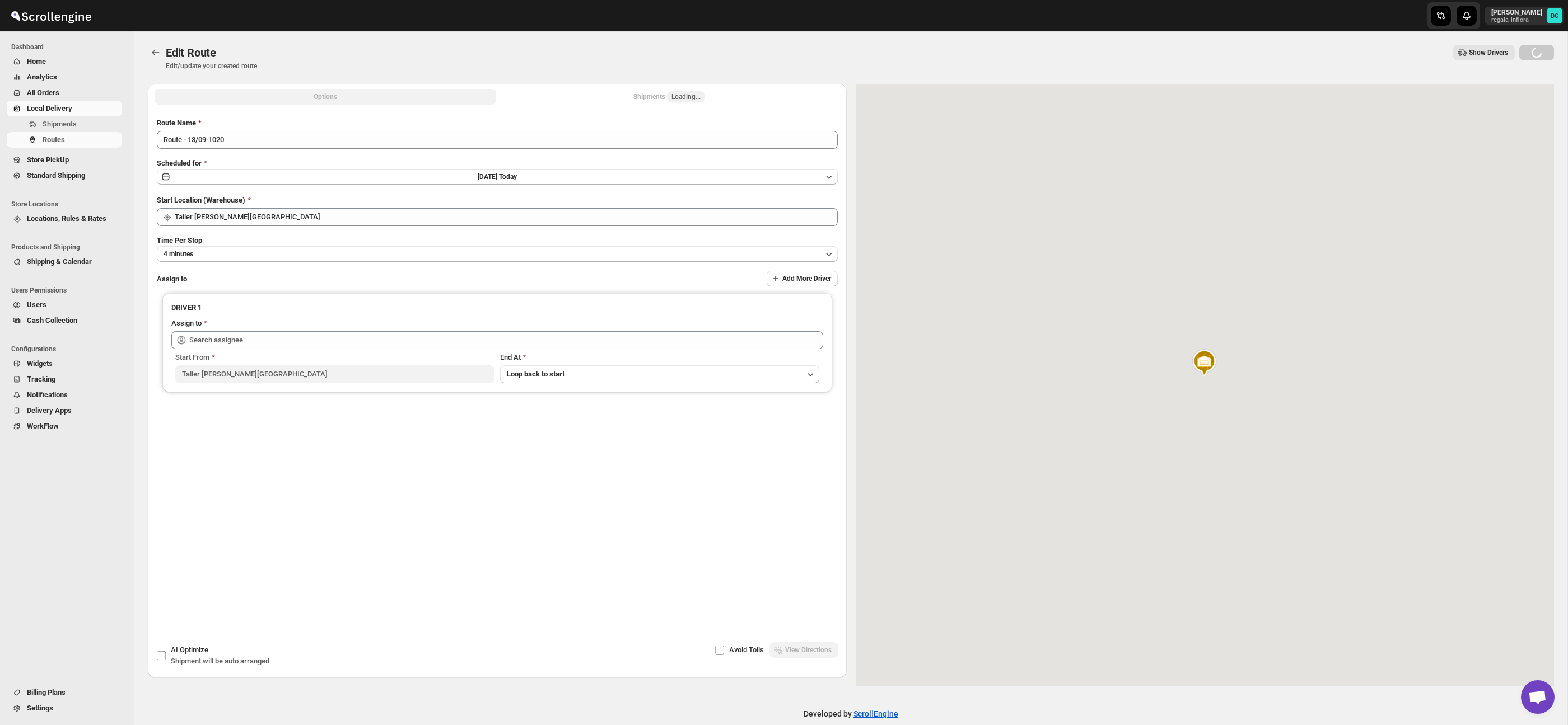
type input "[PERSON_NAME] ([EMAIL_ADDRESS][DOMAIN_NAME])"
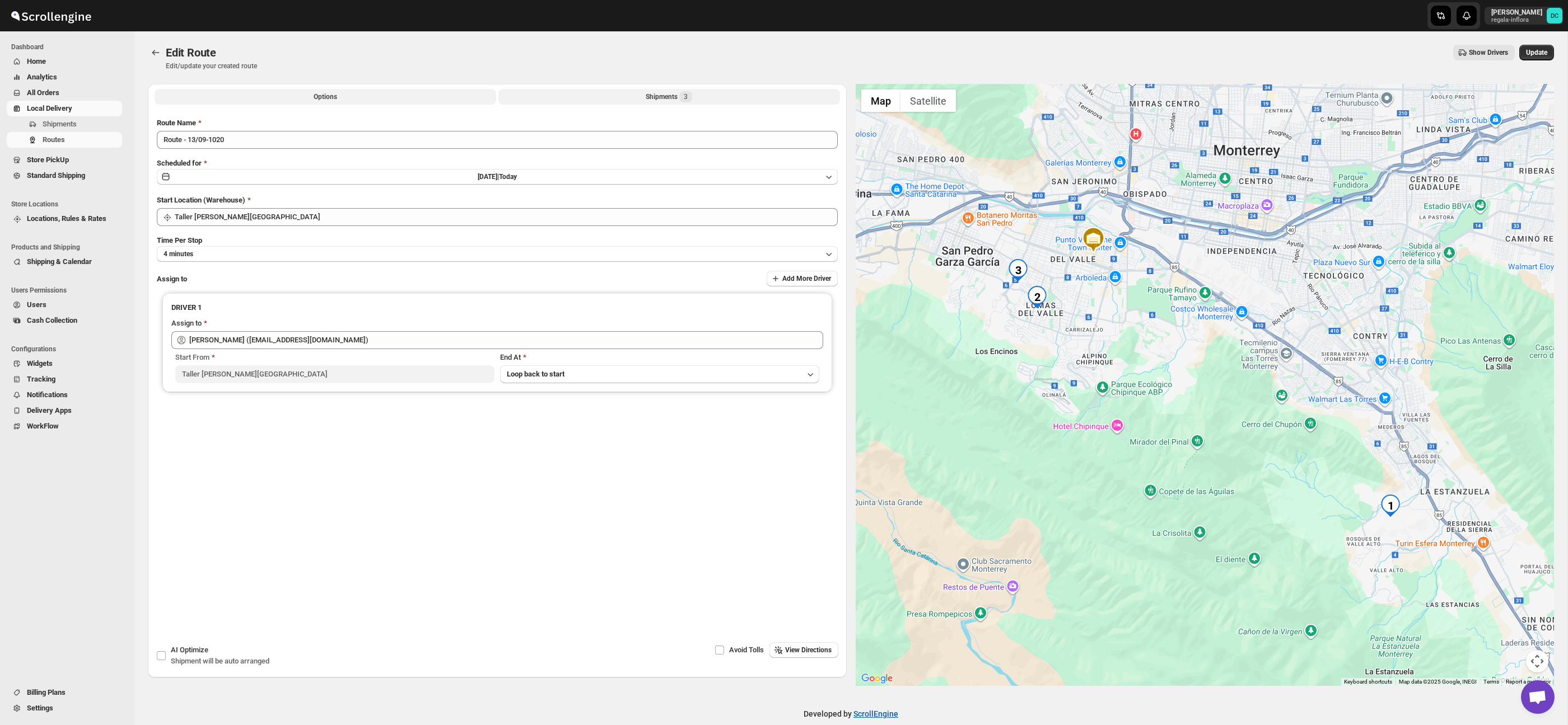
click at [628, 98] on button "Shipments 3" at bounding box center [669, 97] width 342 height 16
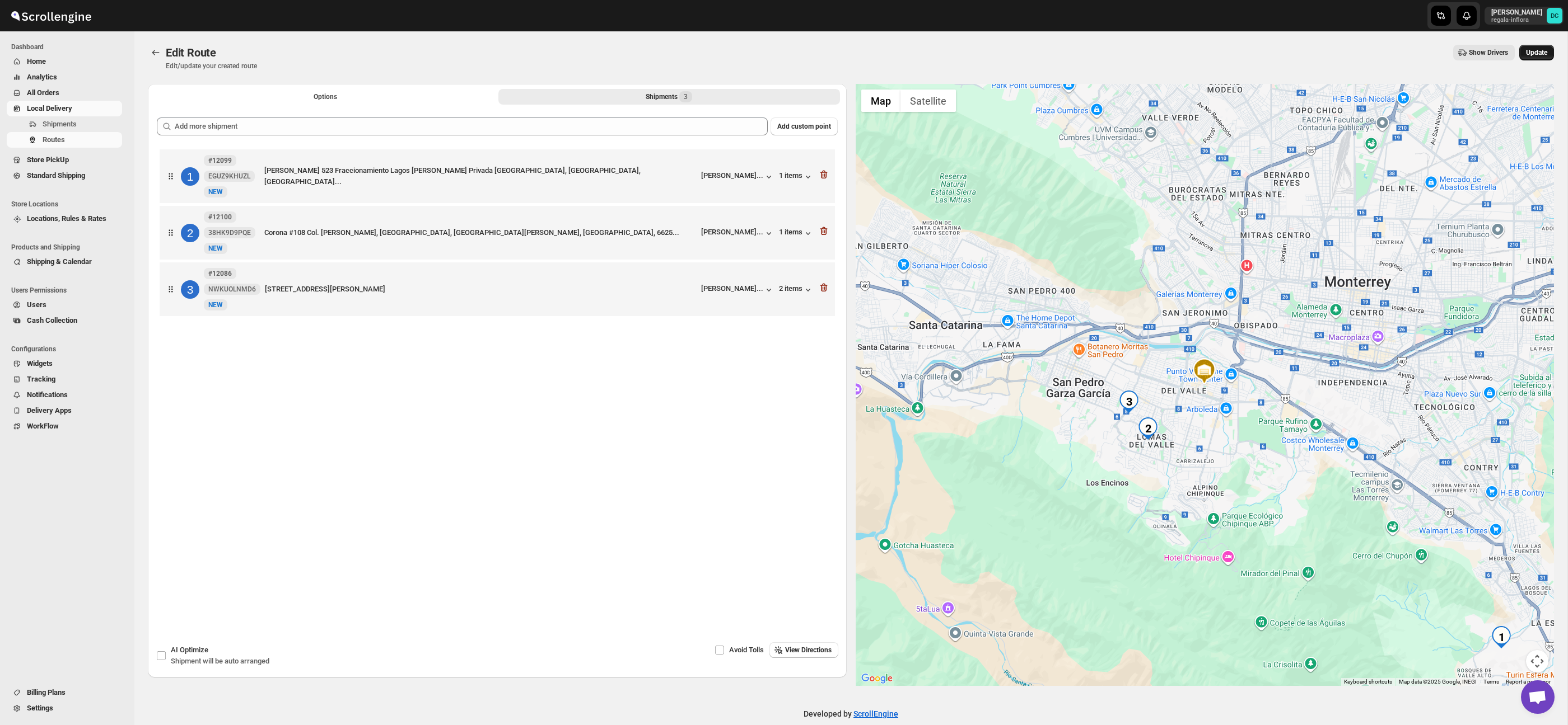
click at [1539, 54] on span "Update" at bounding box center [1536, 52] width 21 height 9
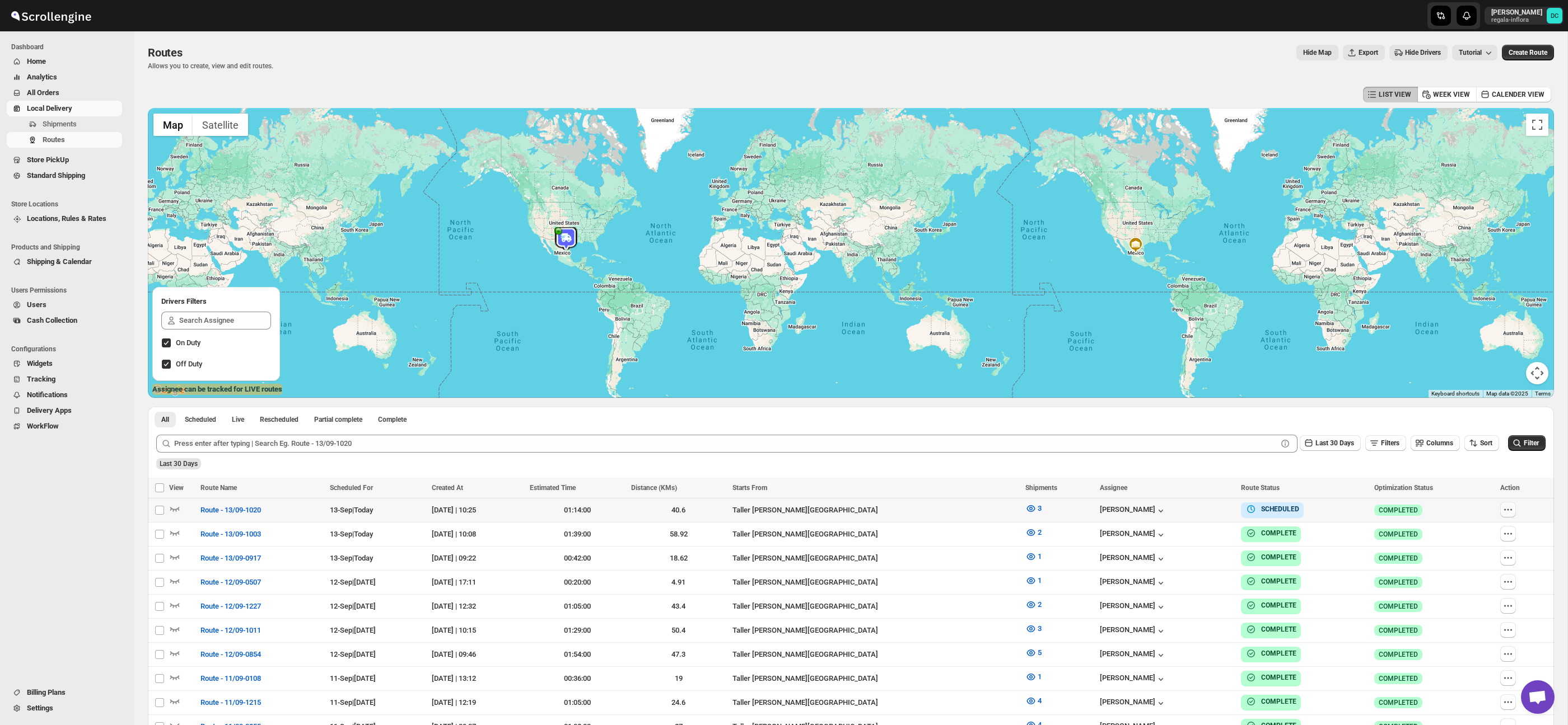
click at [1516, 508] on button "button" at bounding box center [1508, 510] width 16 height 16
click at [1463, 423] on div "All Scheduled Live Rescheduled Partial complete Complete More views All Schedul…" at bounding box center [850, 416] width 1406 height 19
click at [1508, 514] on icon "button" at bounding box center [1508, 510] width 11 height 11
click at [1481, 595] on span "Edit" at bounding box center [1485, 590] width 51 height 11
checkbox input "true"
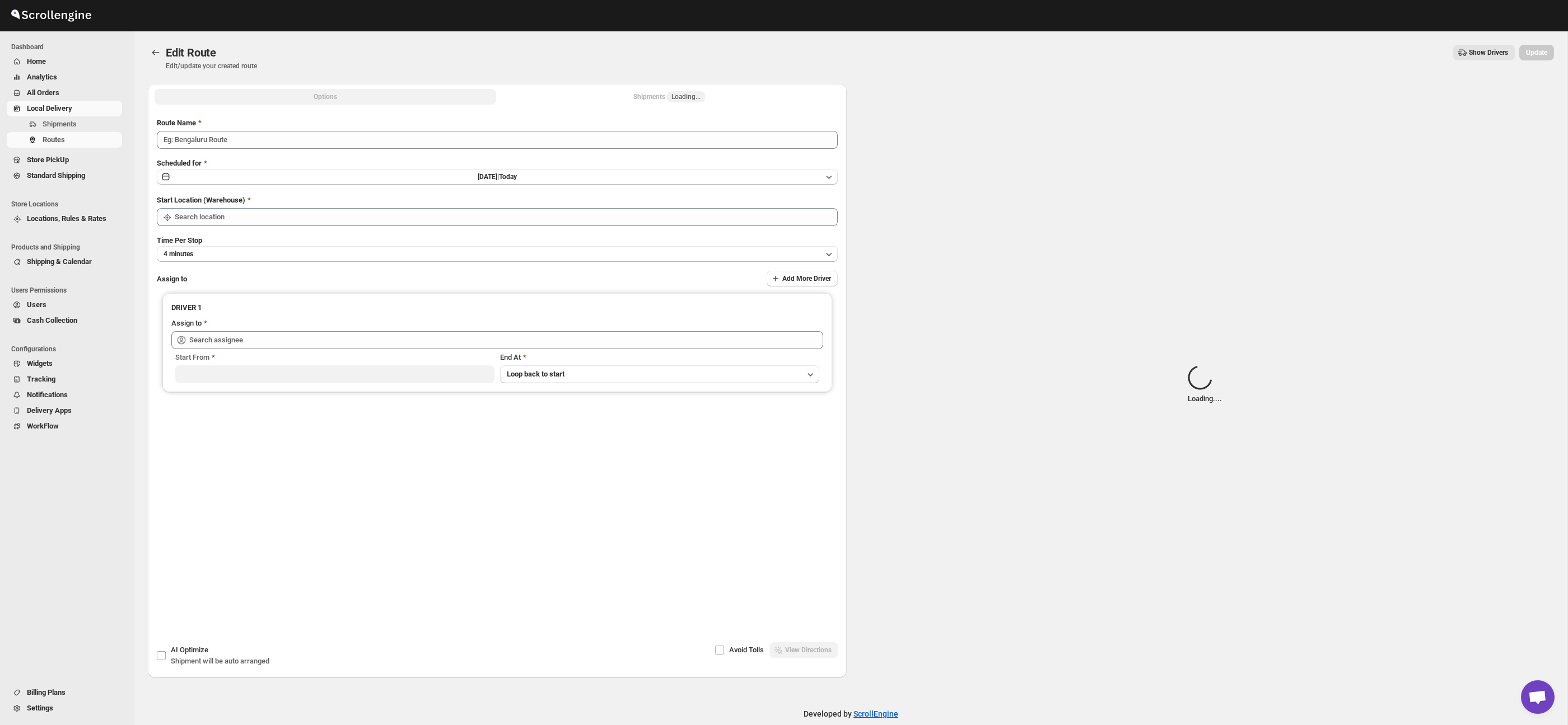
click at [669, 98] on span "Loading..." at bounding box center [686, 97] width 38 height 11
type input "Route - 13/09-1020"
click at [662, 96] on div "Shipments Loading..." at bounding box center [669, 97] width 72 height 11
type input "Taller [PERSON_NAME][GEOGRAPHIC_DATA]"
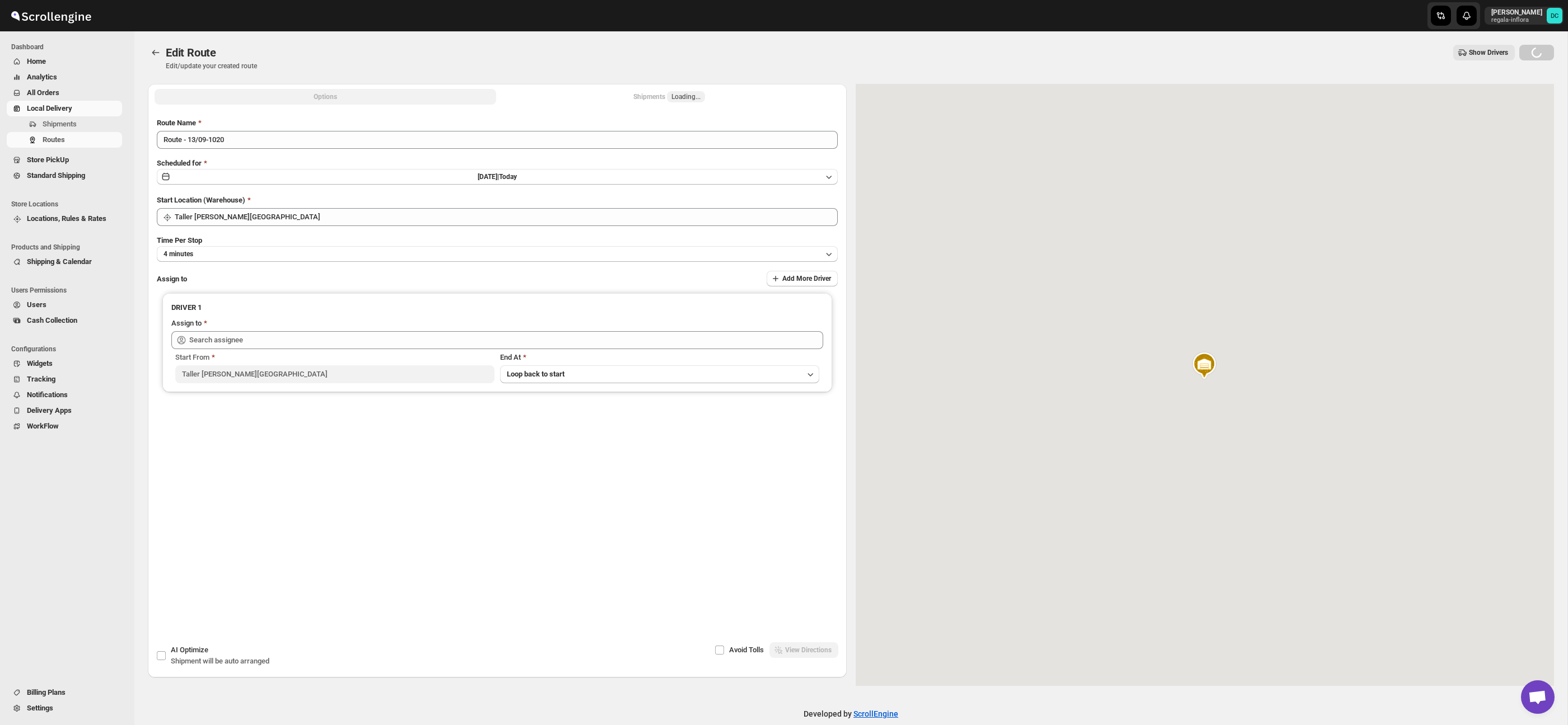
click at [668, 94] on span "Loading..." at bounding box center [686, 97] width 38 height 11
type input "[PERSON_NAME] ([EMAIL_ADDRESS][DOMAIN_NAME])"
drag, startPoint x: 713, startPoint y: 98, endPoint x: 701, endPoint y: 98, distance: 12.0
click at [711, 98] on button "Shipments 3" at bounding box center [669, 97] width 342 height 16
